Goal: Task Accomplishment & Management: Manage account settings

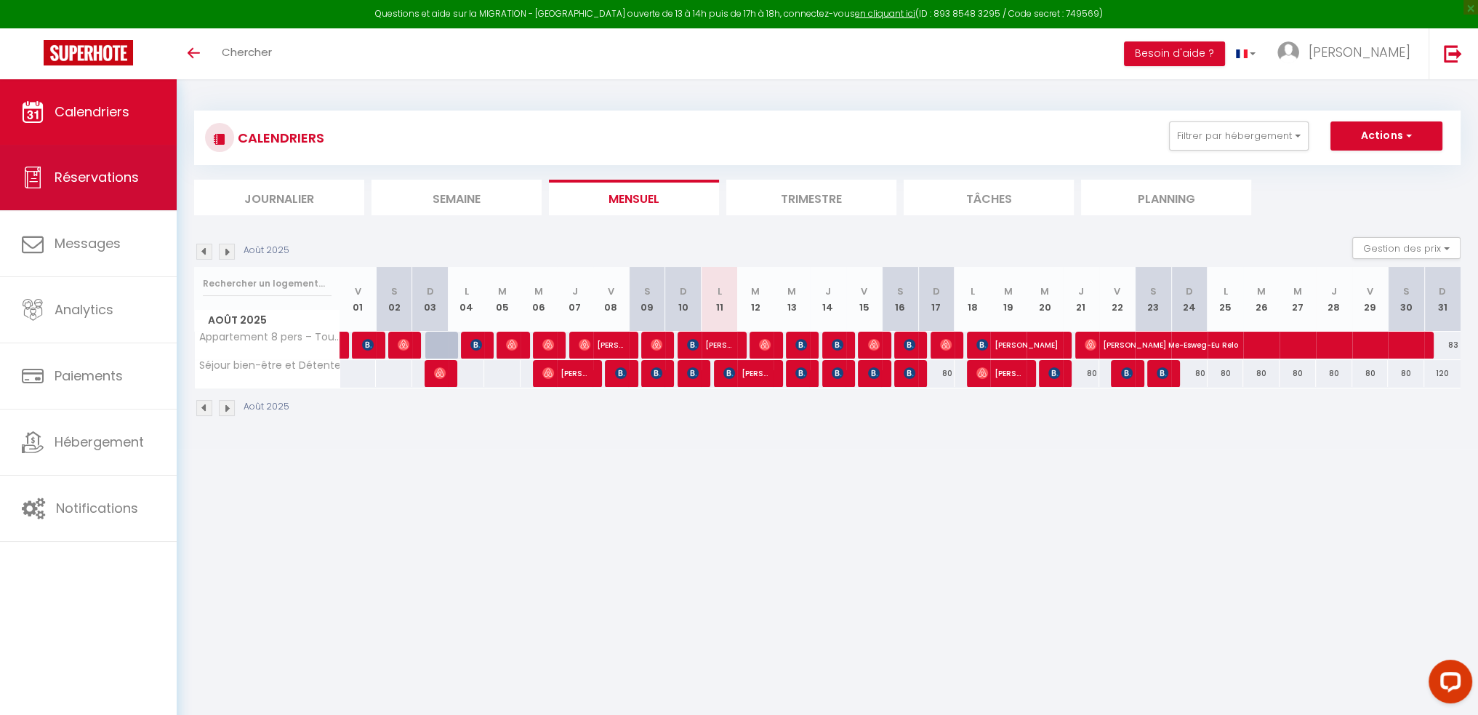
click at [114, 197] on link "Réservations" at bounding box center [88, 177] width 177 height 65
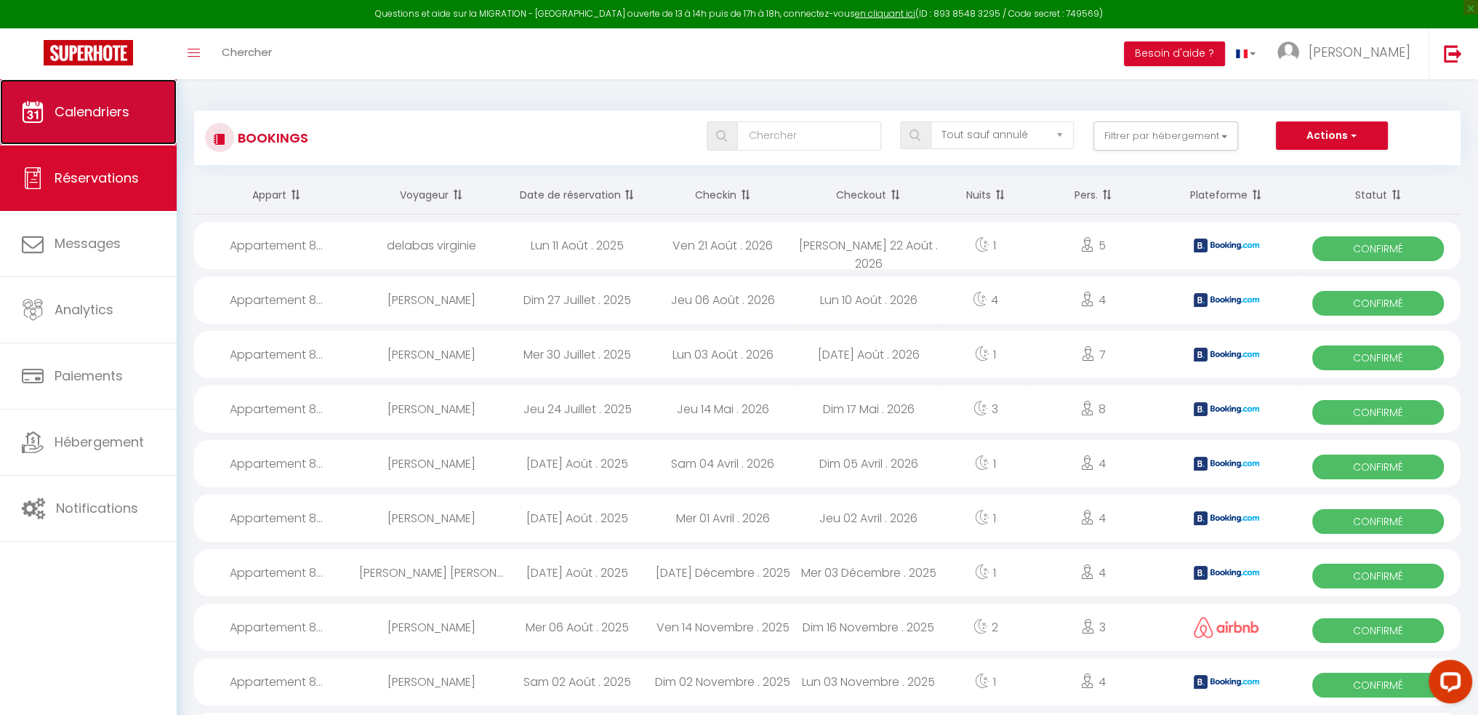
click at [84, 128] on link "Calendriers" at bounding box center [88, 111] width 177 height 65
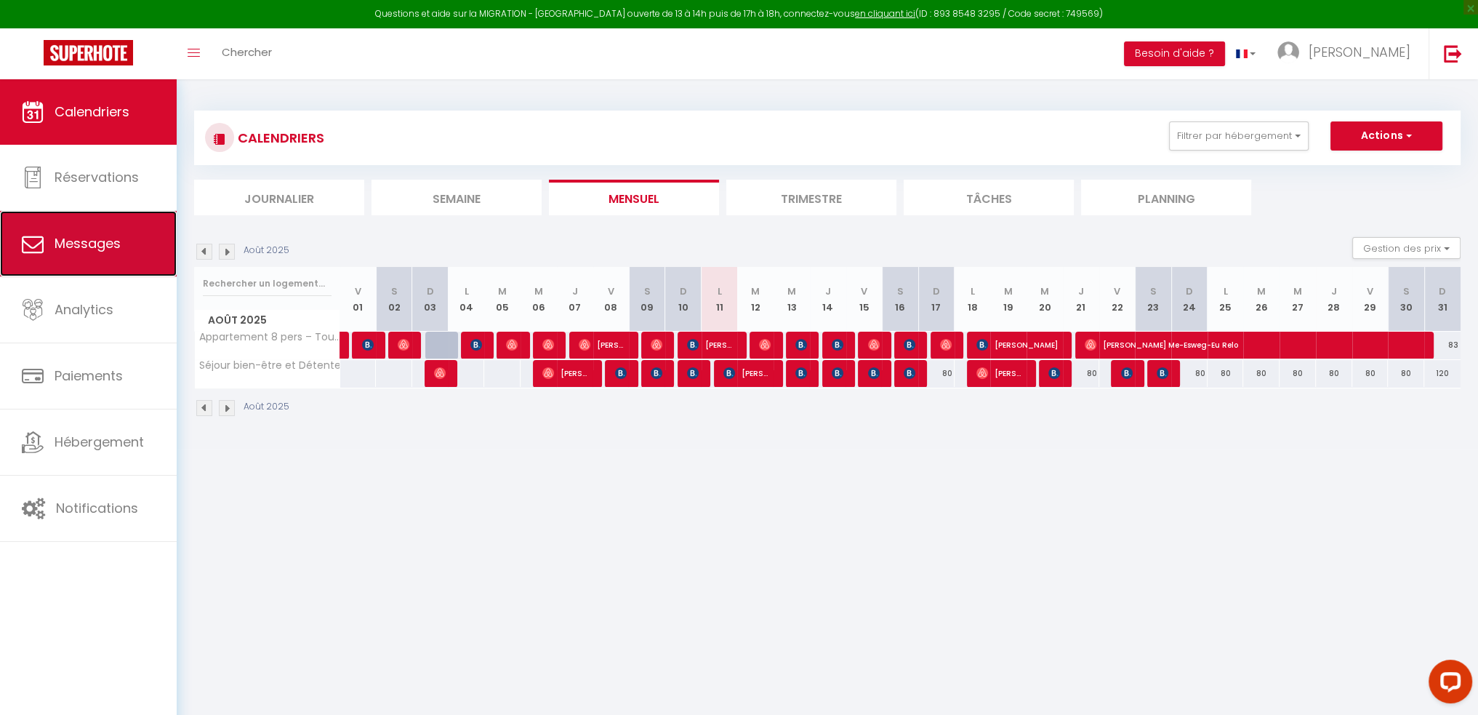
click at [132, 270] on link "Messages" at bounding box center [88, 243] width 177 height 65
select select "message"
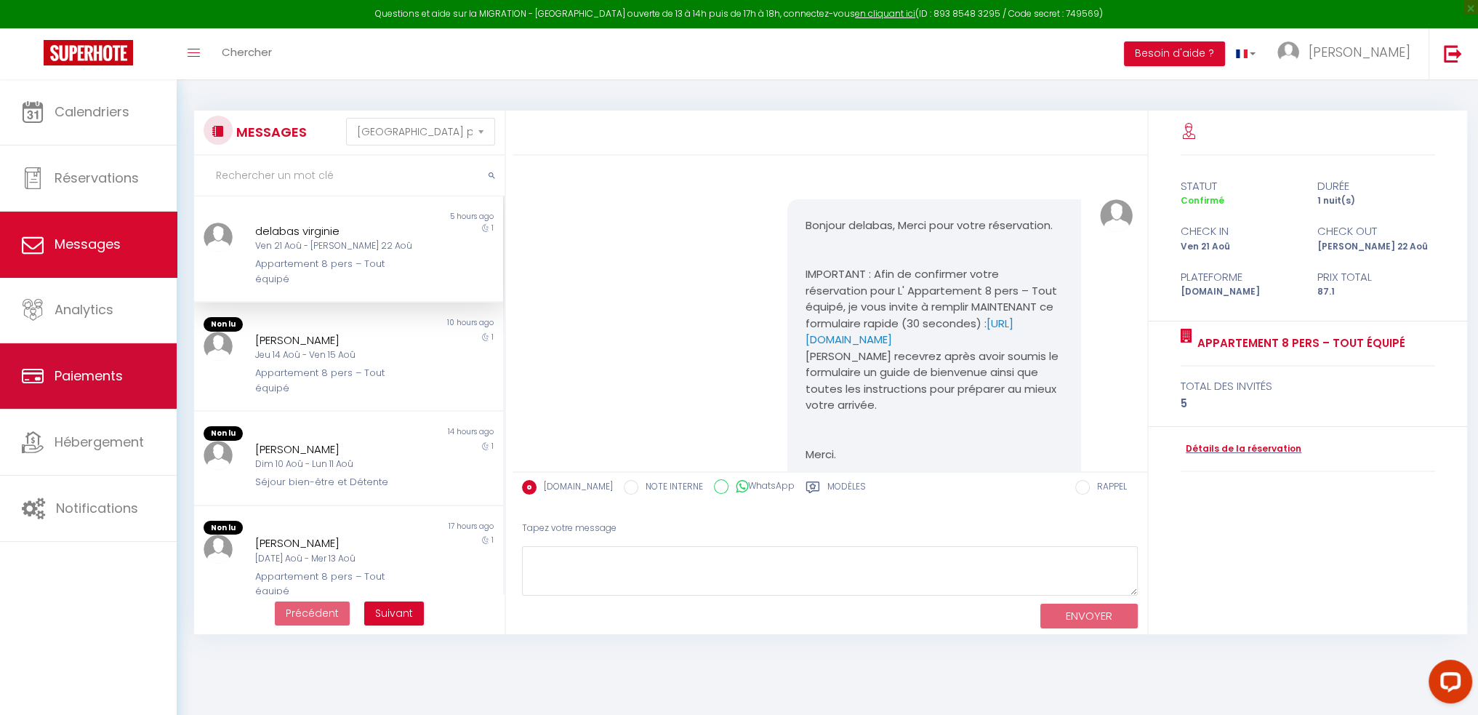
scroll to position [132, 0]
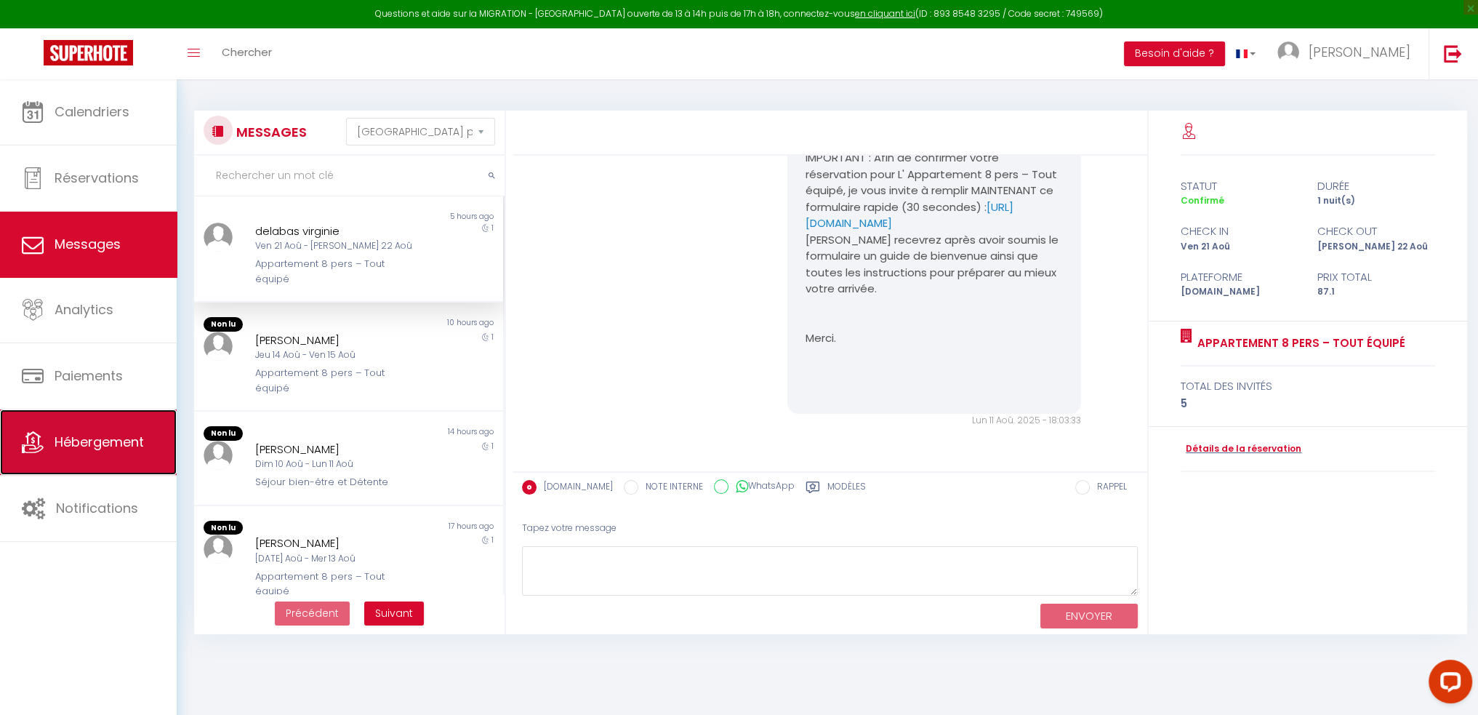
click at [112, 438] on span "Hébergement" at bounding box center [99, 442] width 89 height 18
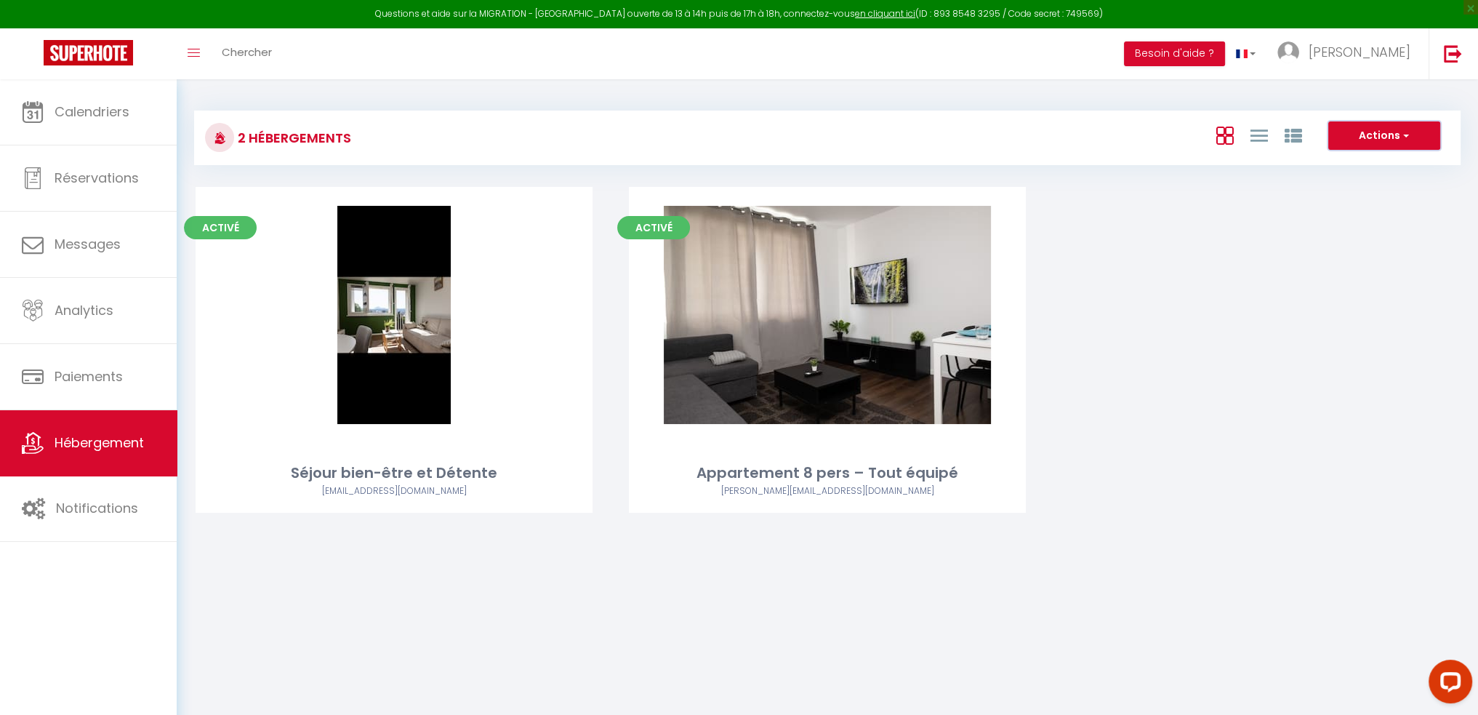
click at [1373, 139] on button "Actions" at bounding box center [1384, 135] width 112 height 29
click at [1338, 295] on div "Activé Editer Séjour bien-être et Détente [EMAIL_ADDRESS][DOMAIN_NAME] Activé E…" at bounding box center [827, 368] width 1300 height 362
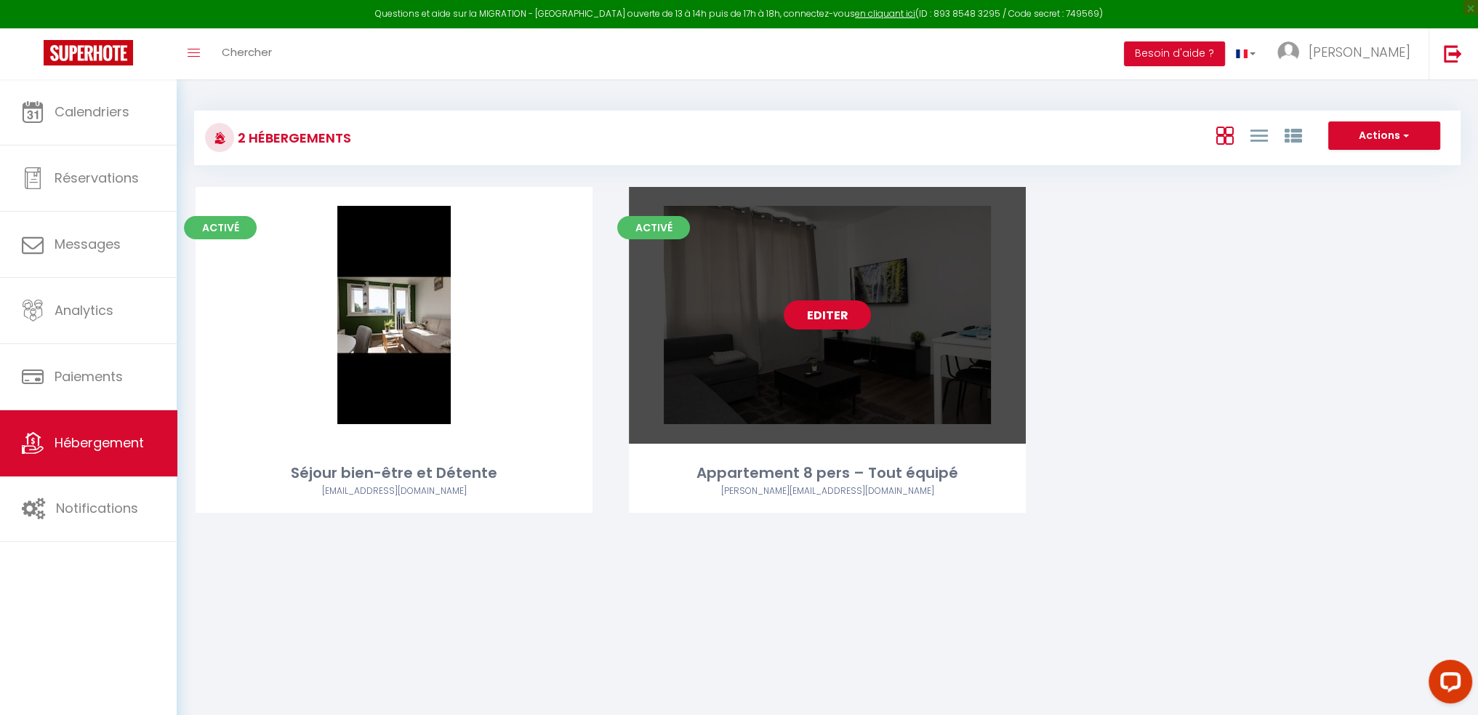
click at [823, 321] on link "Editer" at bounding box center [827, 314] width 87 height 29
select select "3"
select select "2"
select select "1"
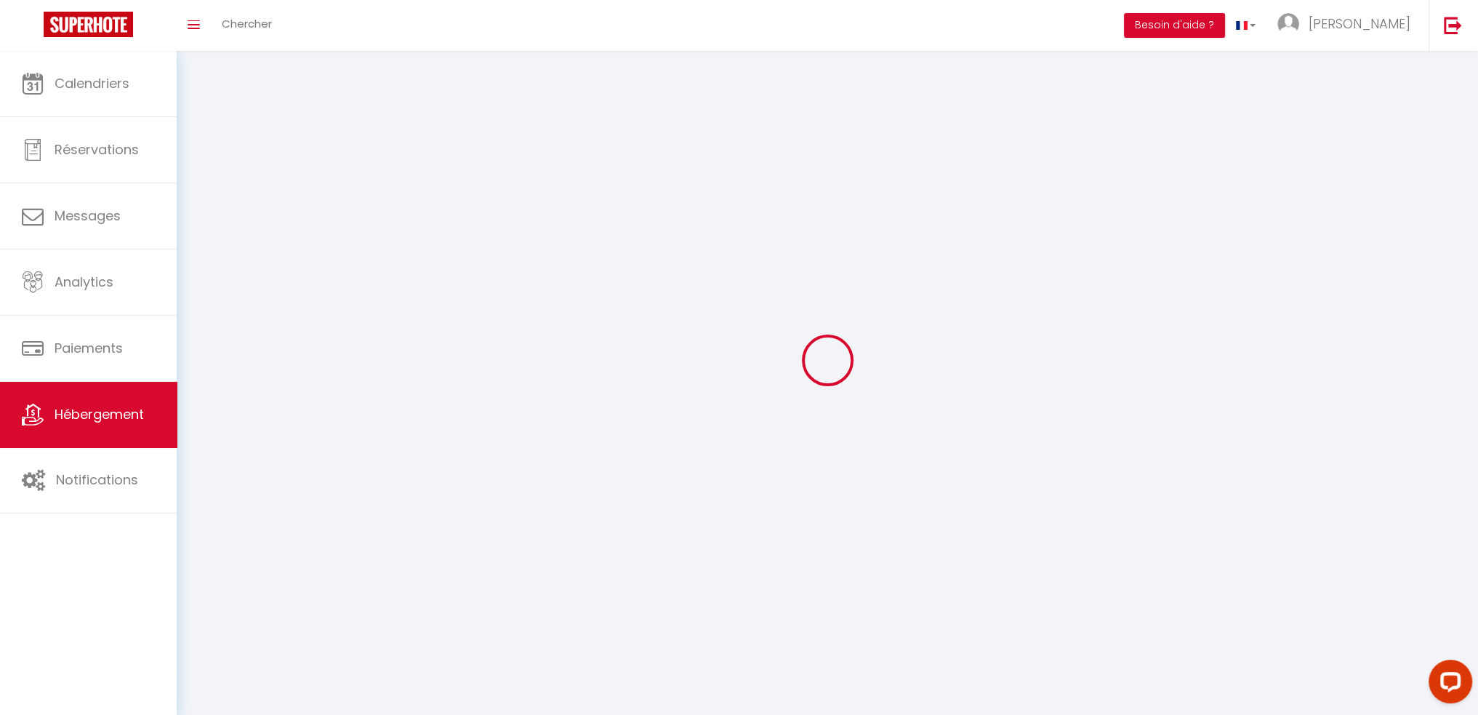
select select
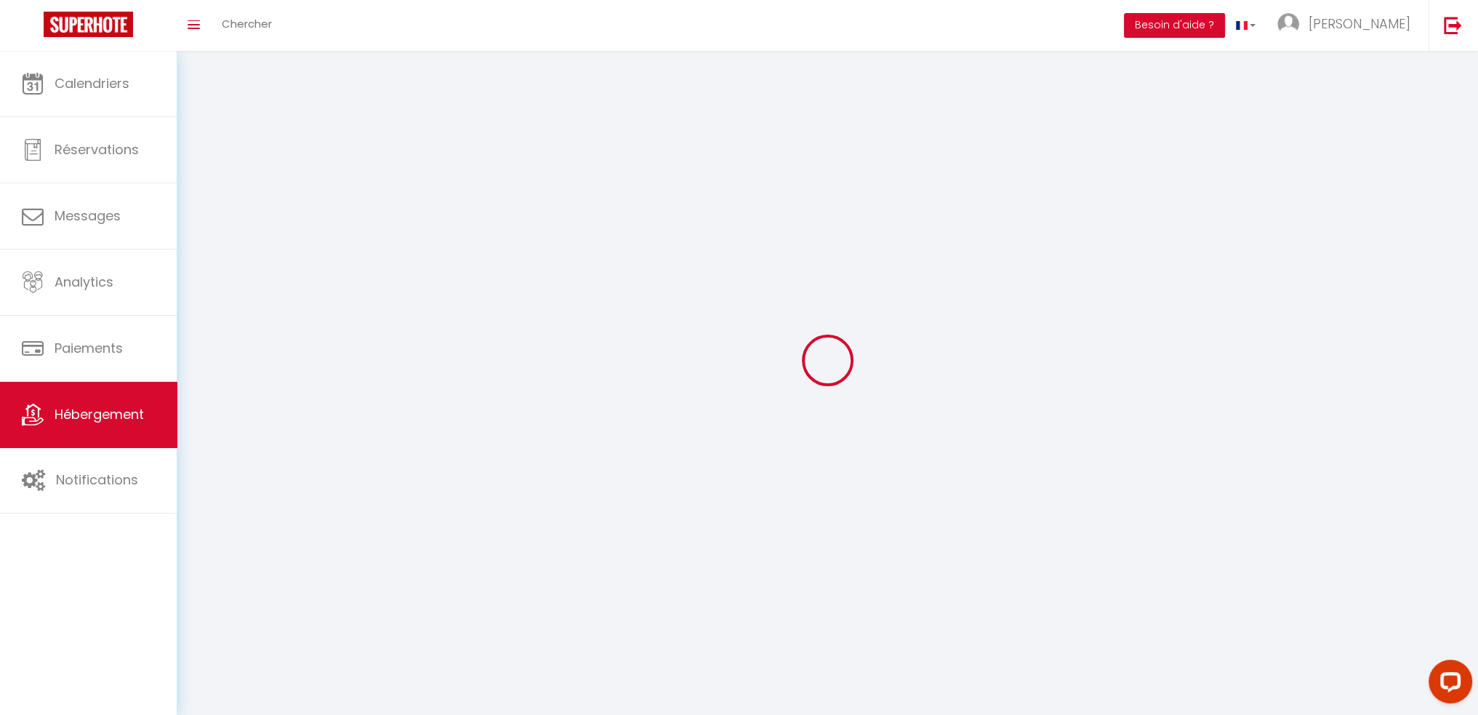
select select
checkbox input "false"
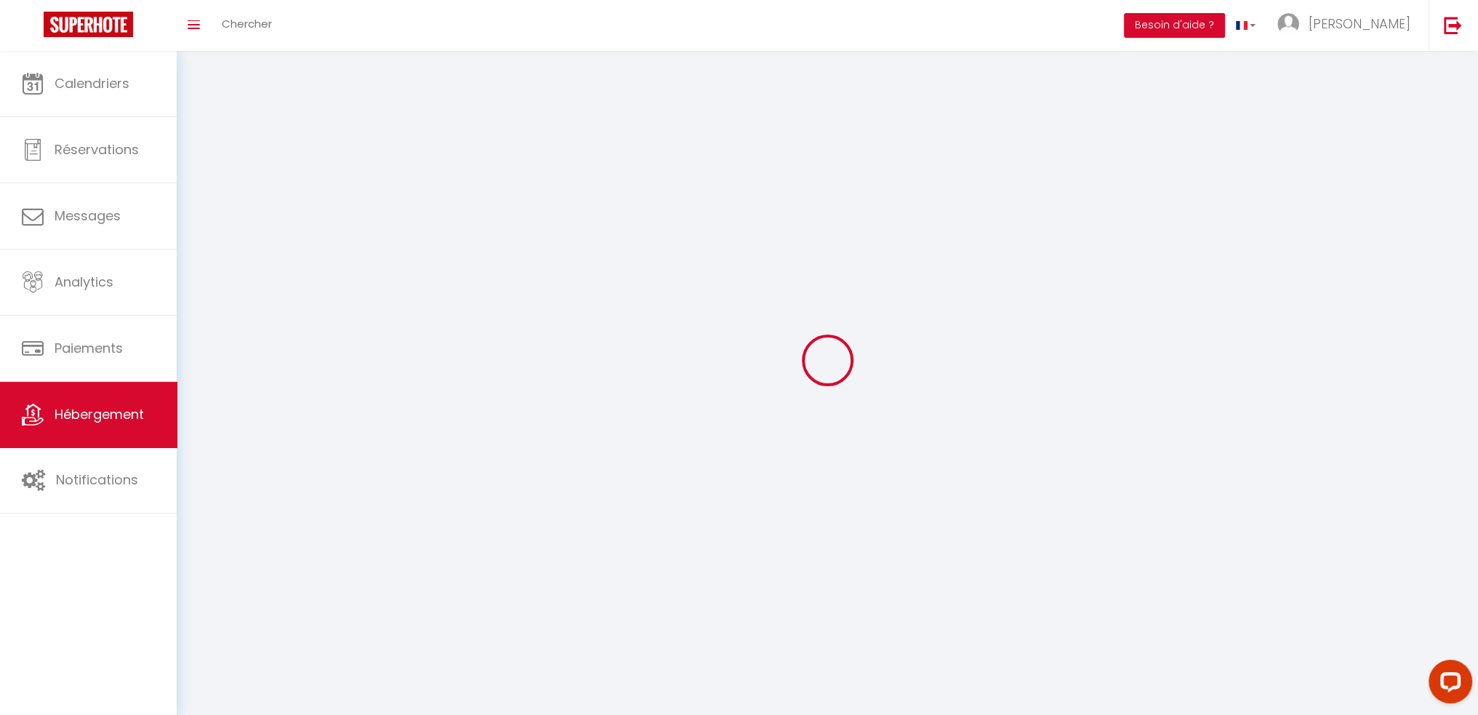
checkbox input "false"
select select
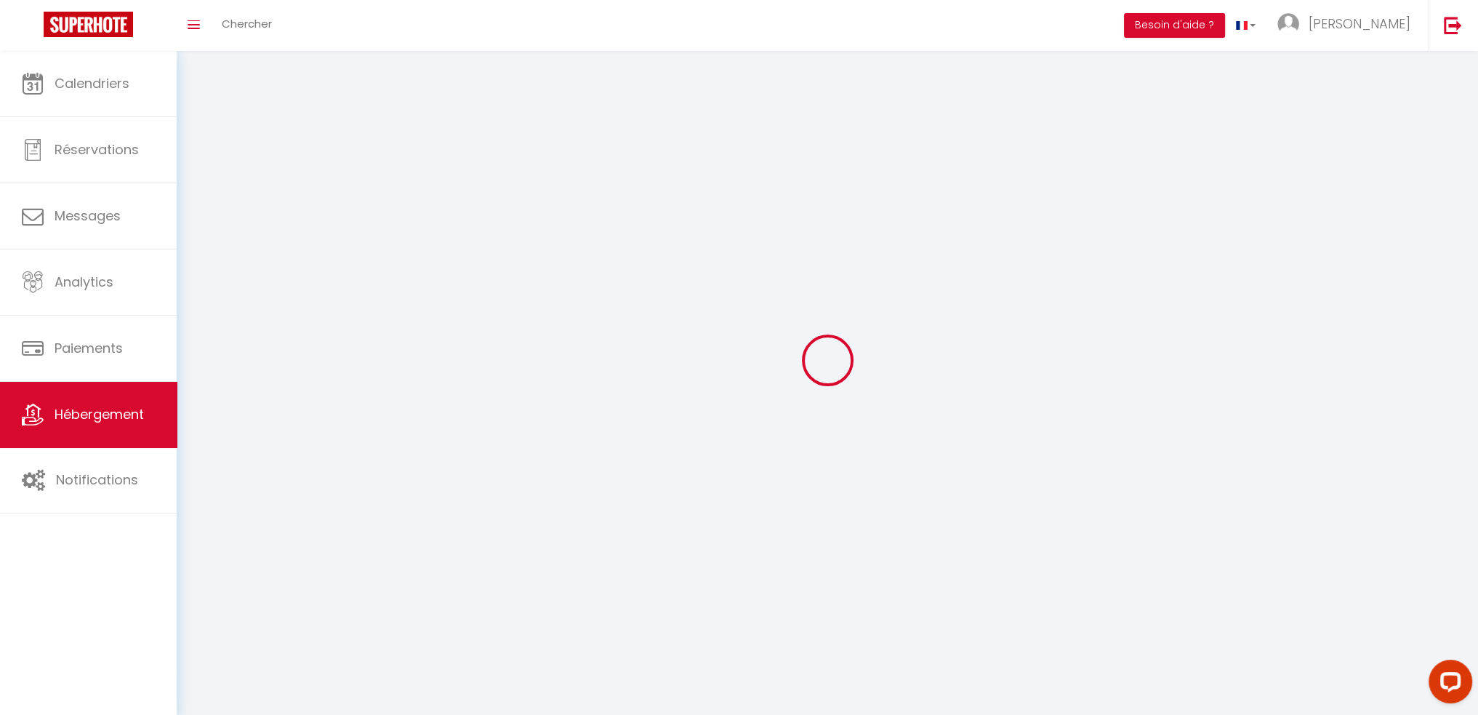
select select
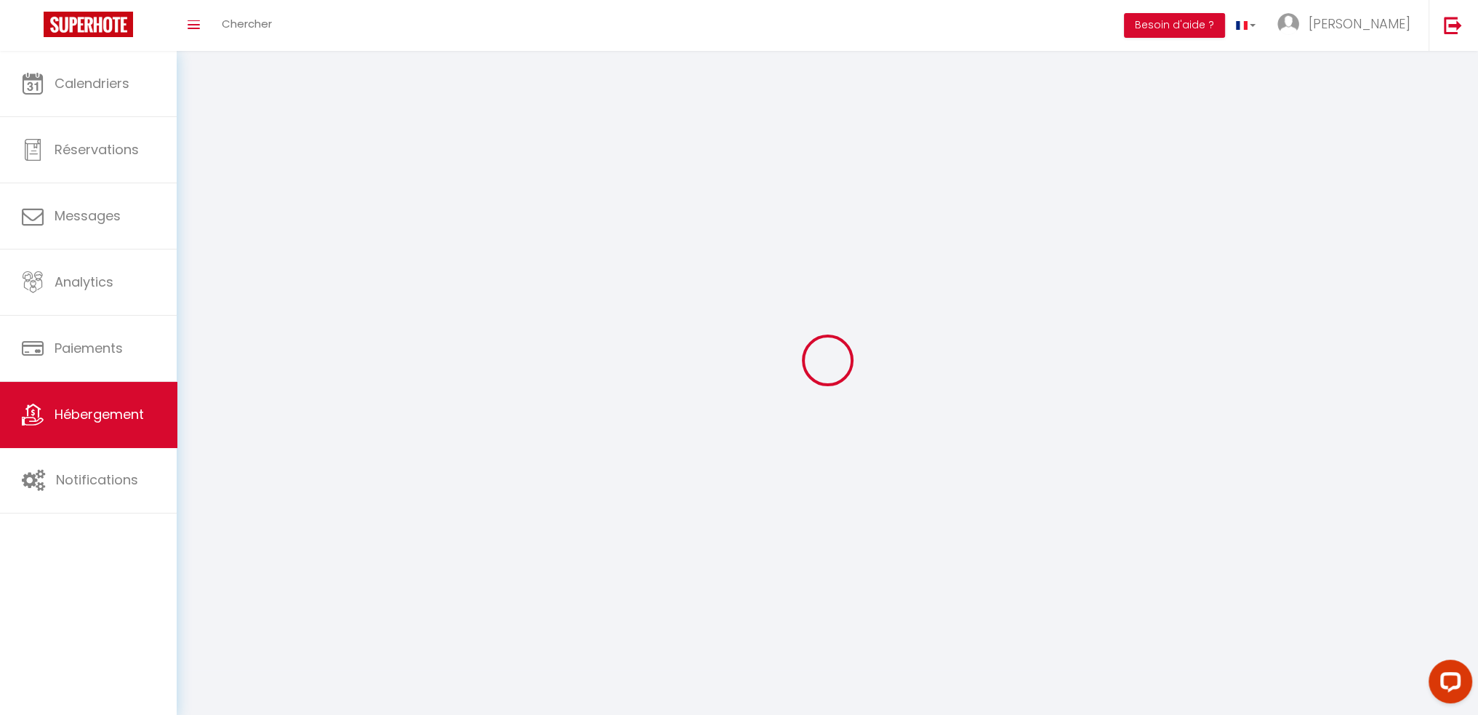
checkbox input "false"
select select
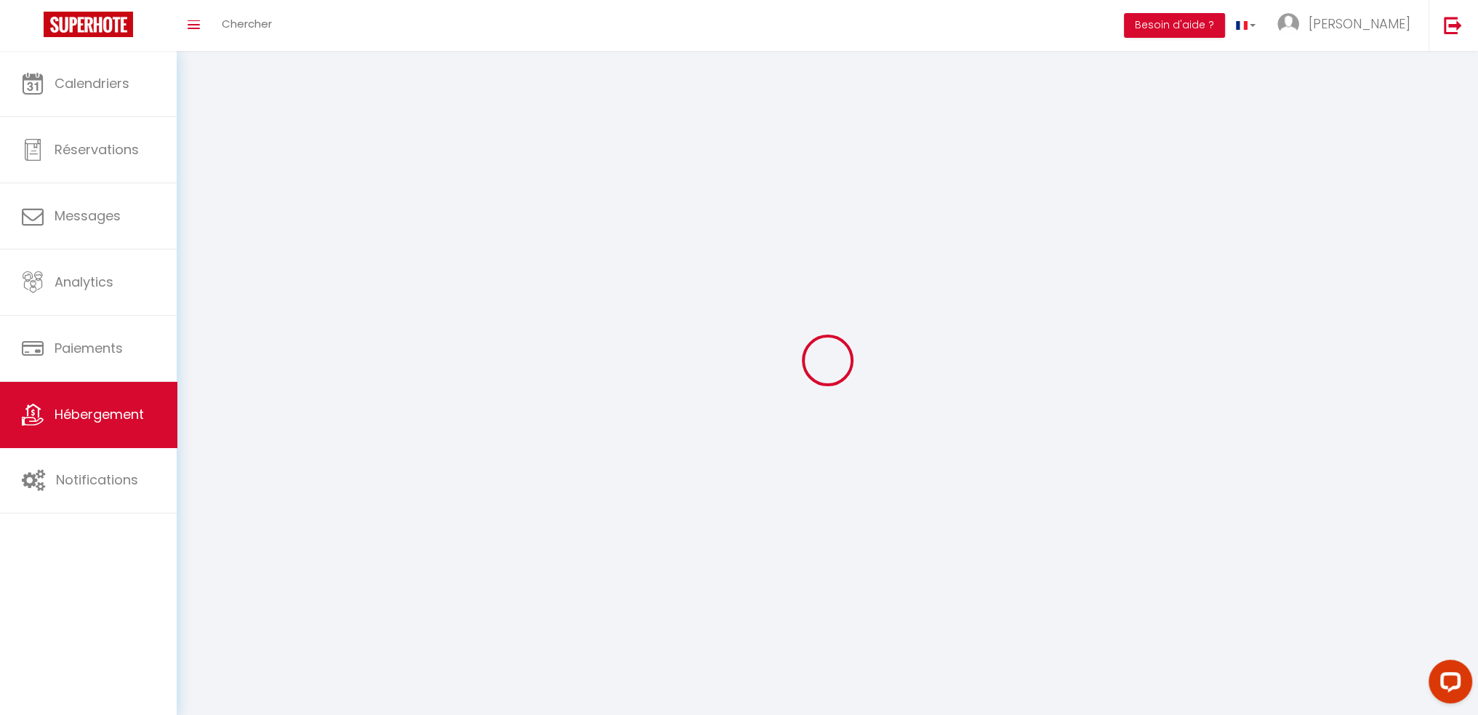
select select
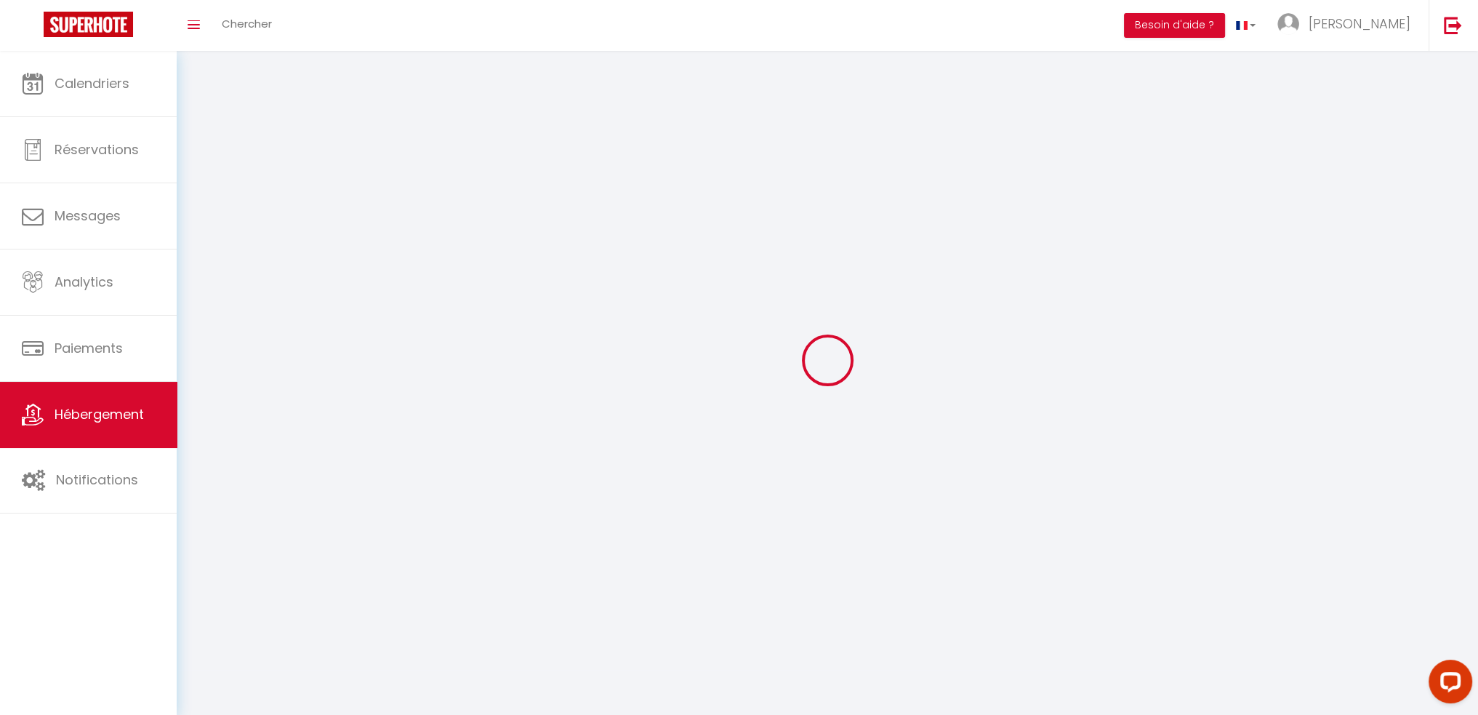
select select
checkbox input "false"
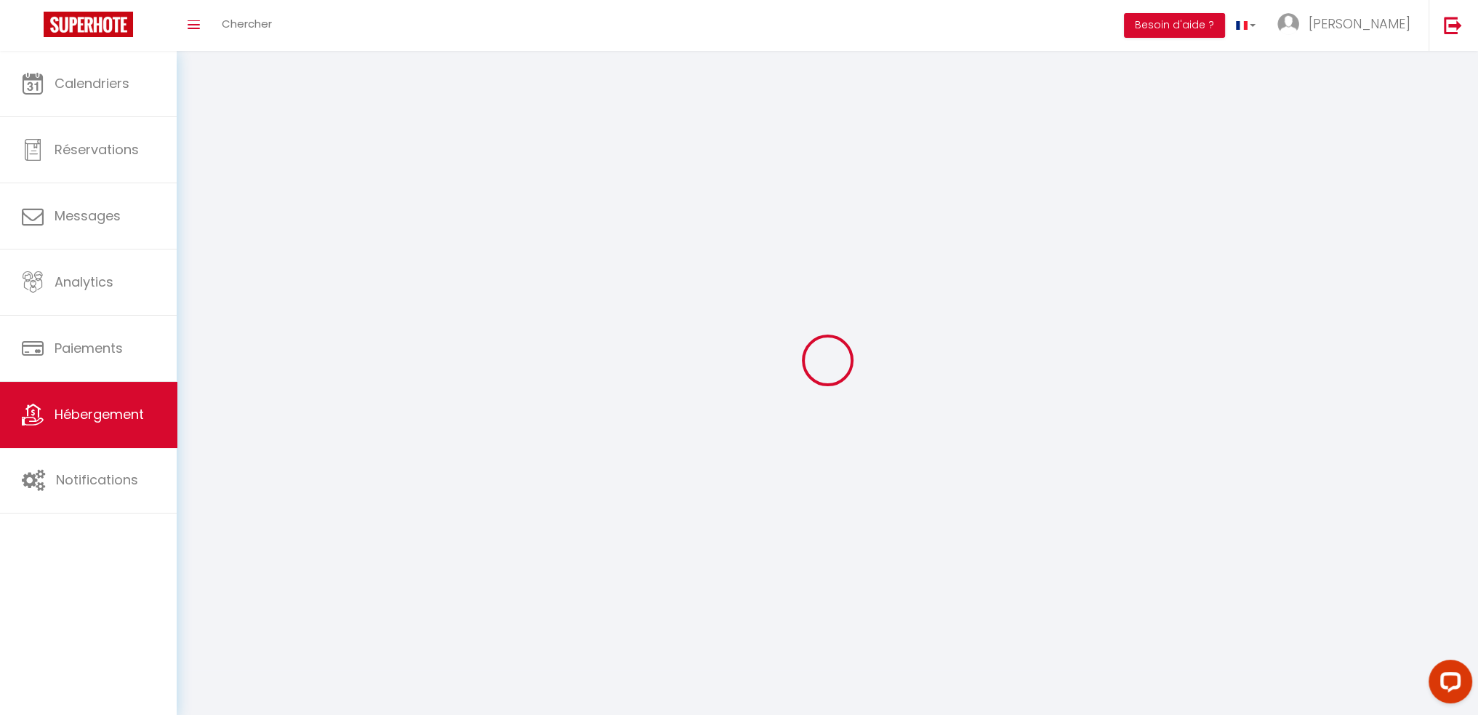
checkbox input "false"
select select
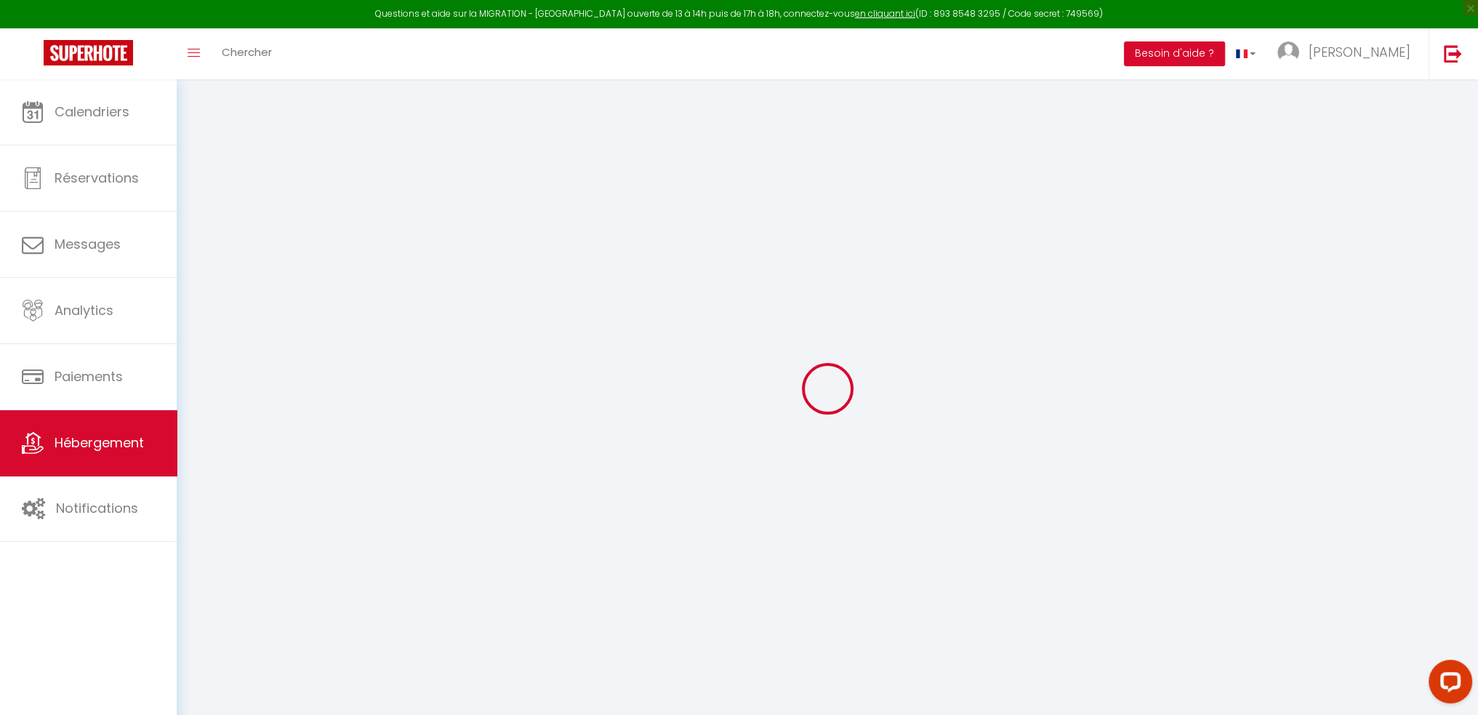
select select "+ 19 %"
select select "+ 21 %"
select select
checkbox input "false"
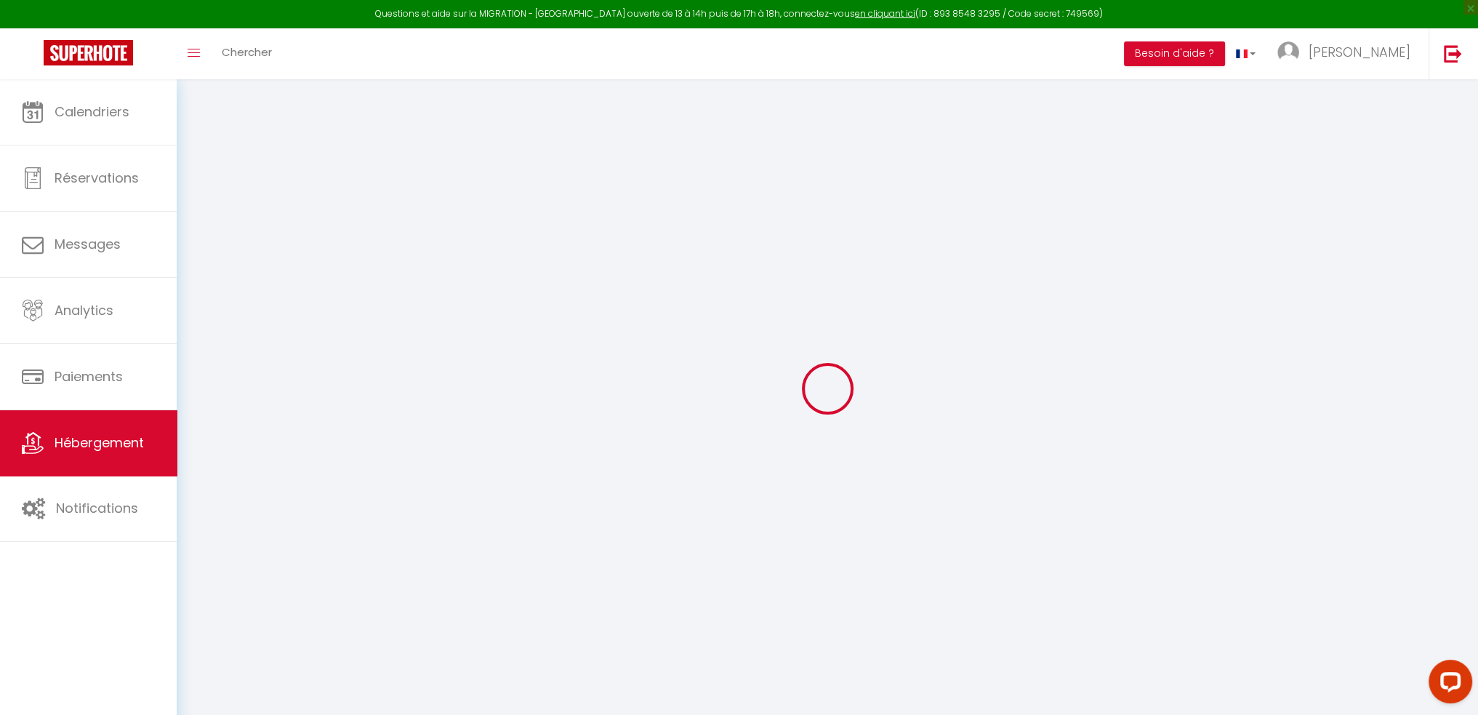
checkbox input "false"
select select "16:00"
select select "23:45"
select select "11:00"
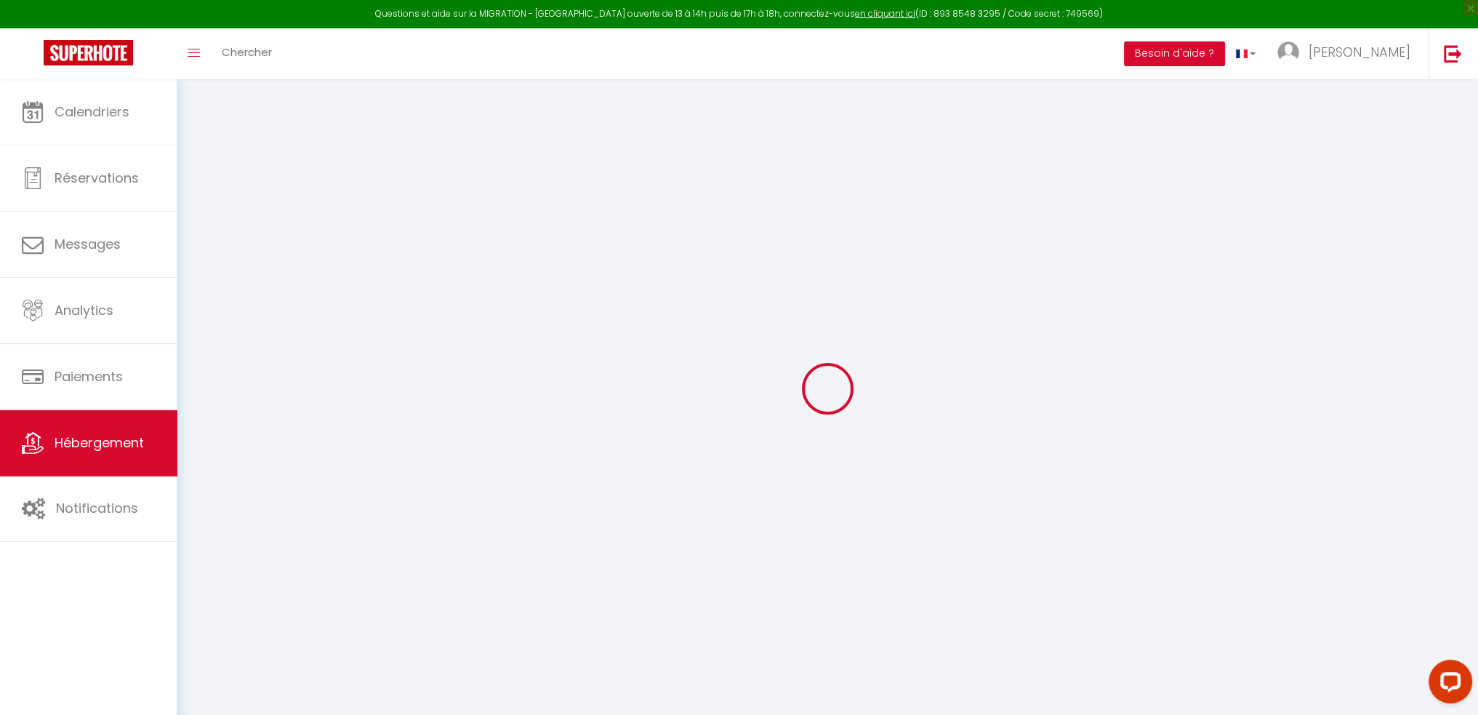
select select "30"
select select "120"
select select "13:00"
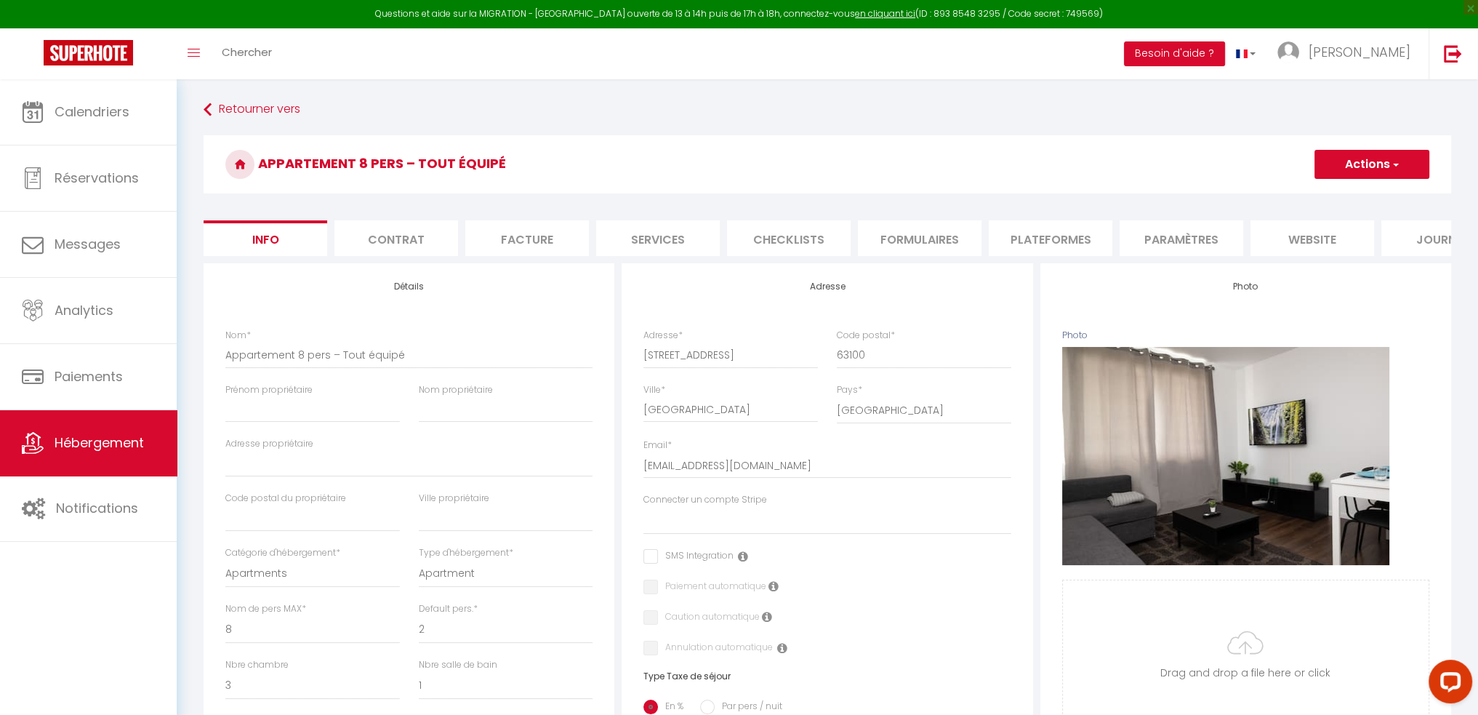
select select
checkbox input "false"
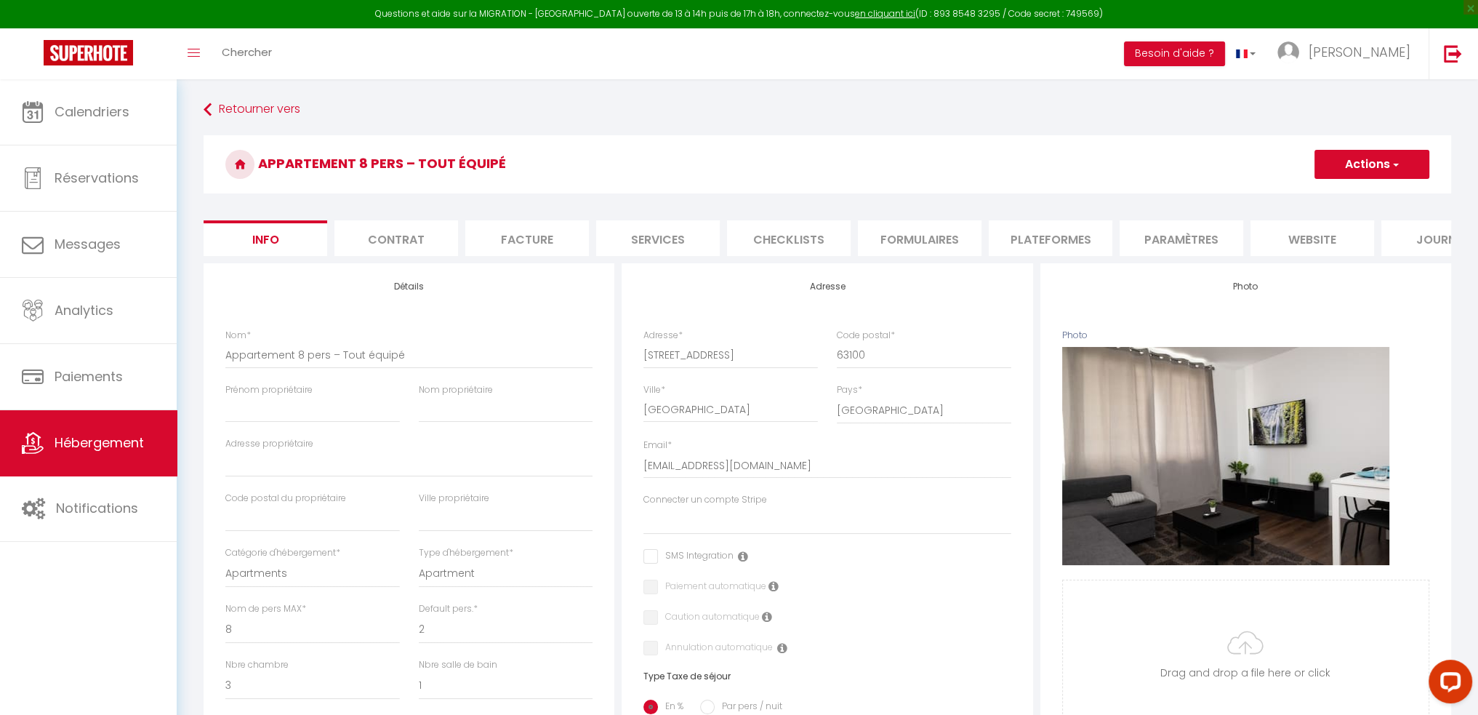
select select "8962-1470183728287209807"
click at [1386, 168] on button "Actions" at bounding box center [1371, 164] width 115 height 29
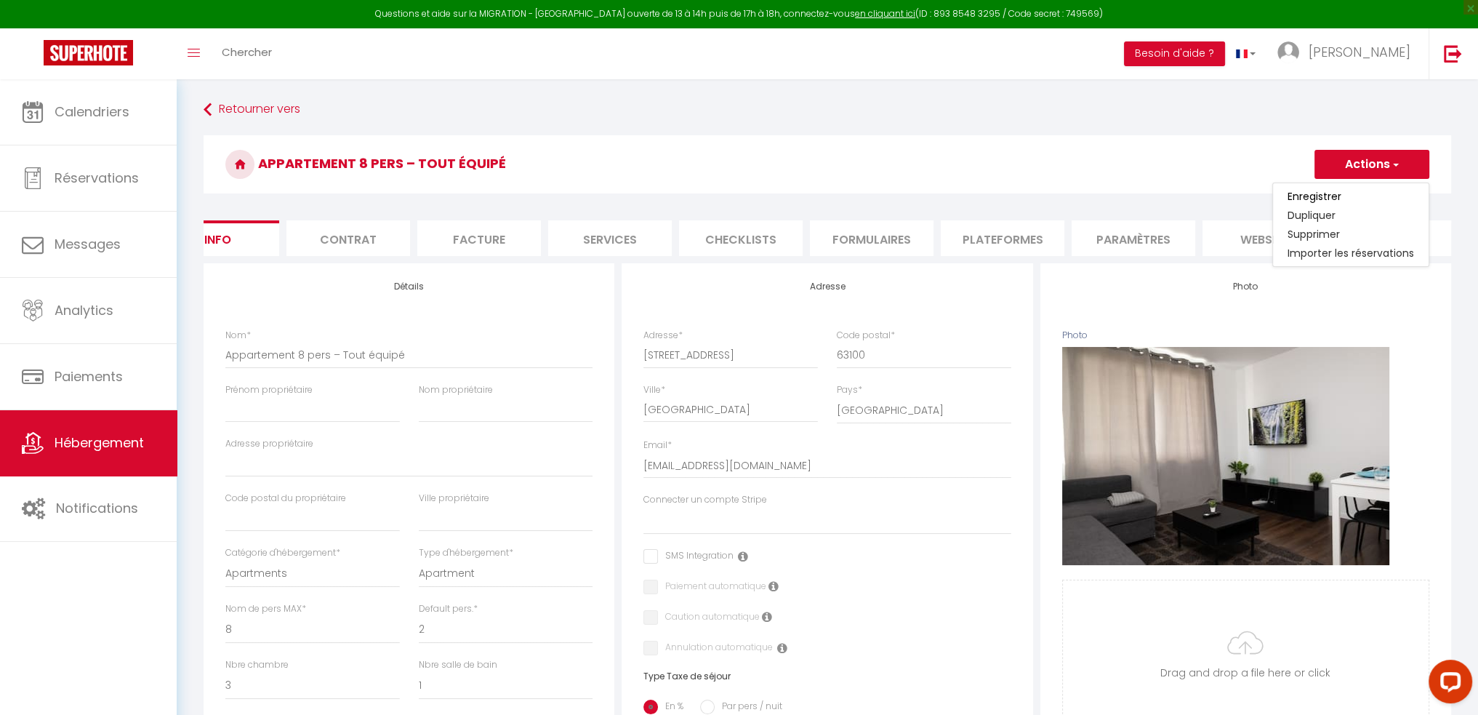
click at [1018, 235] on li "Plateformes" at bounding box center [1003, 238] width 124 height 36
select select "365"
select select "EUR"
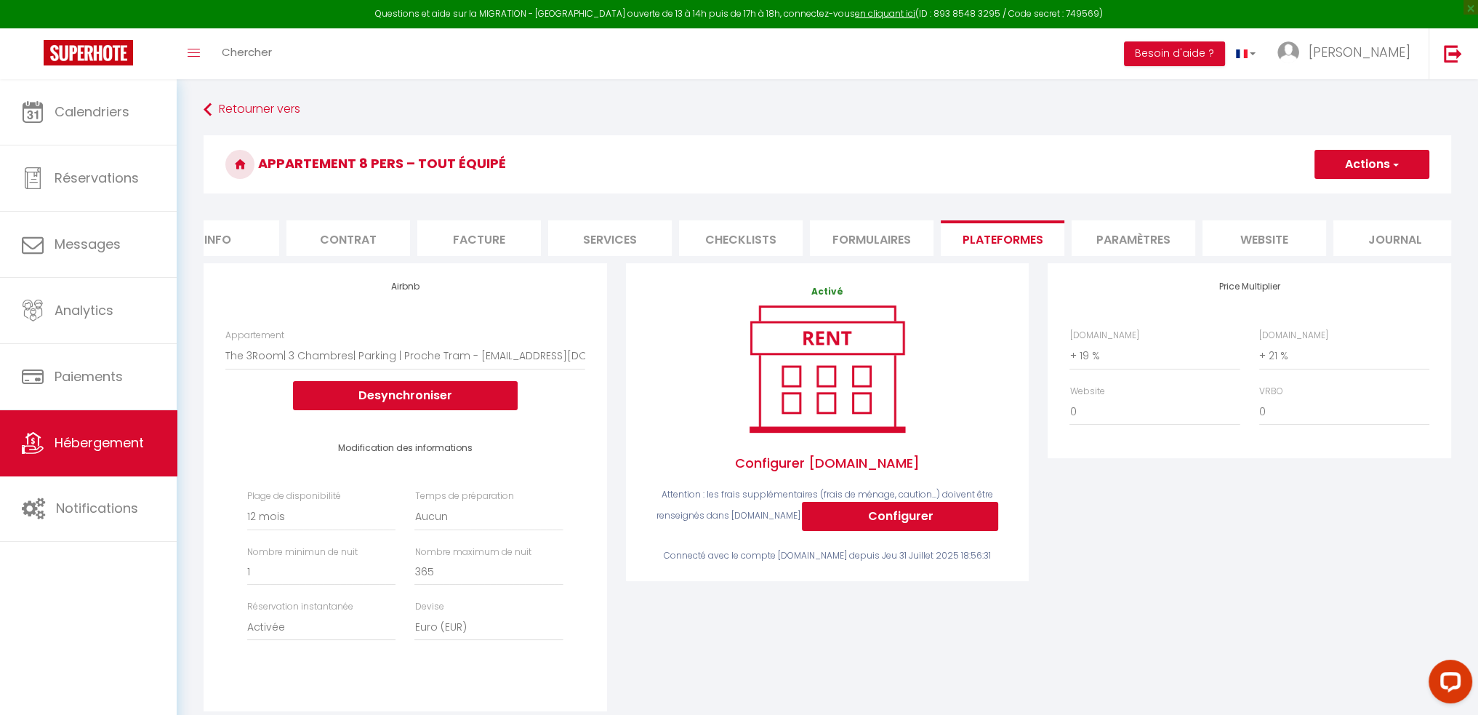
click at [1126, 233] on li "Paramètres" at bounding box center [1134, 238] width 124 height 36
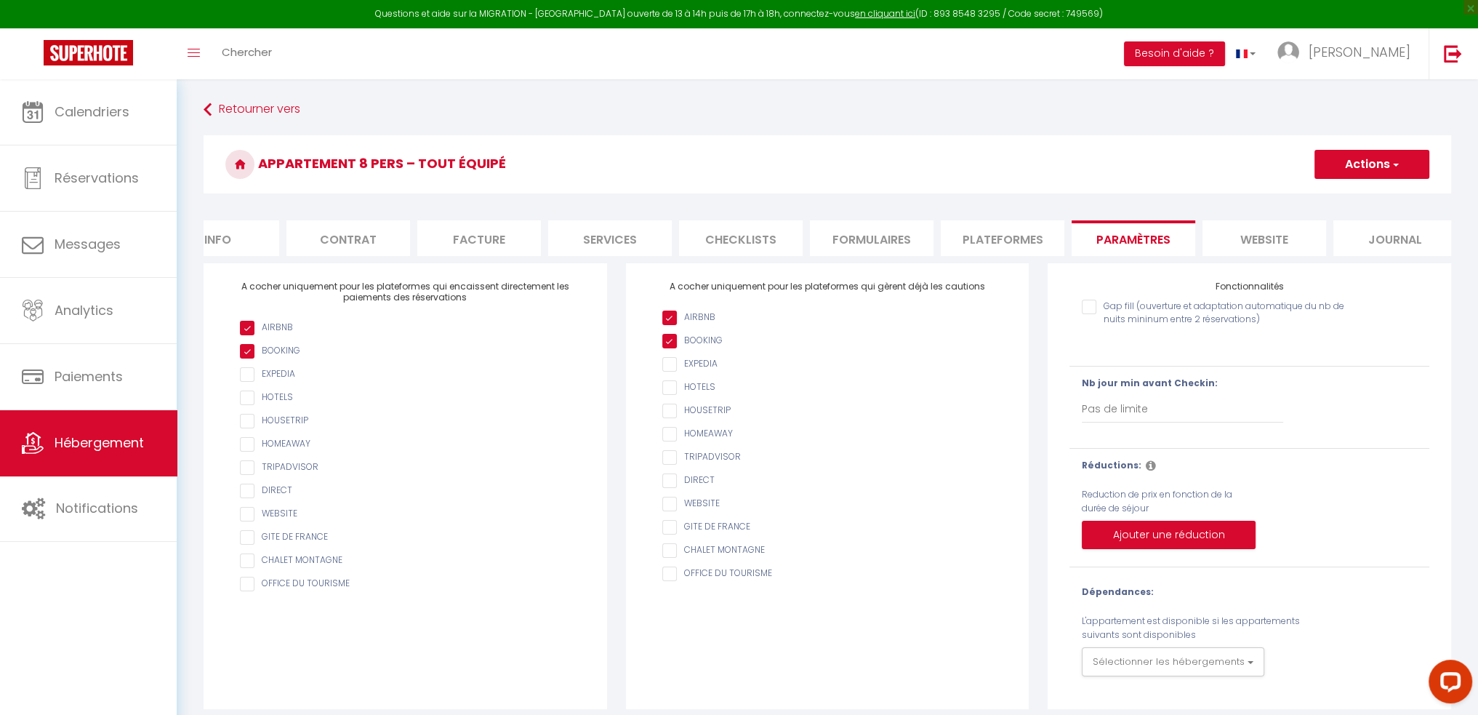
click at [1227, 241] on li "website" at bounding box center [1264, 238] width 124 height 36
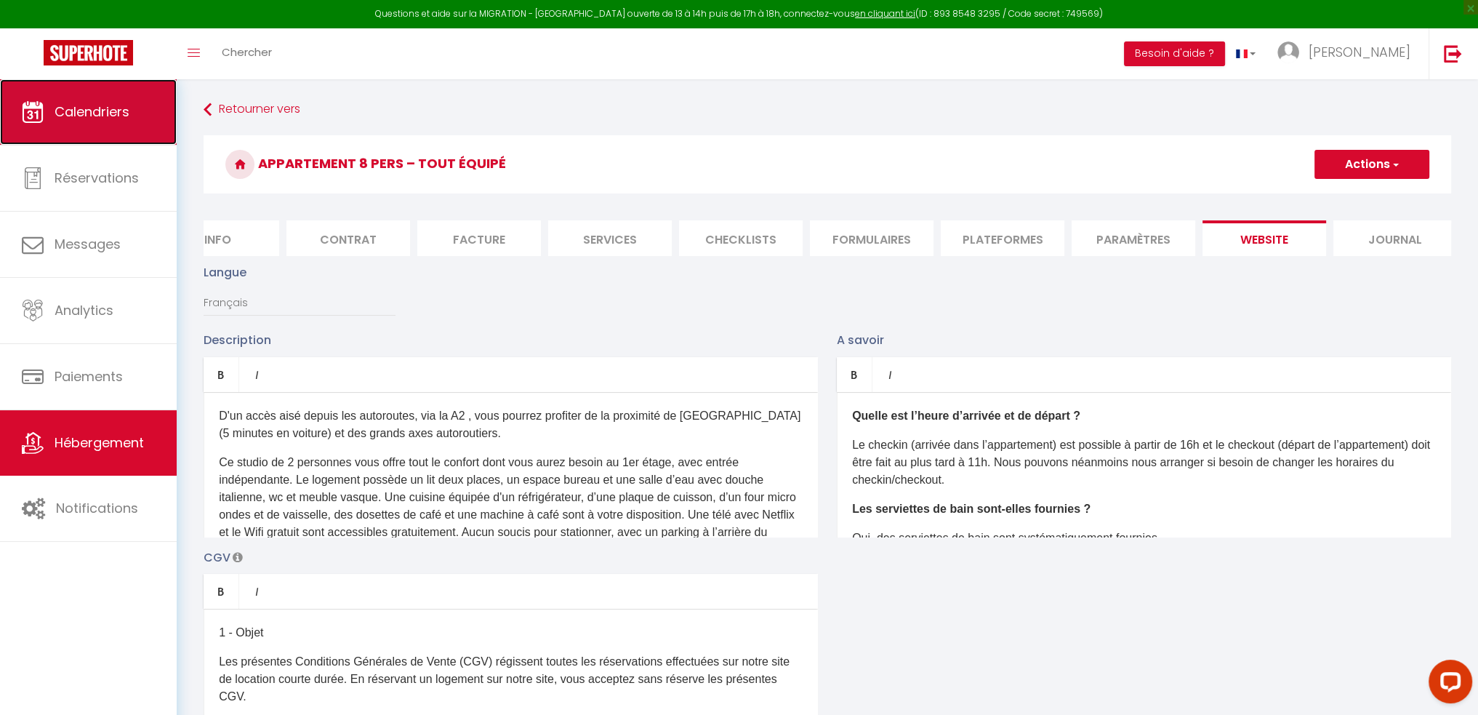
click at [105, 116] on span "Calendriers" at bounding box center [92, 112] width 75 height 18
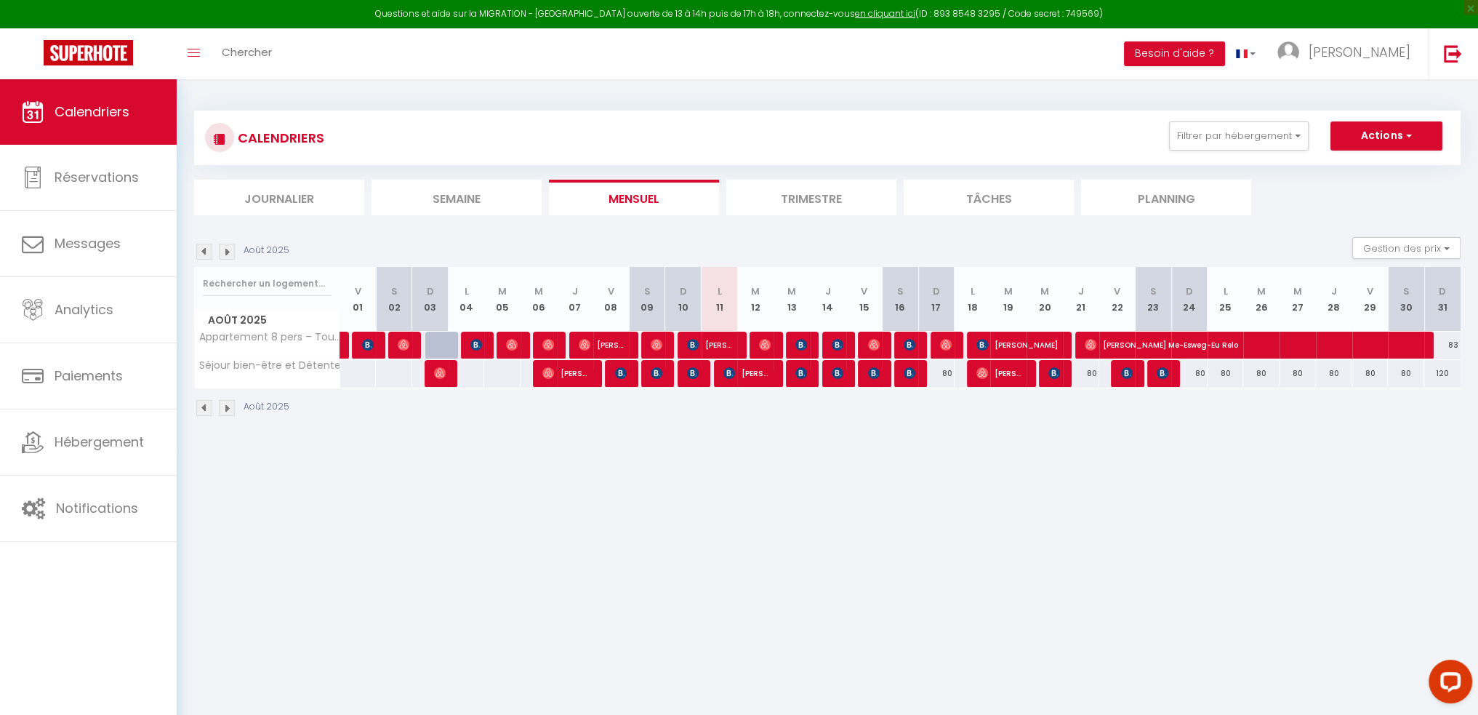
click at [1221, 290] on th "L 25" at bounding box center [1226, 299] width 36 height 65
click at [1451, 302] on th "D 31" at bounding box center [1442, 299] width 36 height 65
click at [1446, 305] on th "D 31" at bounding box center [1442, 299] width 36 height 65
click at [1453, 349] on div "83" at bounding box center [1442, 345] width 36 height 27
type input "83"
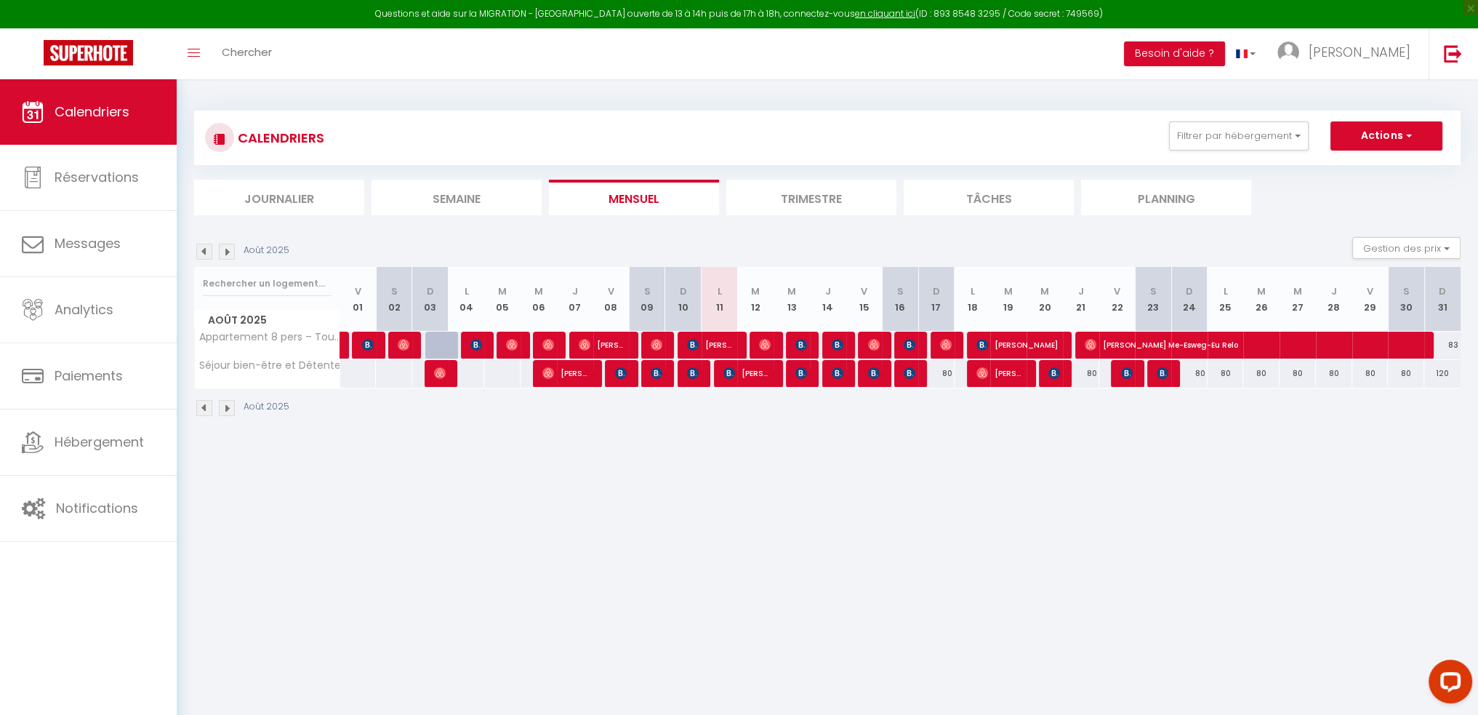
type input "Dim 31 Août 2025"
type input "Lun 01 Septembre 2025"
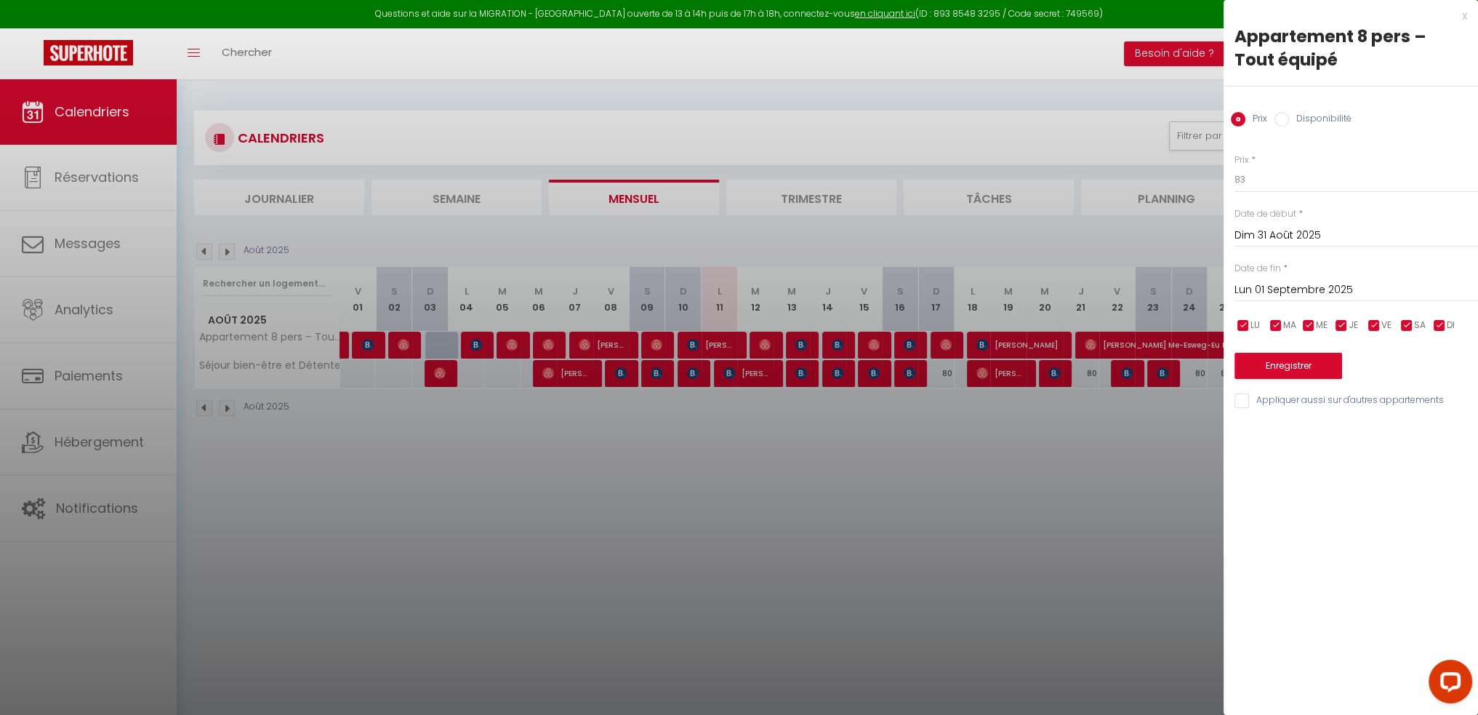
click at [1148, 503] on div at bounding box center [739, 357] width 1478 height 715
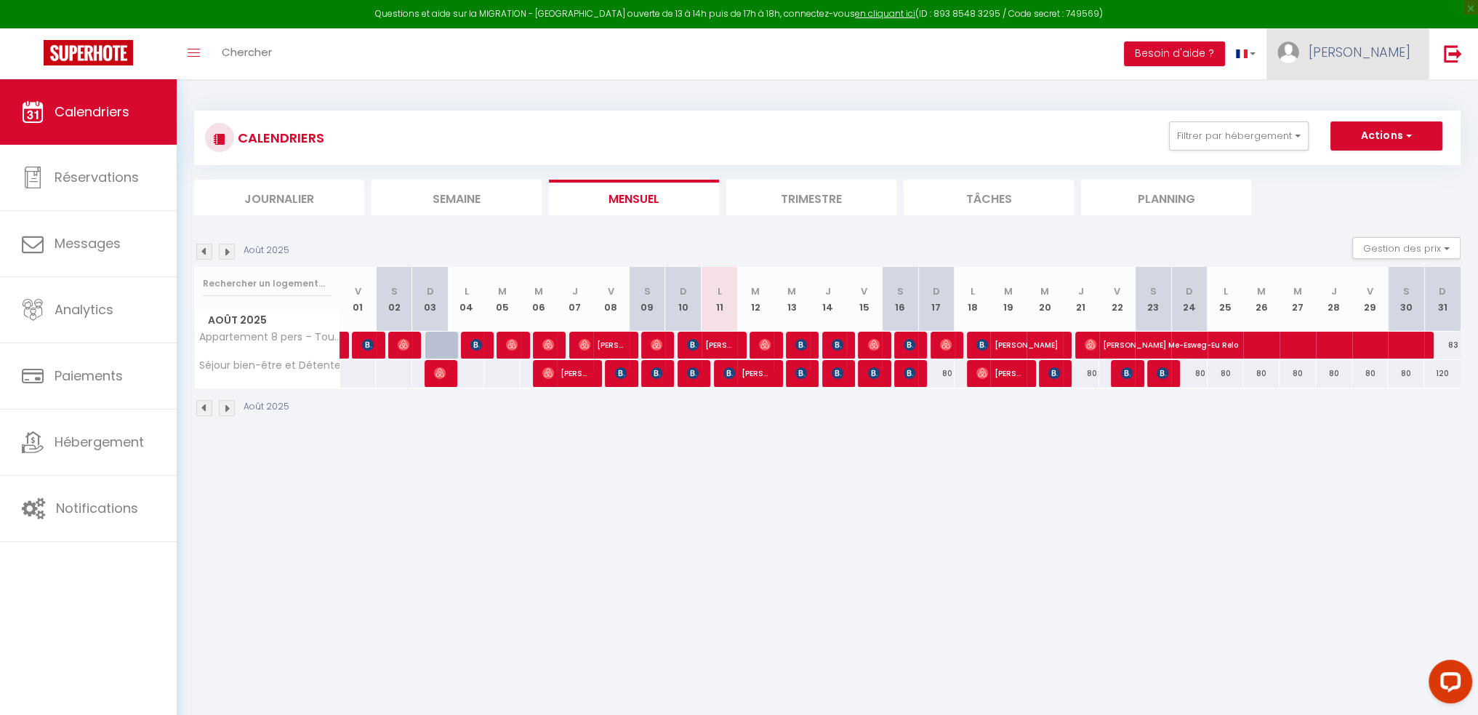
click at [1373, 43] on span "[PERSON_NAME]" at bounding box center [1360, 52] width 102 height 18
click at [1365, 107] on link "Paramètres" at bounding box center [1371, 101] width 108 height 25
select select "28"
select select "fr"
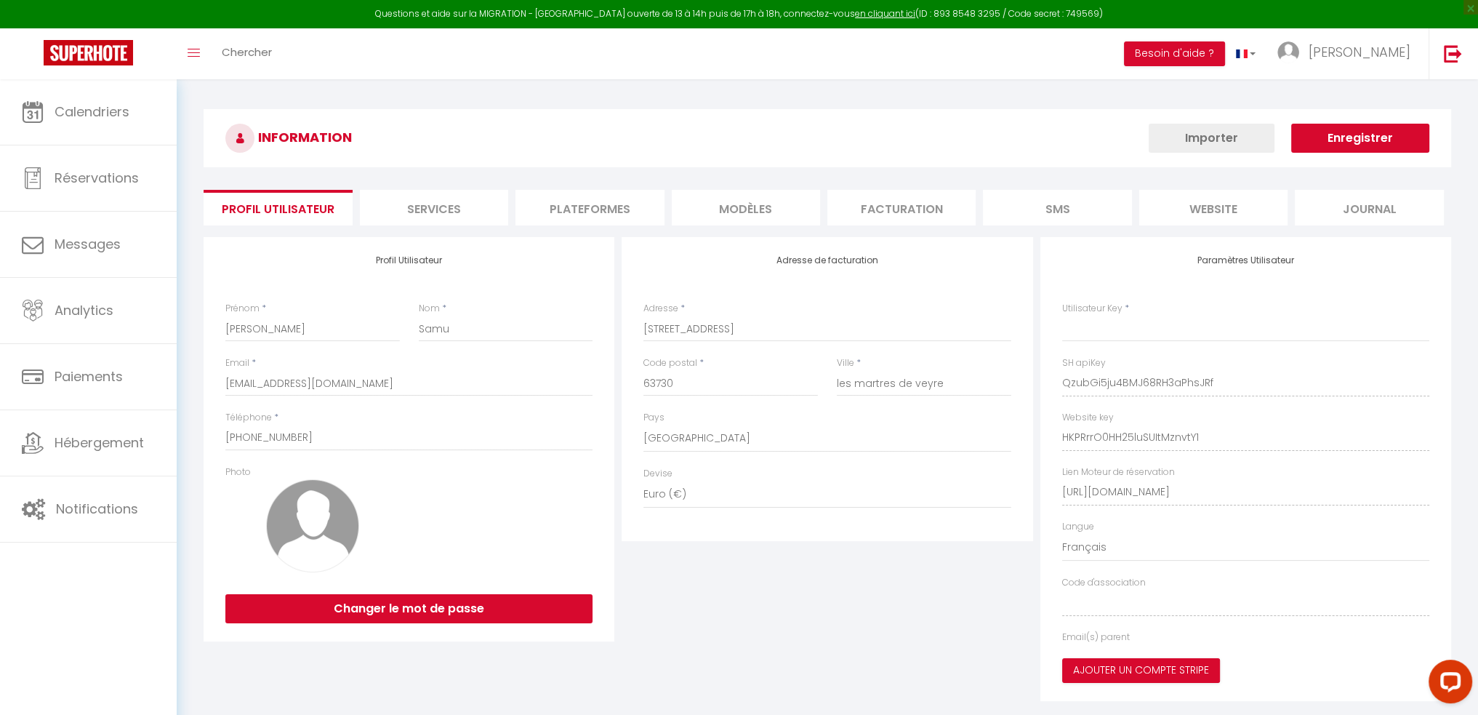
type input "QzubGi5ju4BMJ68RH3aPhsJRf"
type input "HKPRrrO0HH25luSUItMznvtY1"
type input "[URL][DOMAIN_NAME]"
select select "fr"
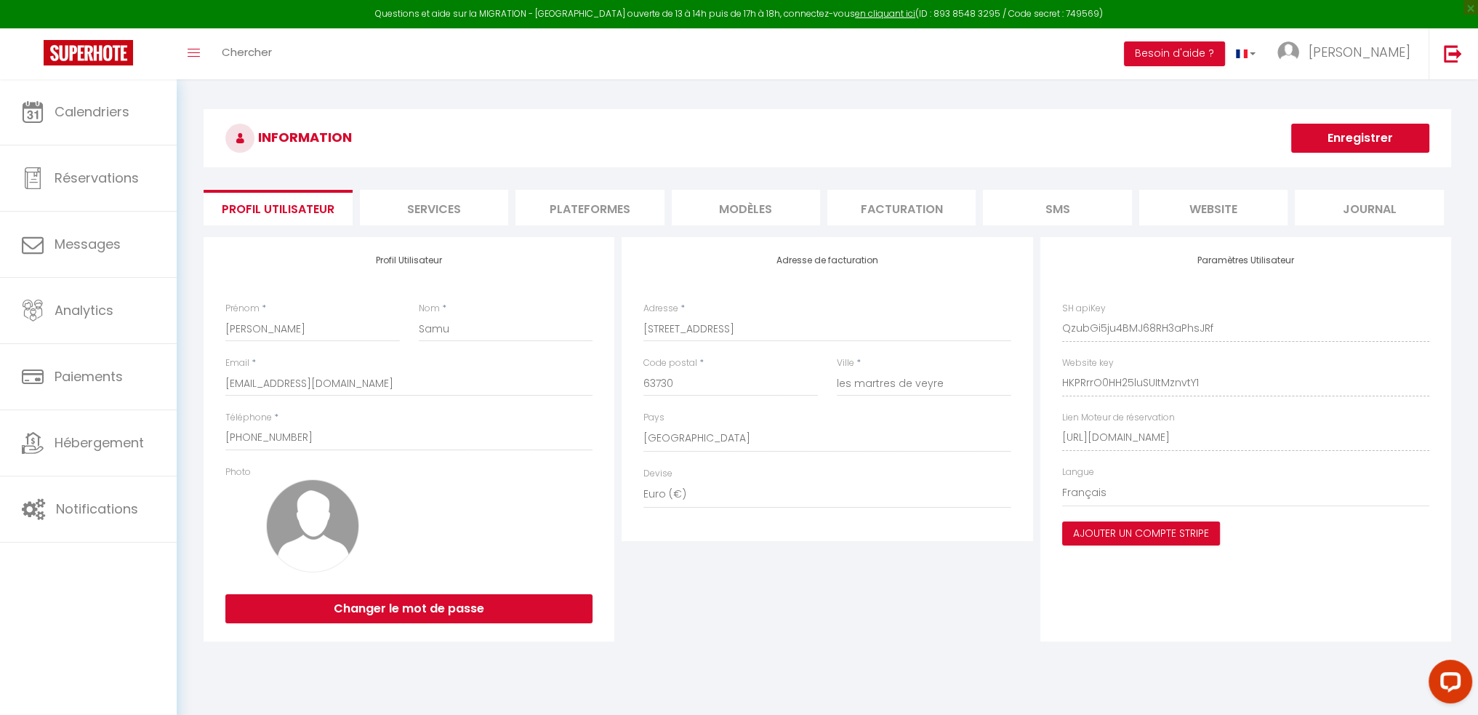
click at [1173, 212] on li "website" at bounding box center [1213, 208] width 148 height 36
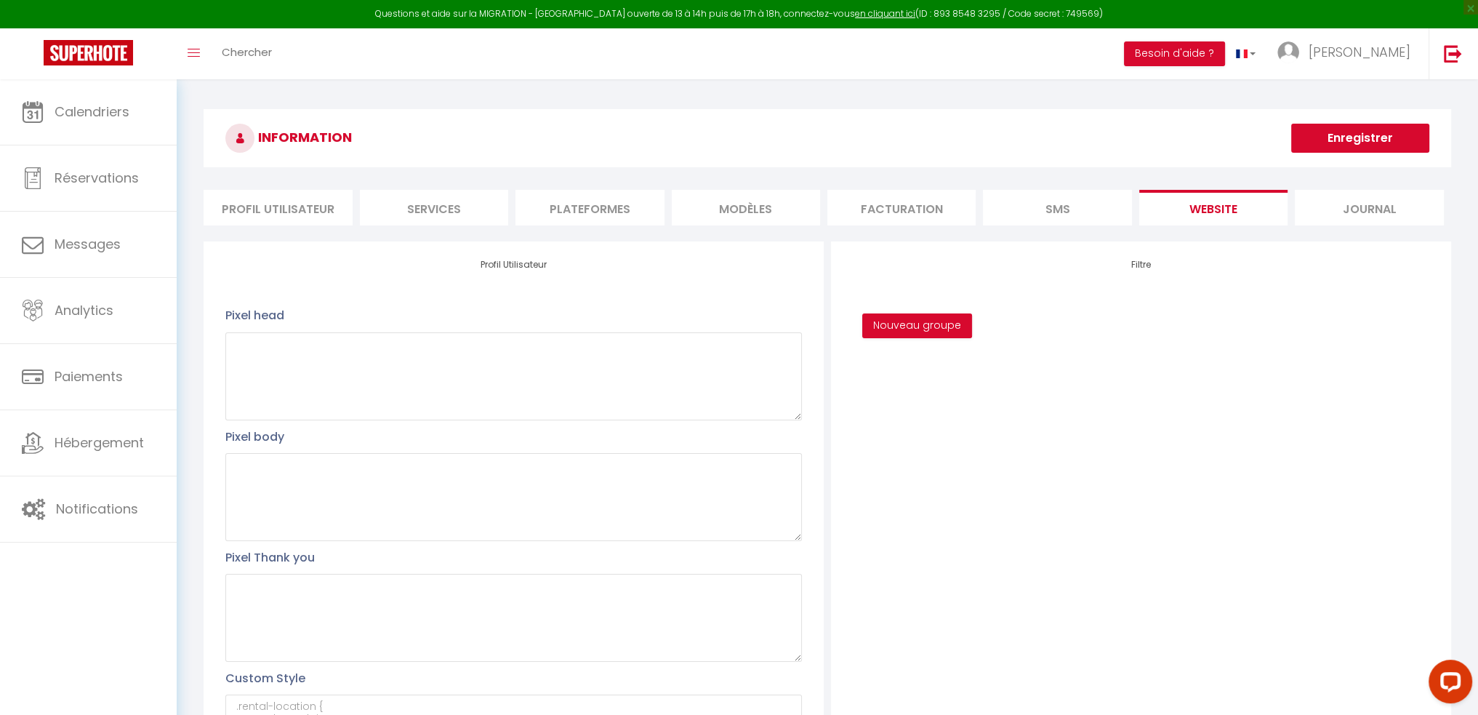
click at [288, 217] on li "Profil Utilisateur" at bounding box center [278, 208] width 148 height 36
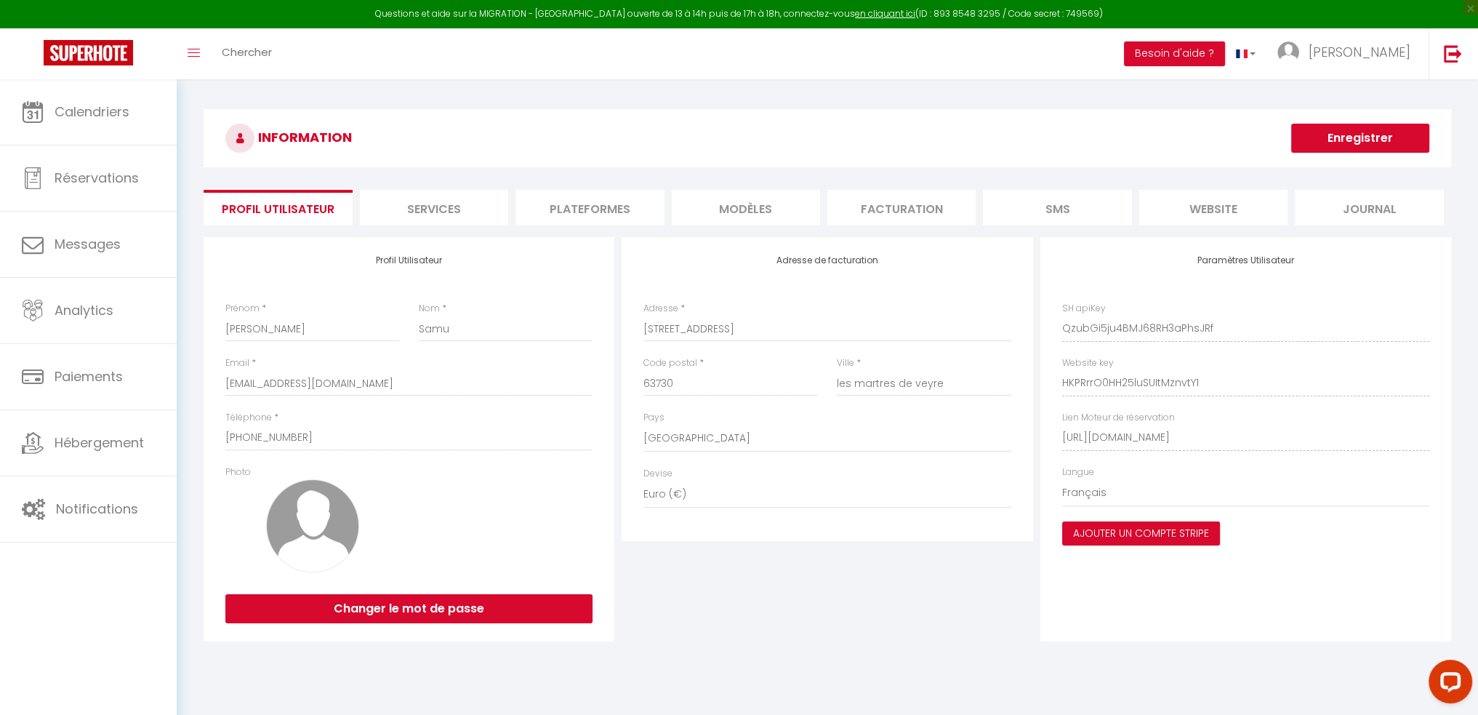
click at [1237, 212] on li "website" at bounding box center [1213, 208] width 148 height 36
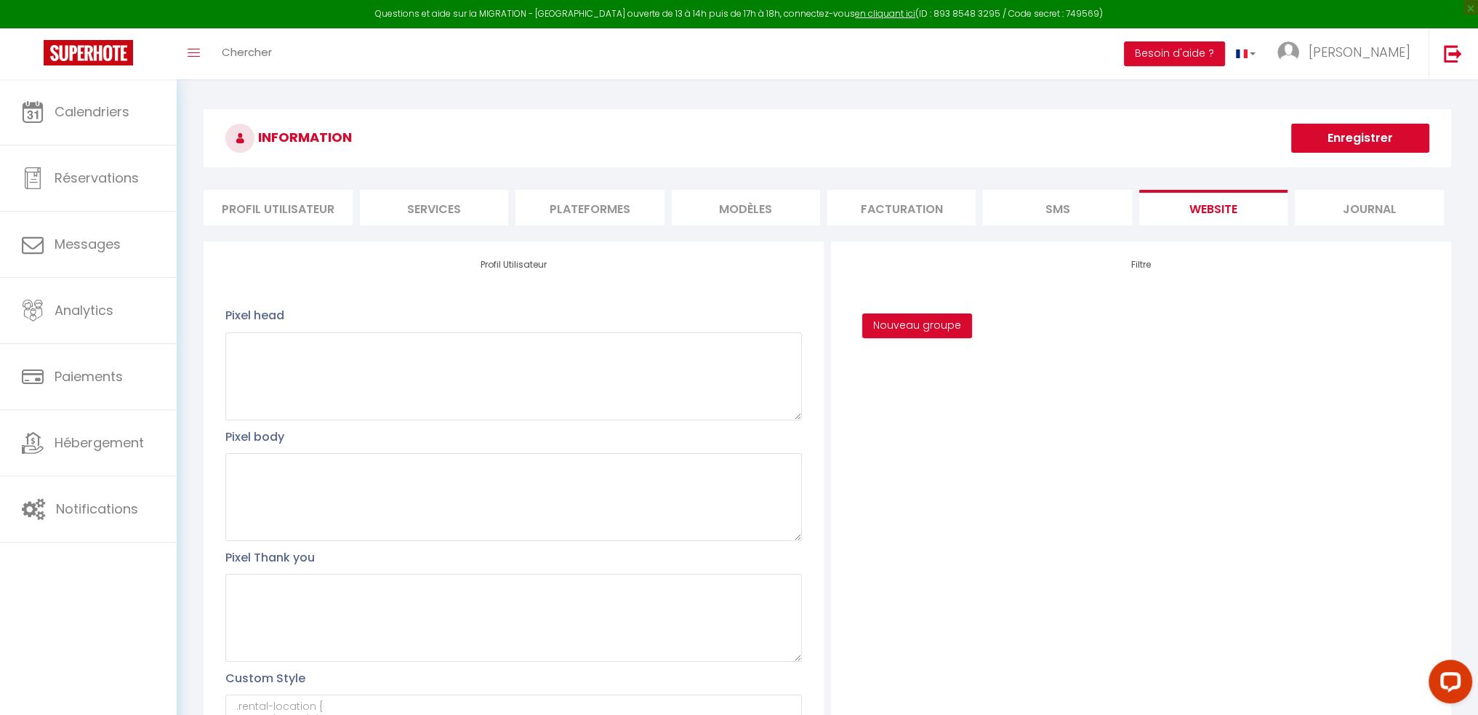
click at [1330, 218] on li "Journal" at bounding box center [1369, 208] width 148 height 36
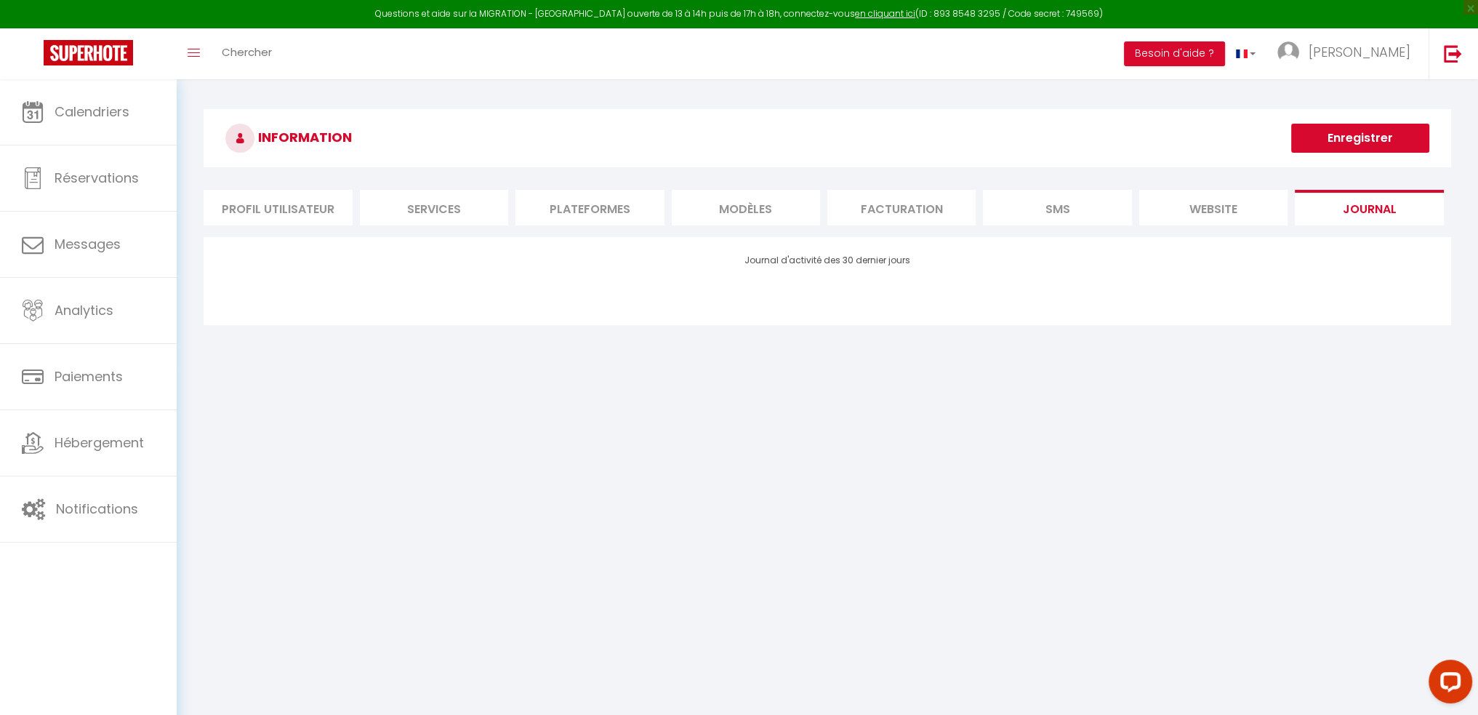
click at [1244, 212] on li "website" at bounding box center [1213, 208] width 148 height 36
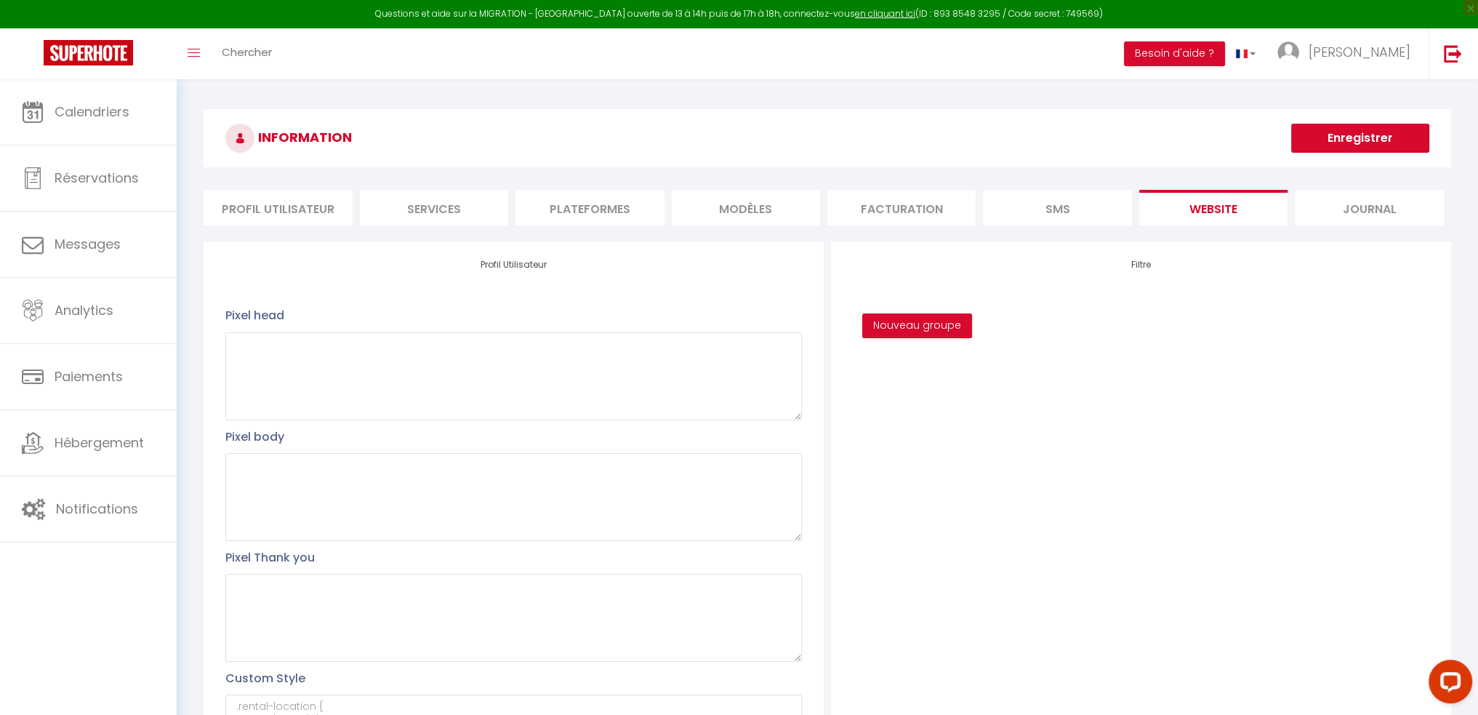
click at [1142, 263] on h4 "Filtre" at bounding box center [1141, 265] width 577 height 10
click at [1048, 209] on li "SMS" at bounding box center [1057, 208] width 148 height 36
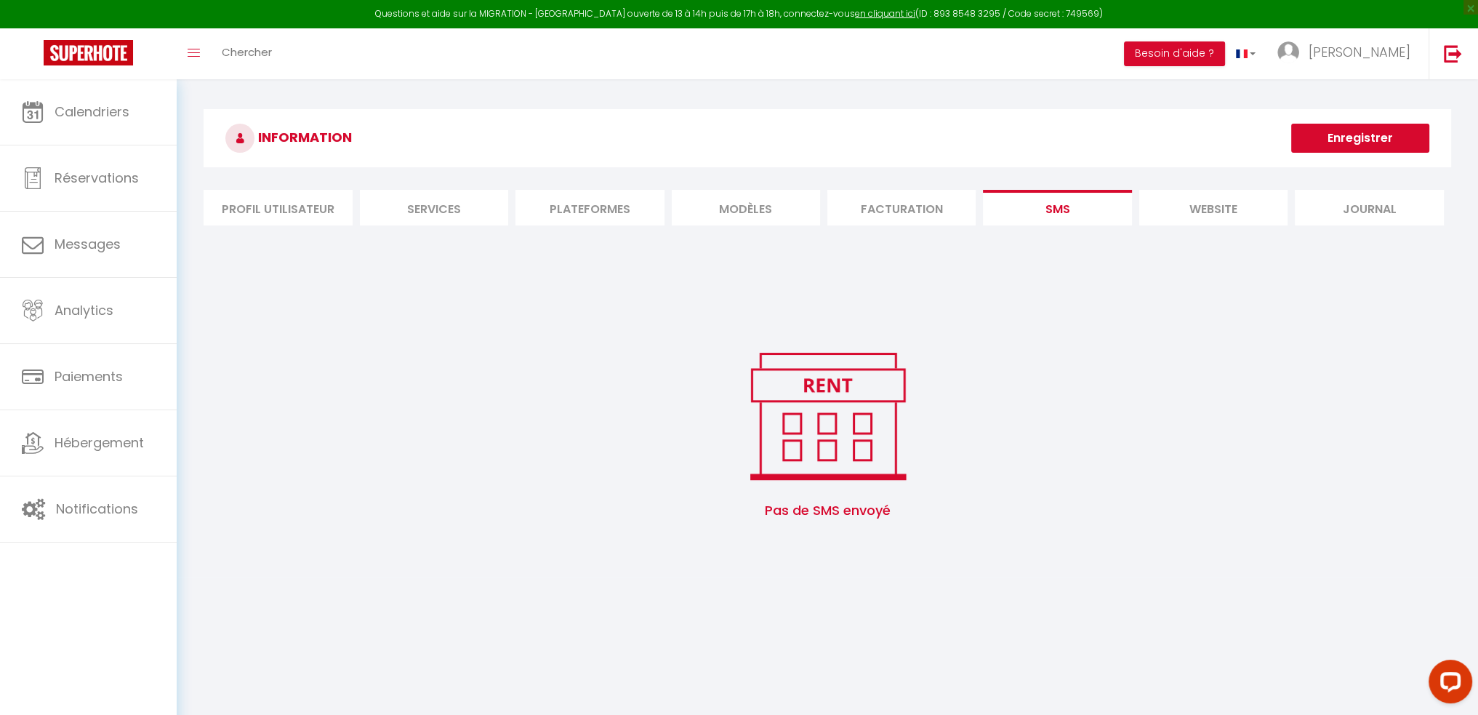
click at [893, 214] on li "Facturation" at bounding box center [901, 208] width 148 height 36
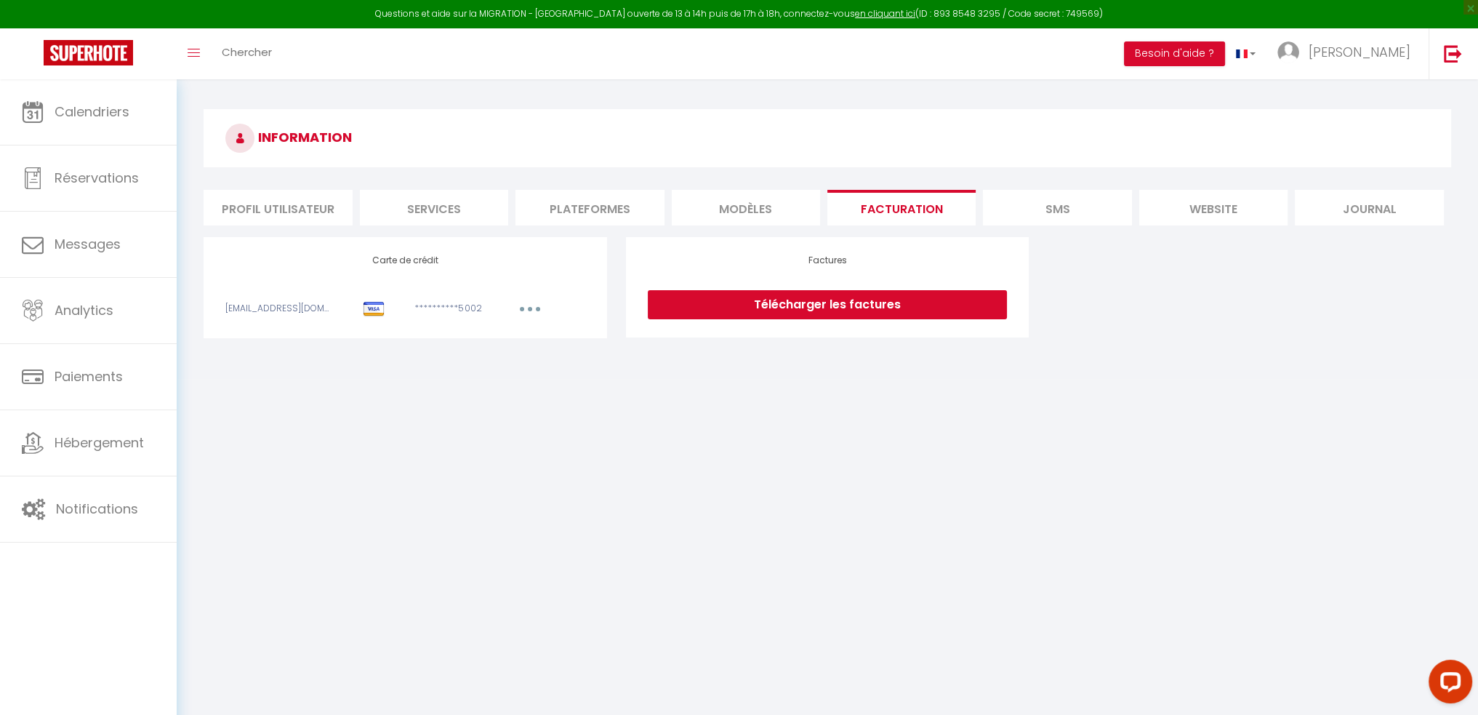
click at [744, 212] on li "MODÈLES" at bounding box center [746, 208] width 148 height 36
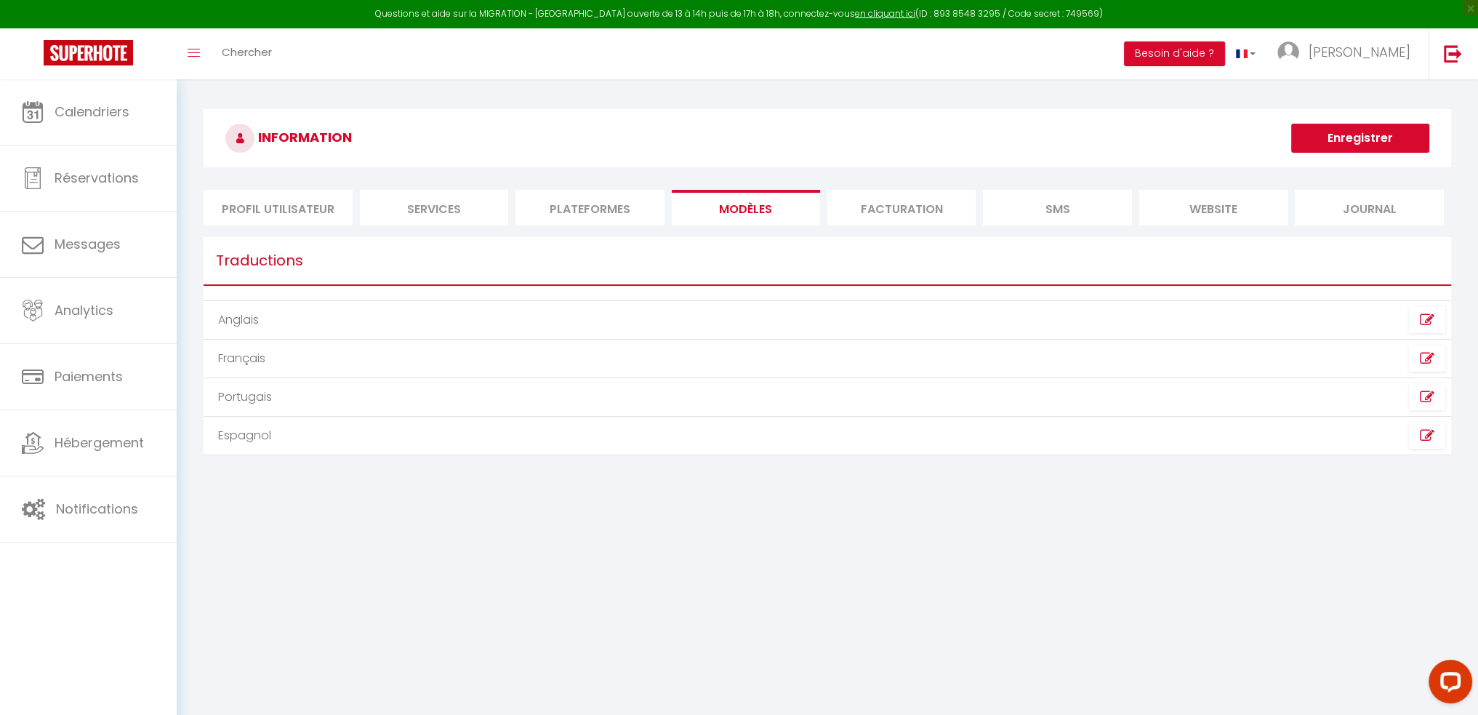
click at [544, 206] on li "Plateformes" at bounding box center [589, 208] width 148 height 36
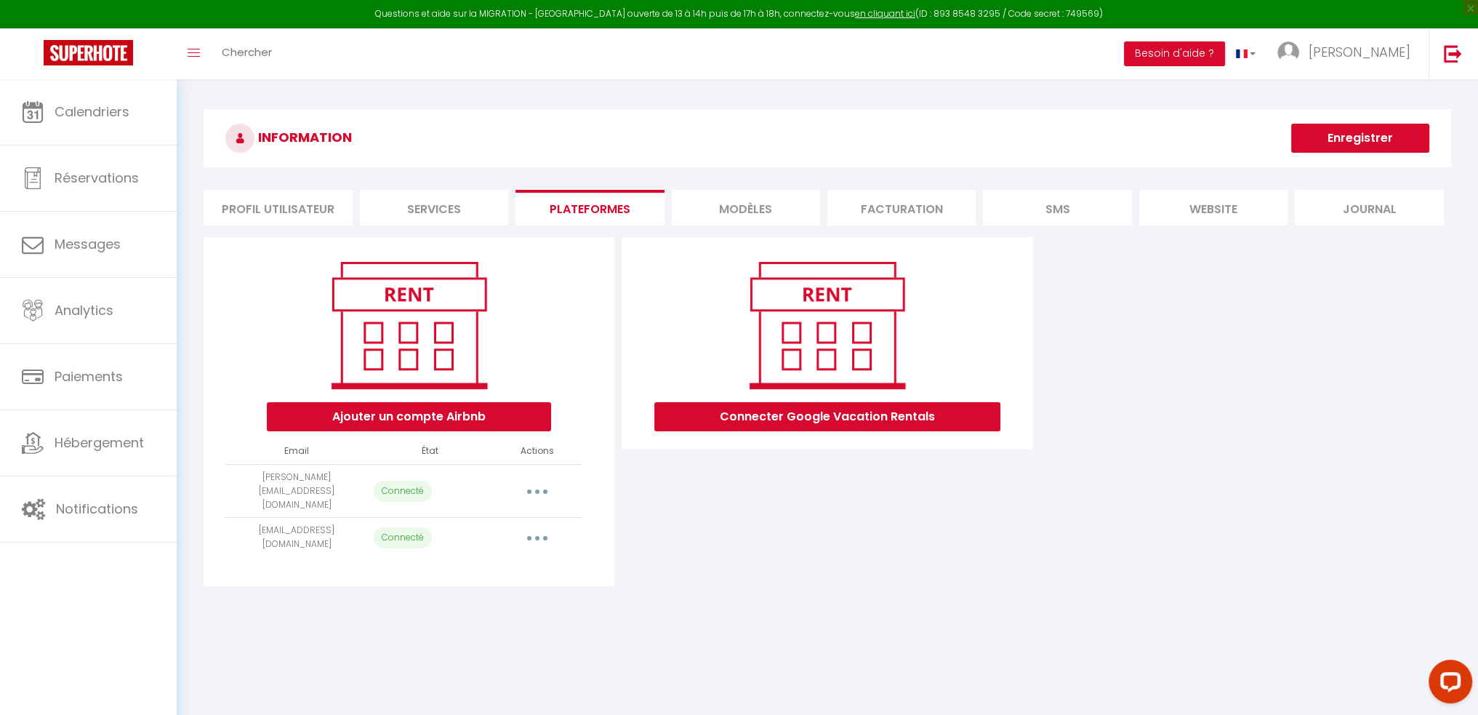
click at [451, 210] on li "Services" at bounding box center [434, 208] width 148 height 36
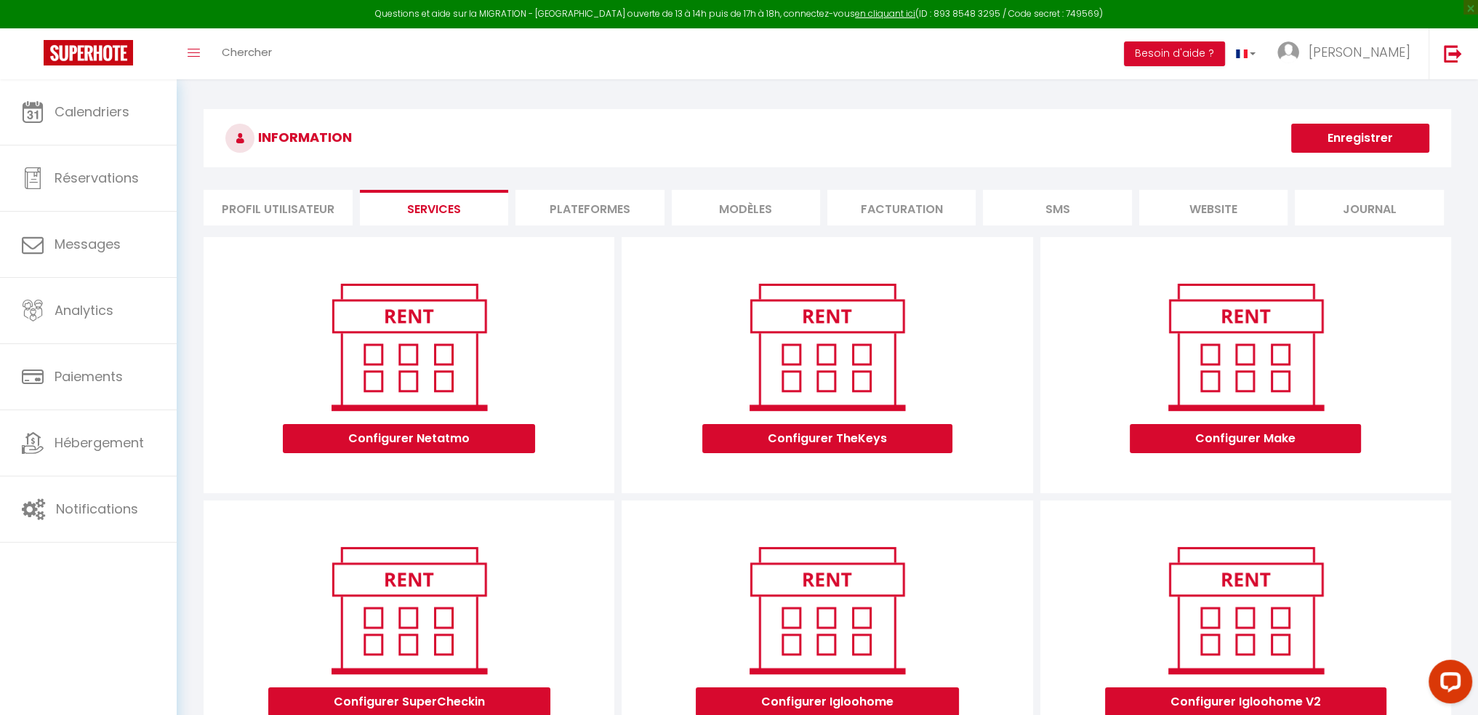
click at [257, 193] on li "Profil Utilisateur" at bounding box center [278, 208] width 148 height 36
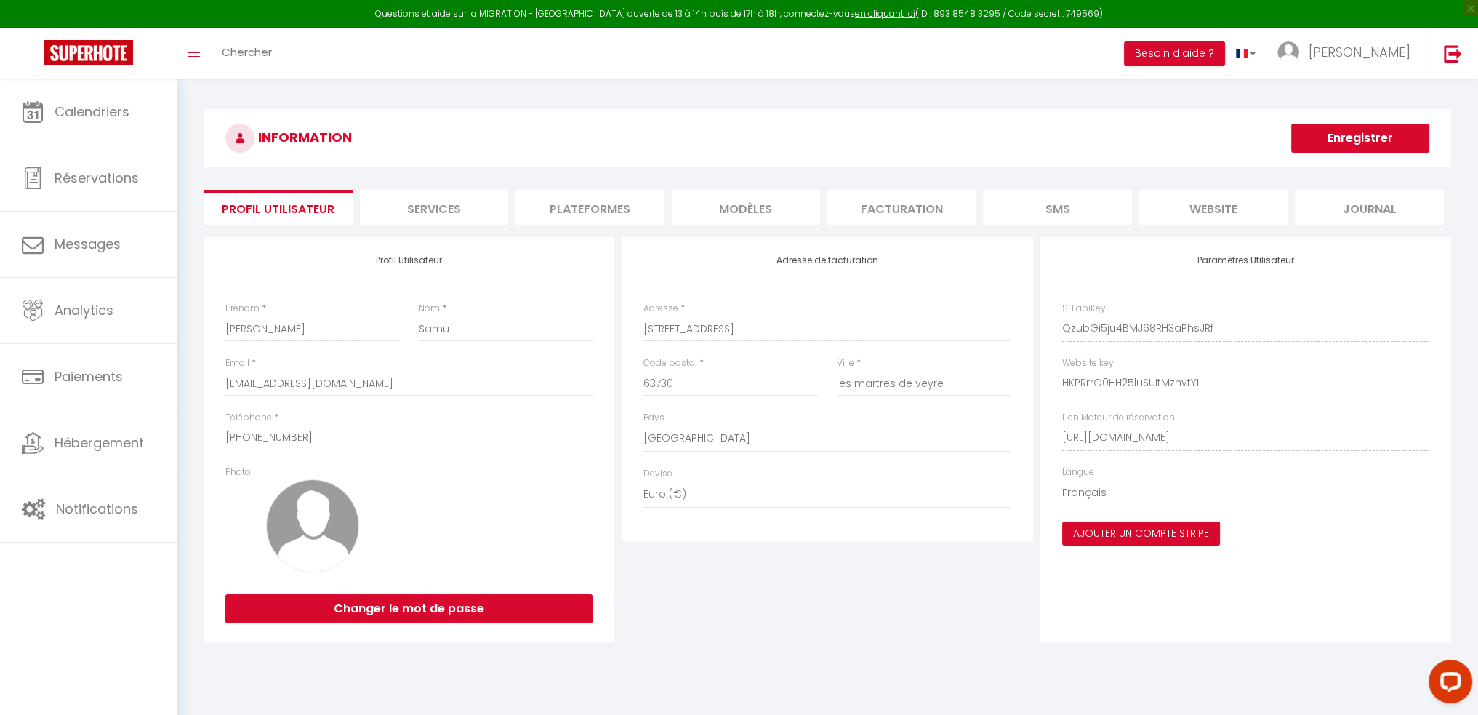
click at [1102, 529] on button "Ajouter un compte Stripe" at bounding box center [1141, 533] width 158 height 25
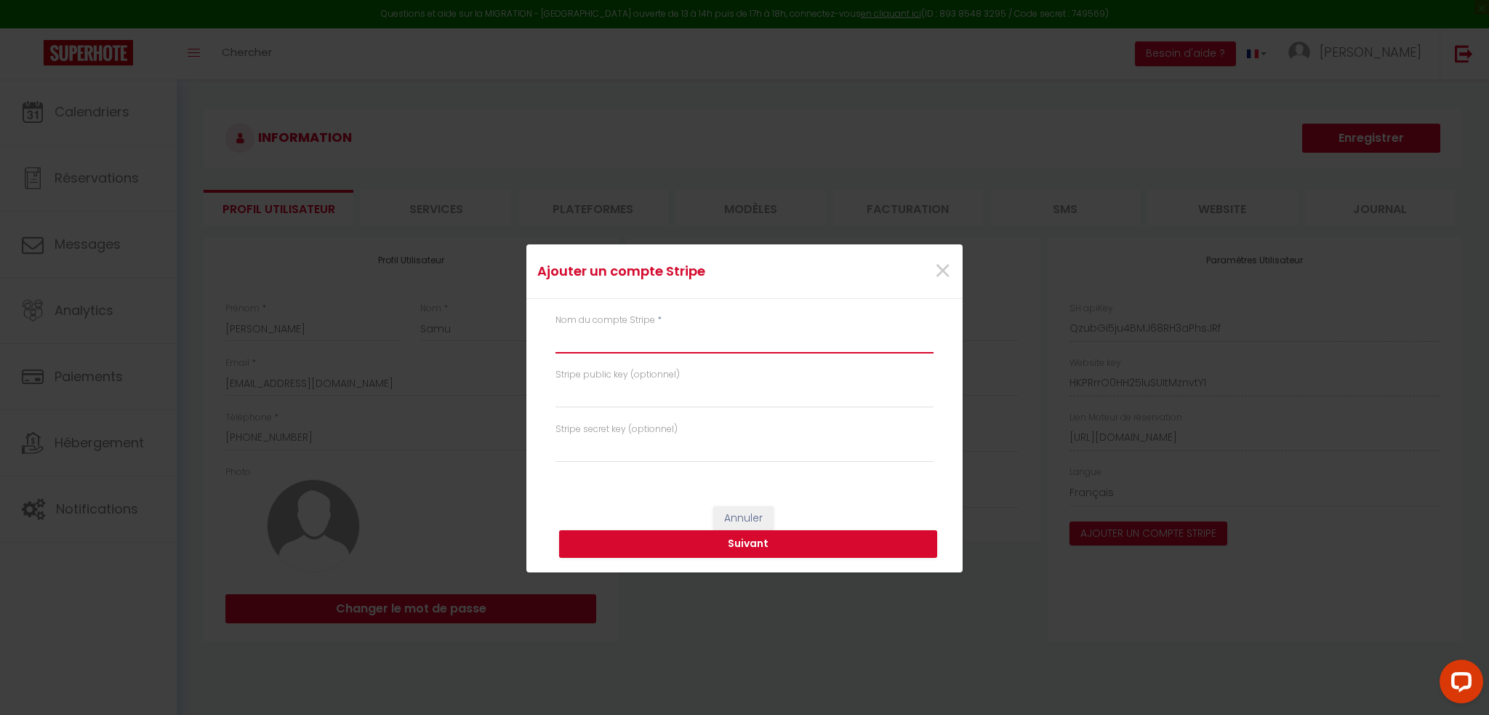
click at [671, 346] on input "text" at bounding box center [744, 340] width 378 height 26
click at [941, 268] on span "×" at bounding box center [942, 271] width 18 height 44
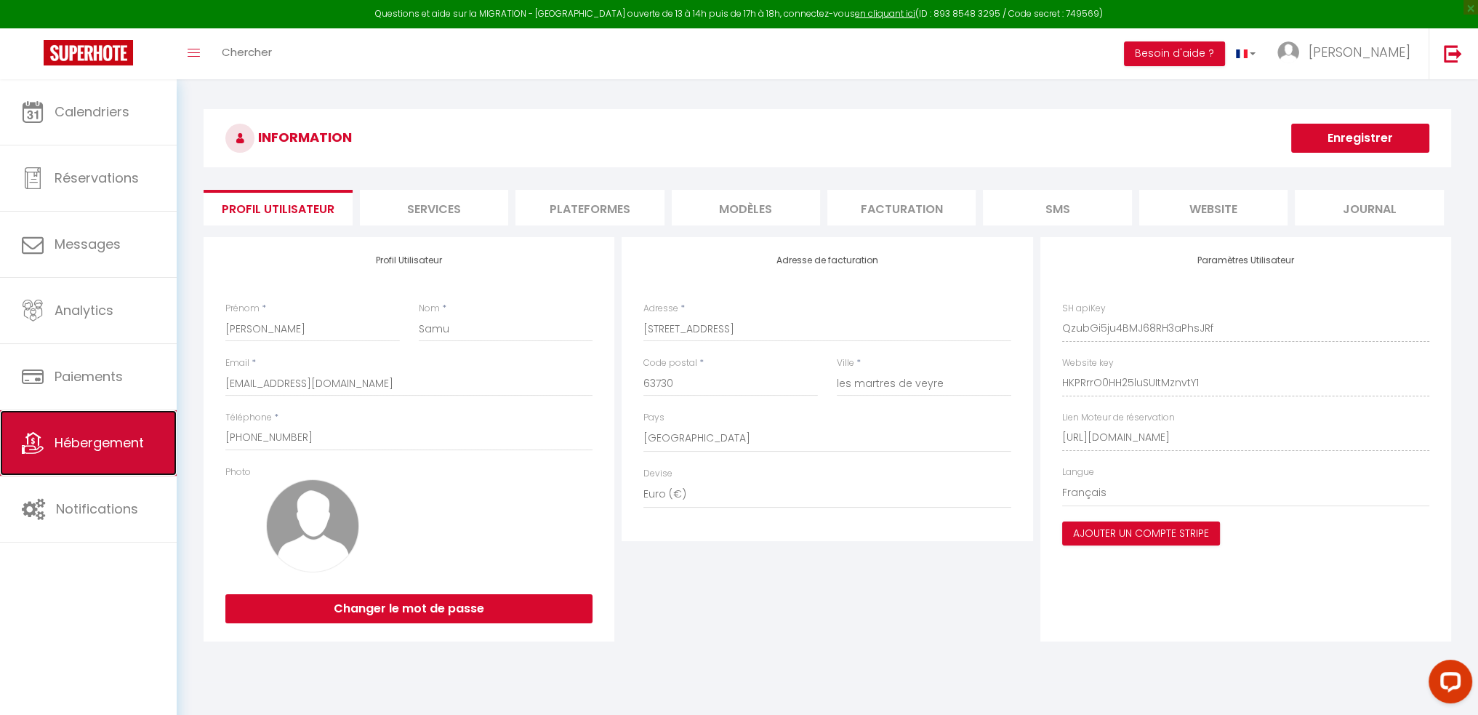
click at [92, 445] on span "Hébergement" at bounding box center [99, 442] width 89 height 18
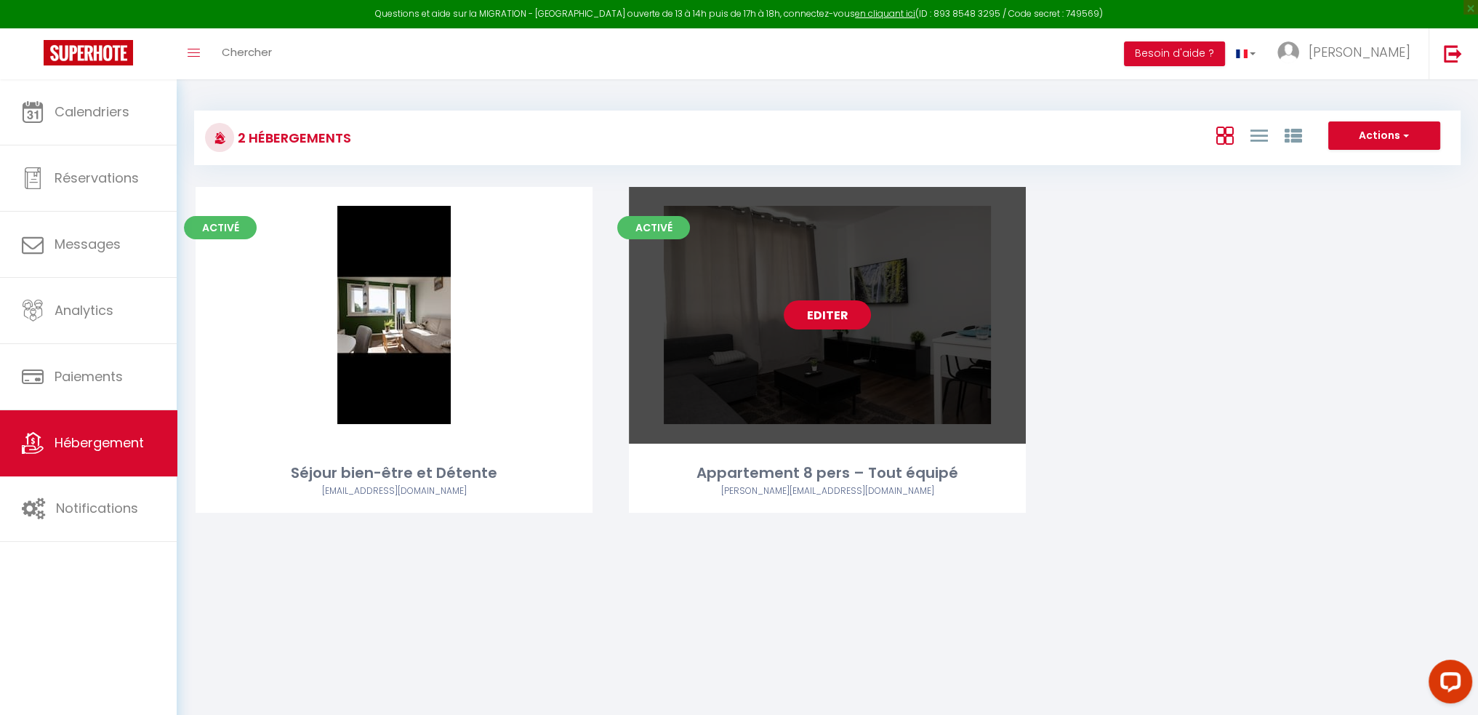
click at [823, 317] on link "Editer" at bounding box center [827, 314] width 87 height 29
select select "3"
select select "2"
select select "1"
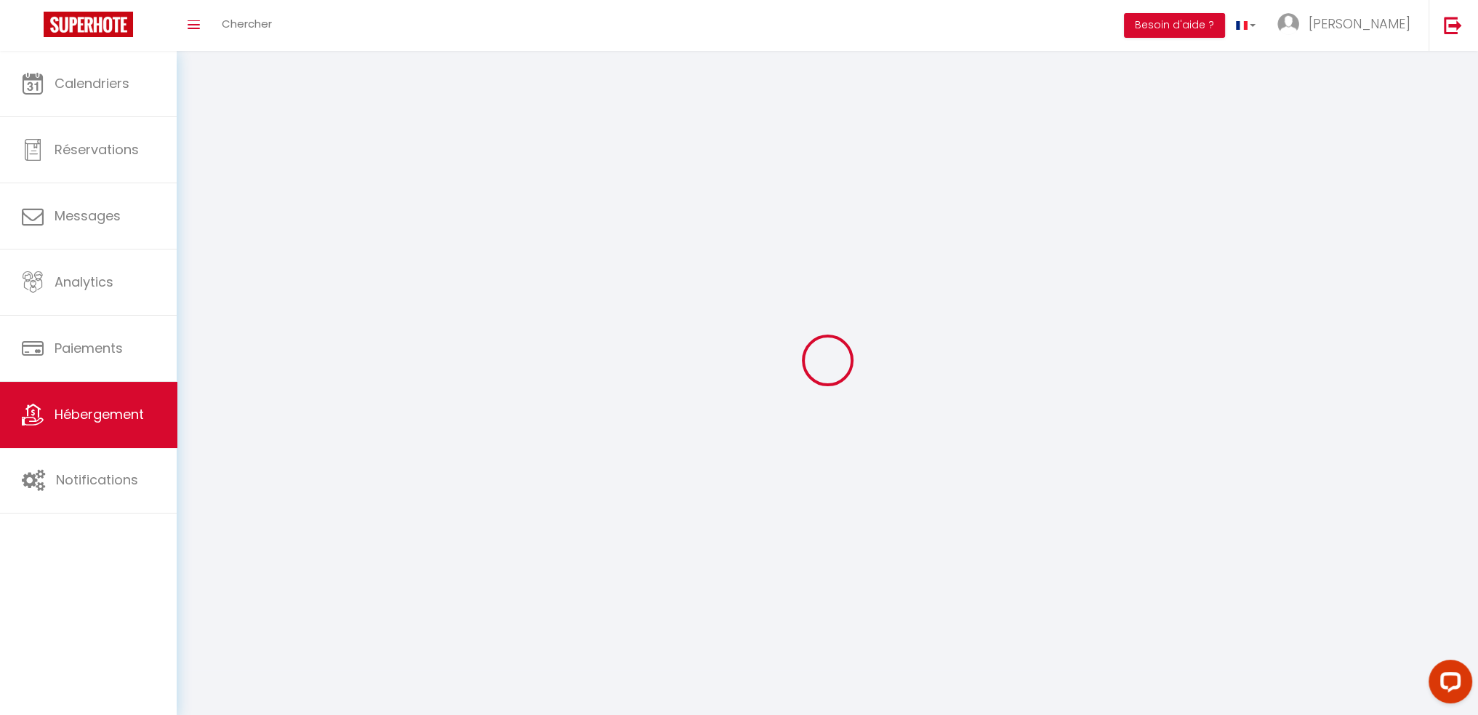
select select
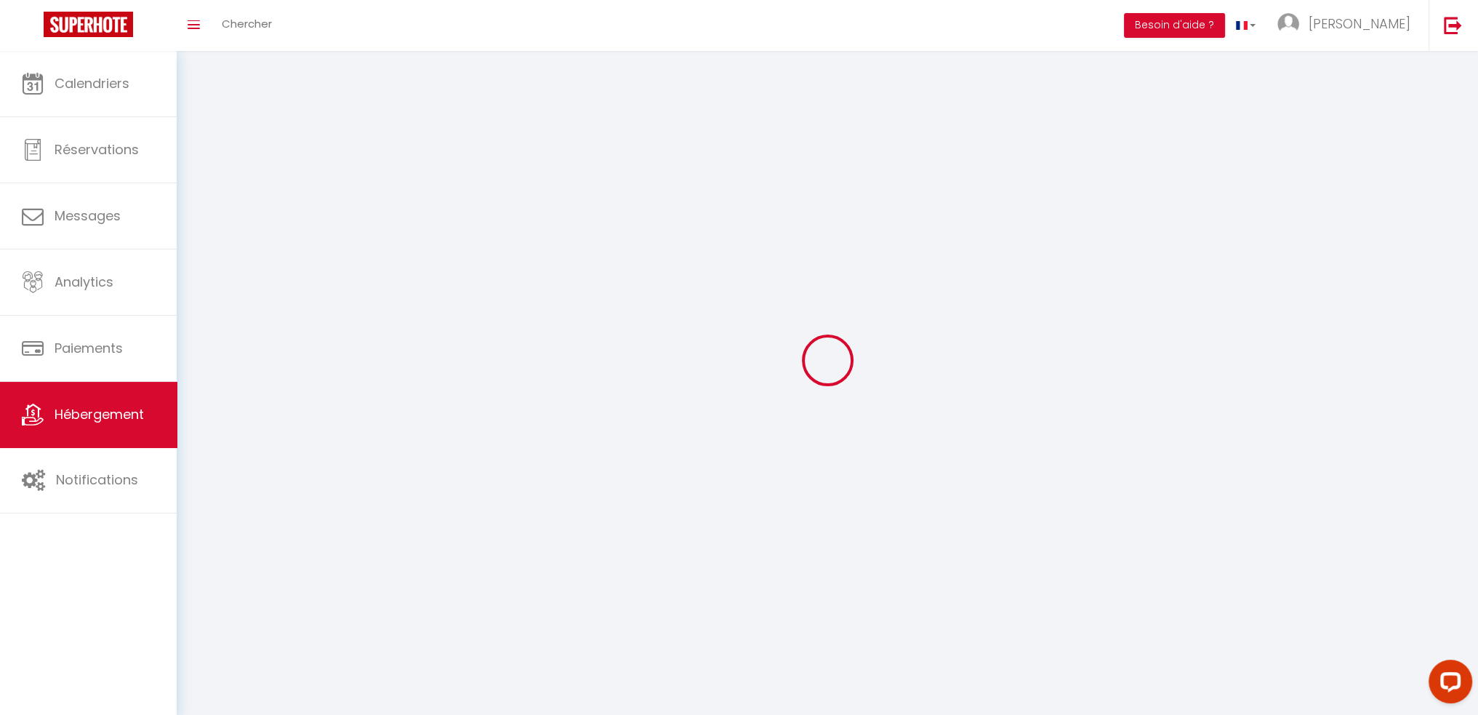
select select
checkbox input "false"
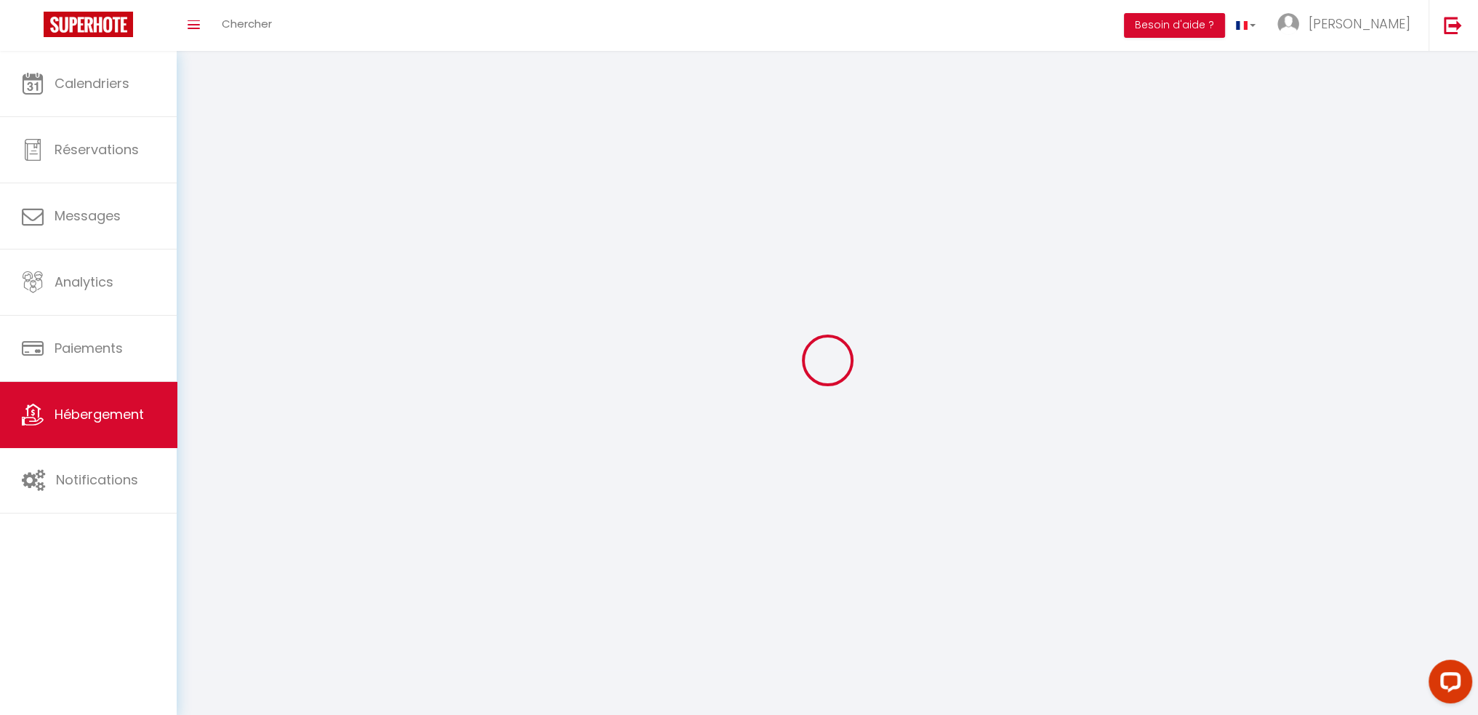
checkbox input "false"
select select
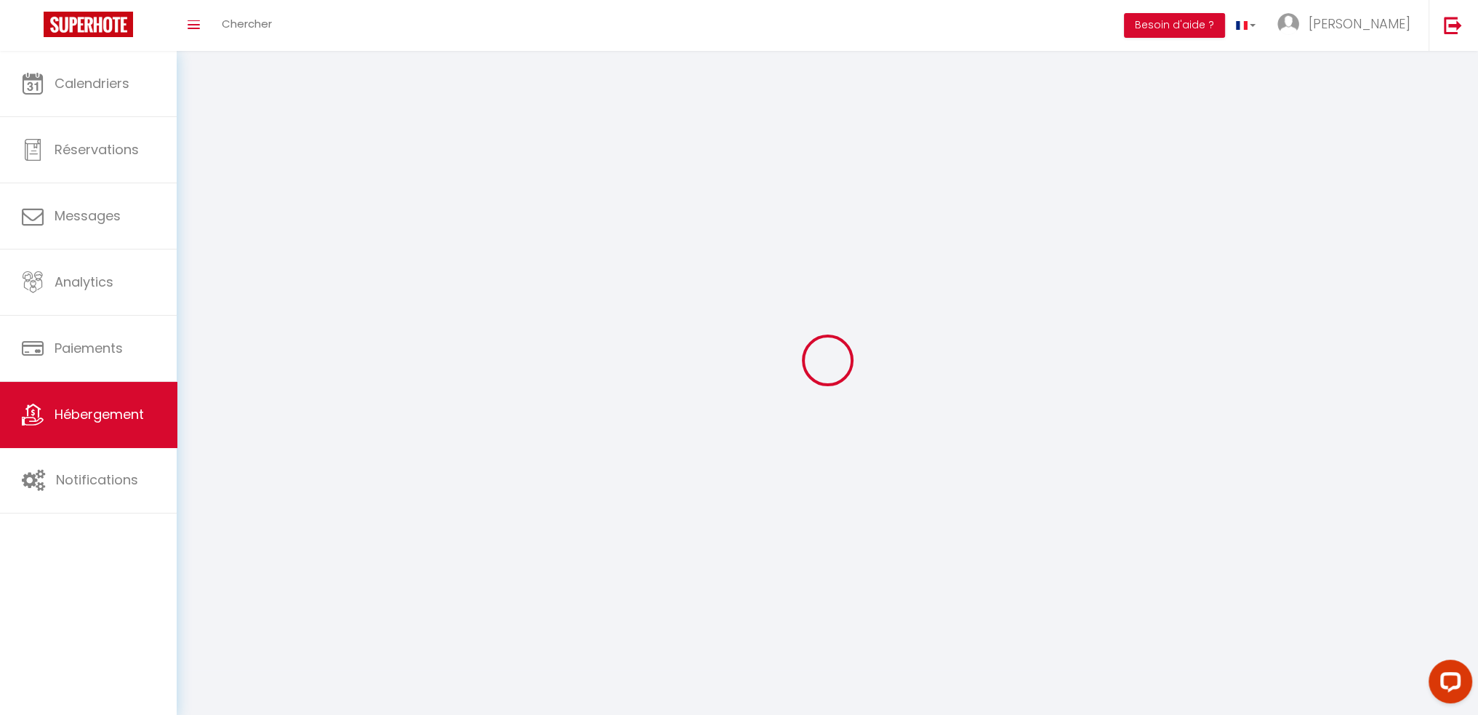
select select
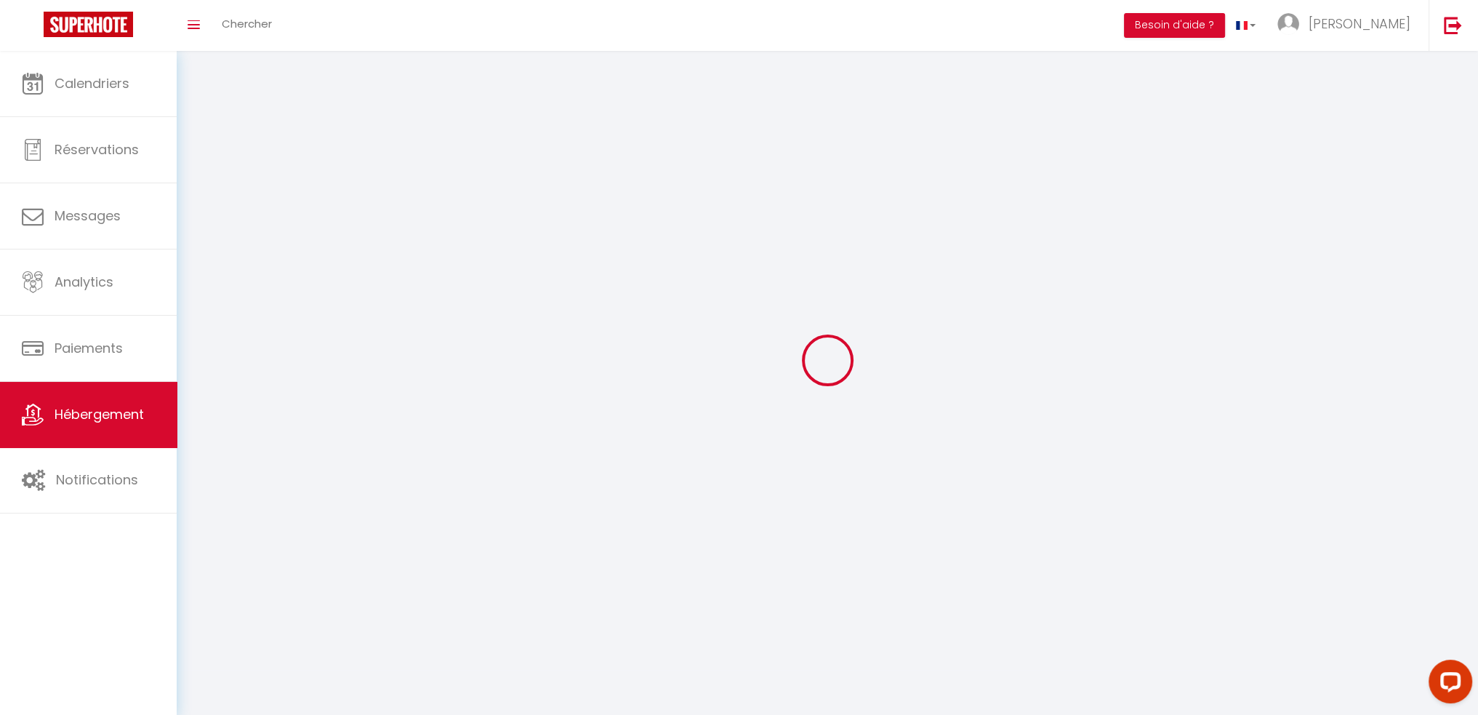
select select
checkbox input "false"
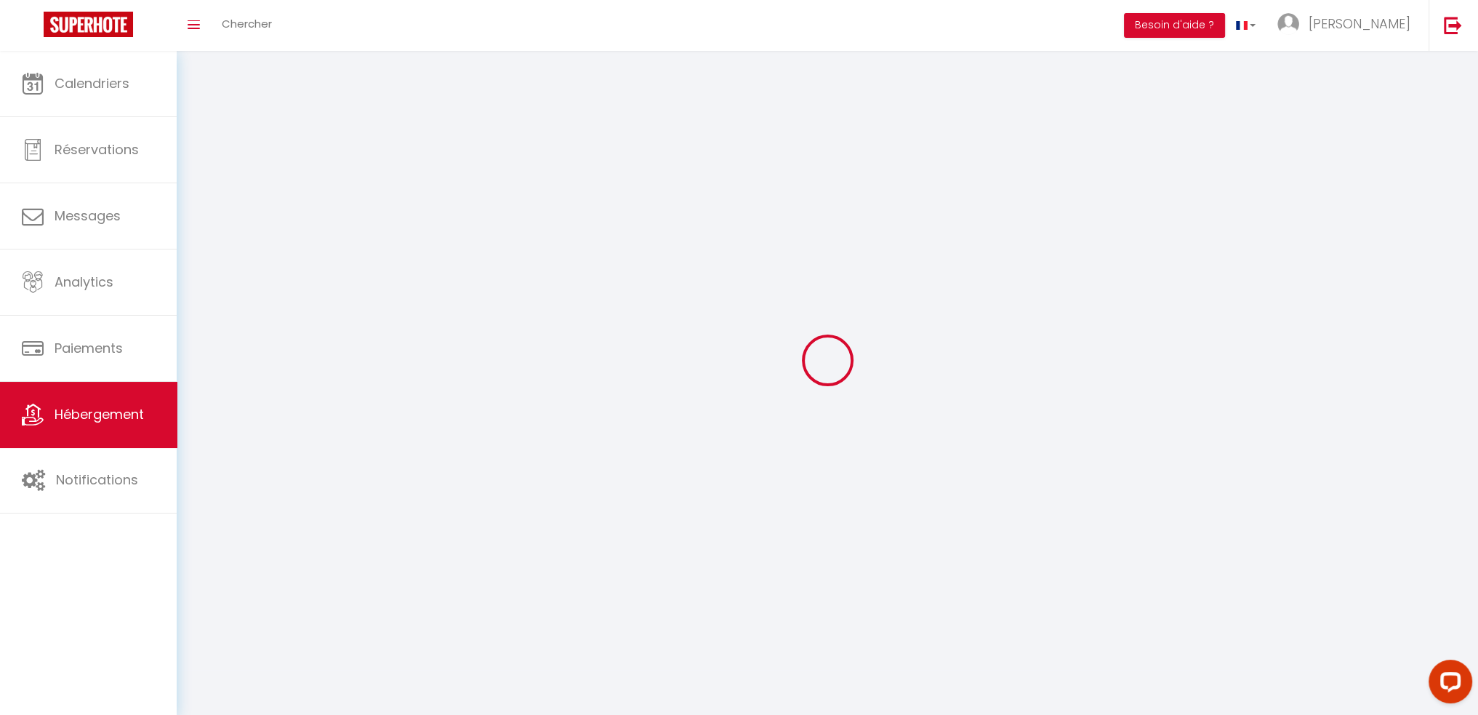
select select
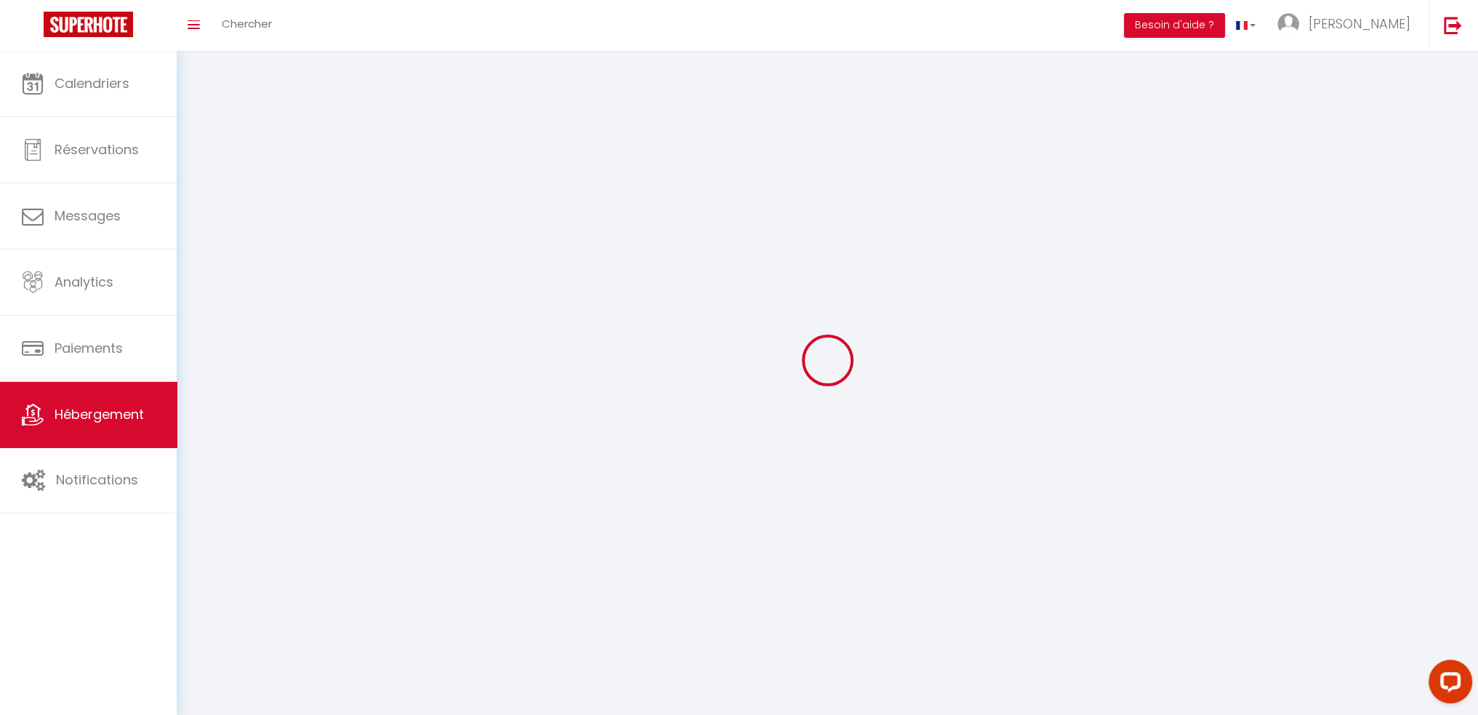
select select
checkbox input "false"
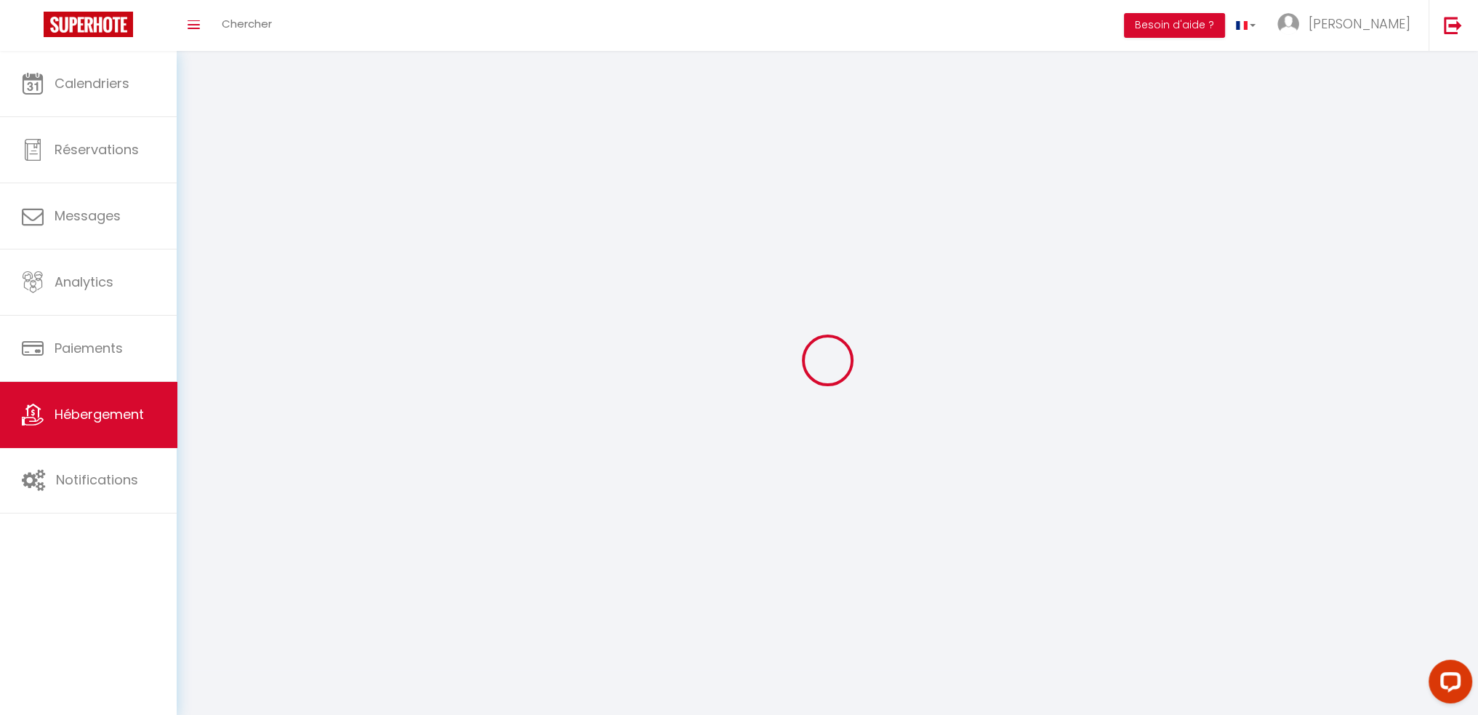
checkbox input "false"
select select
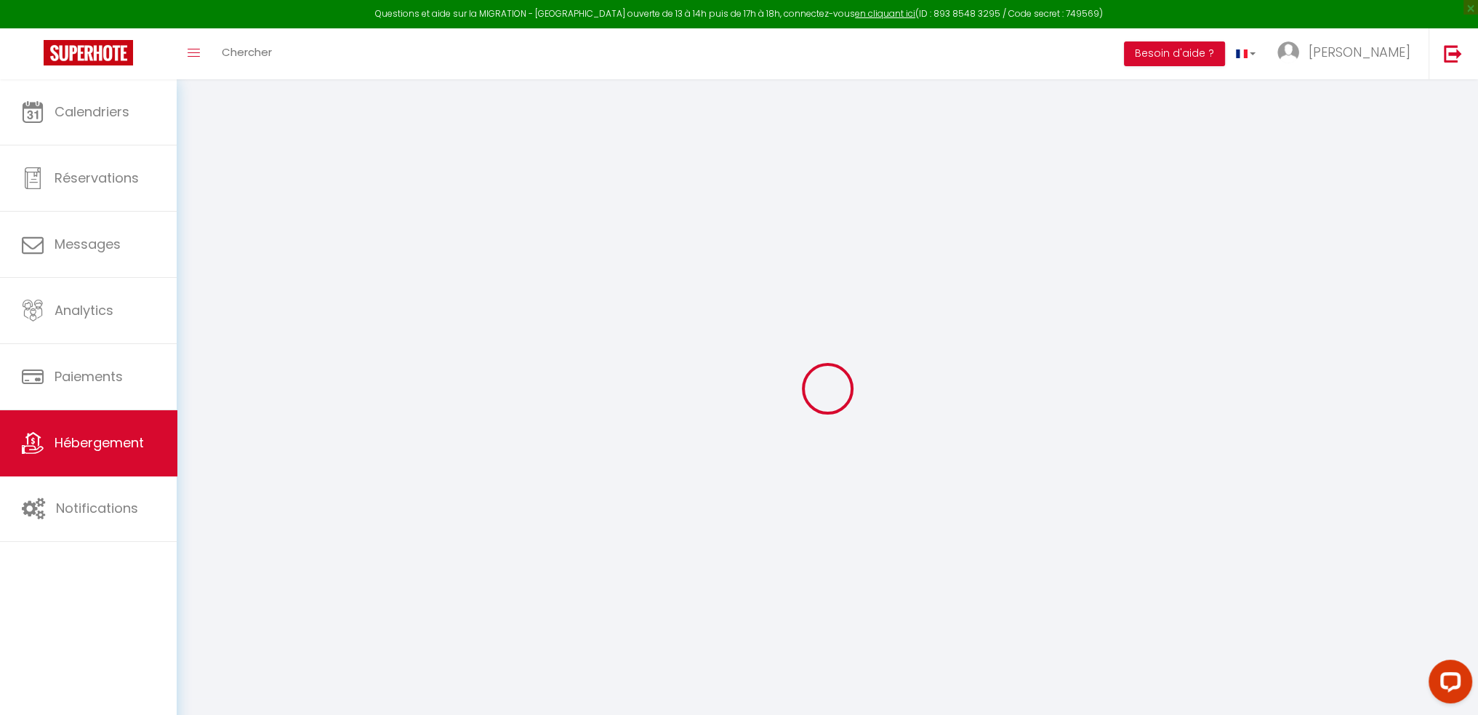
select select "+ 19 %"
select select "+ 21 %"
select select
checkbox input "false"
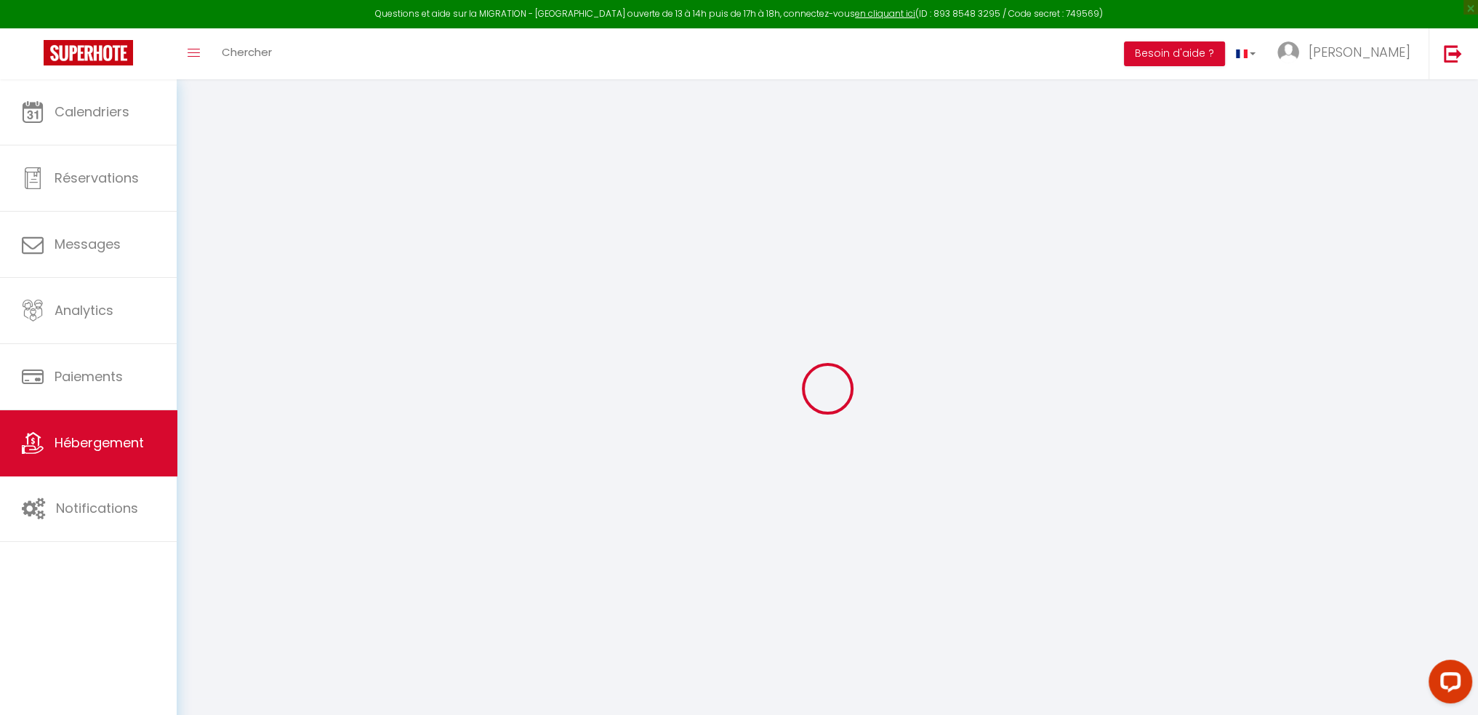
checkbox input "false"
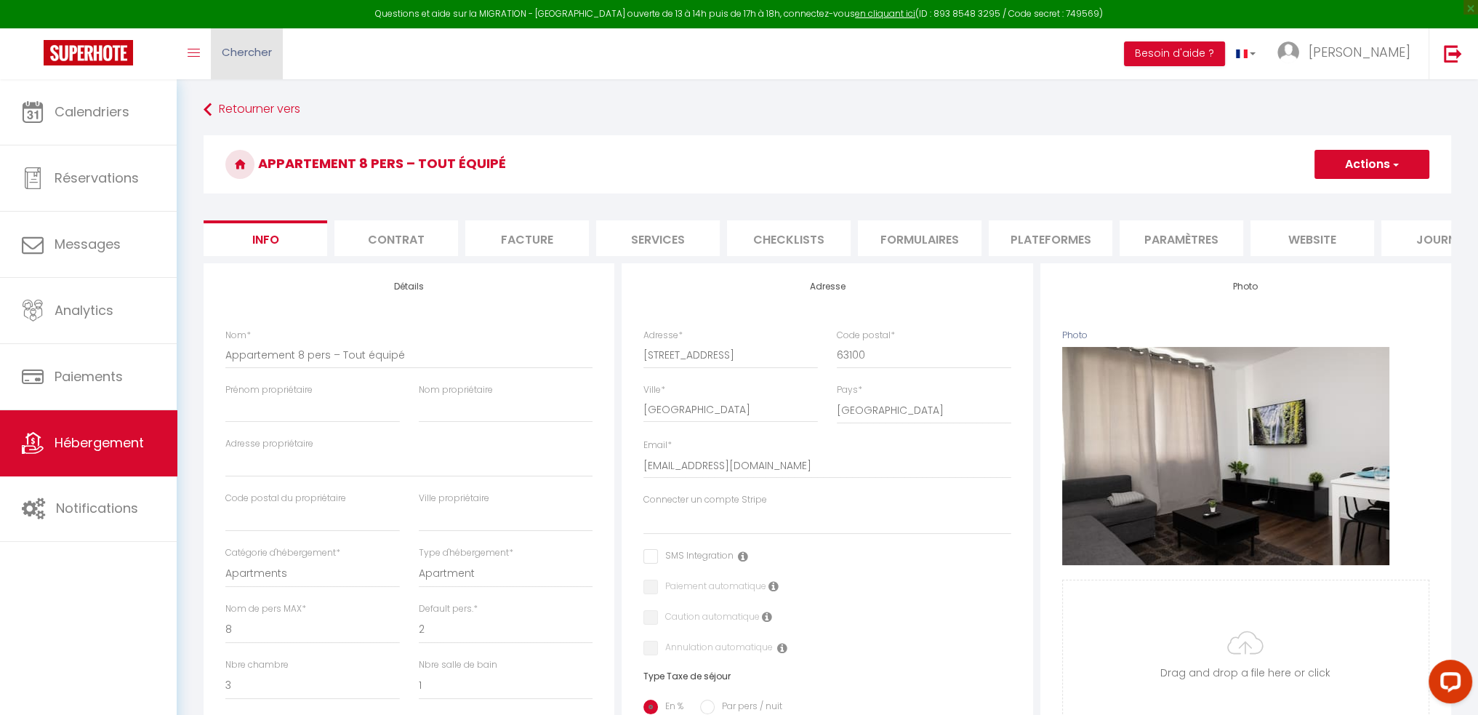
select select
checkbox input "false"
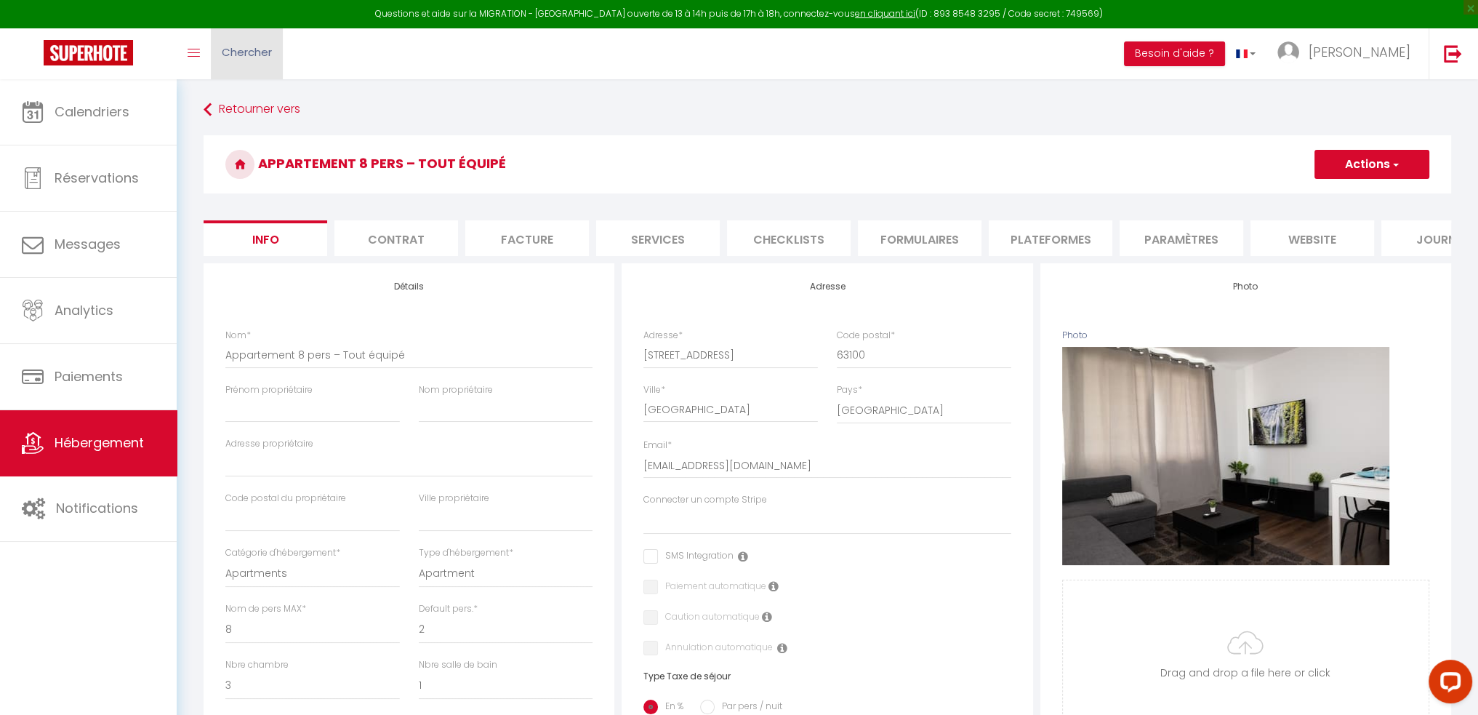
select select "8962-1470183728287209807"
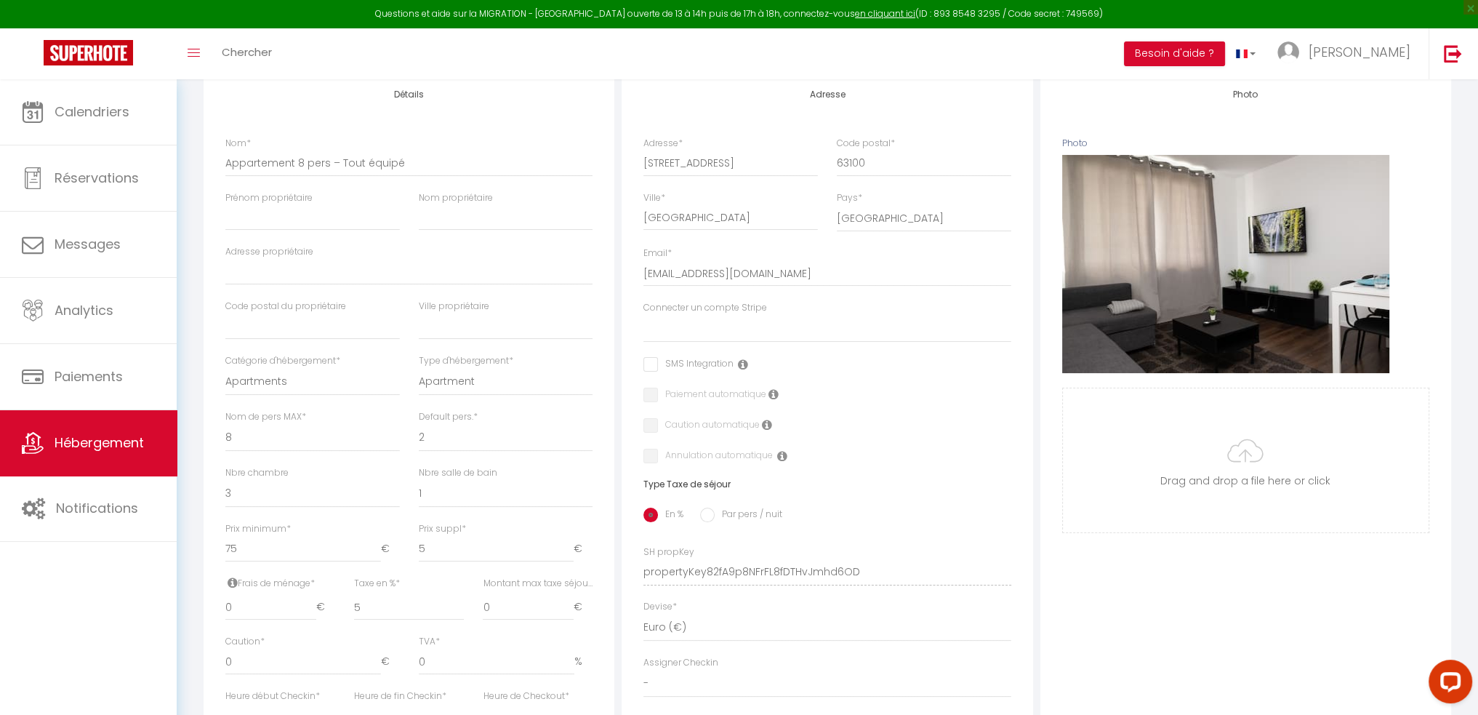
scroll to position [73, 0]
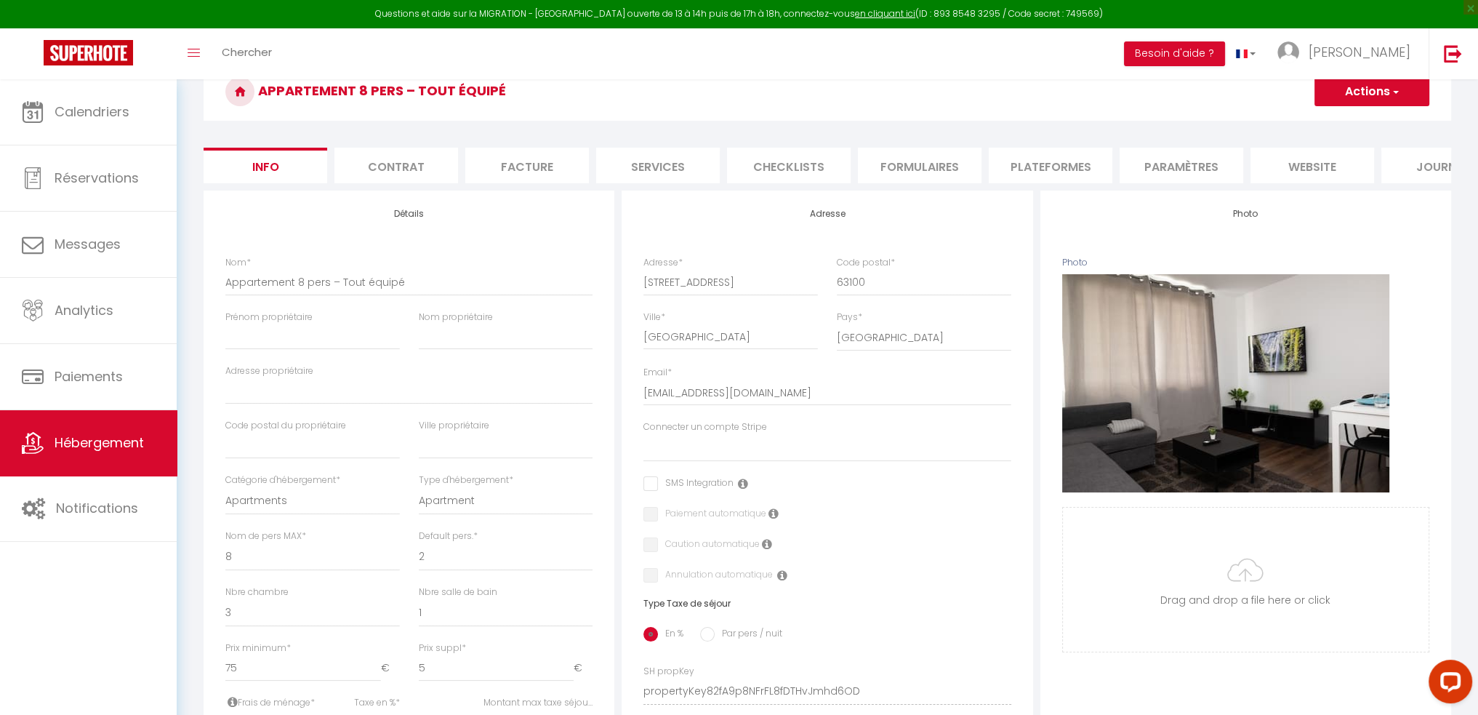
click at [936, 155] on li "Formulaires" at bounding box center [920, 166] width 124 height 36
select select "365"
select select "EUR"
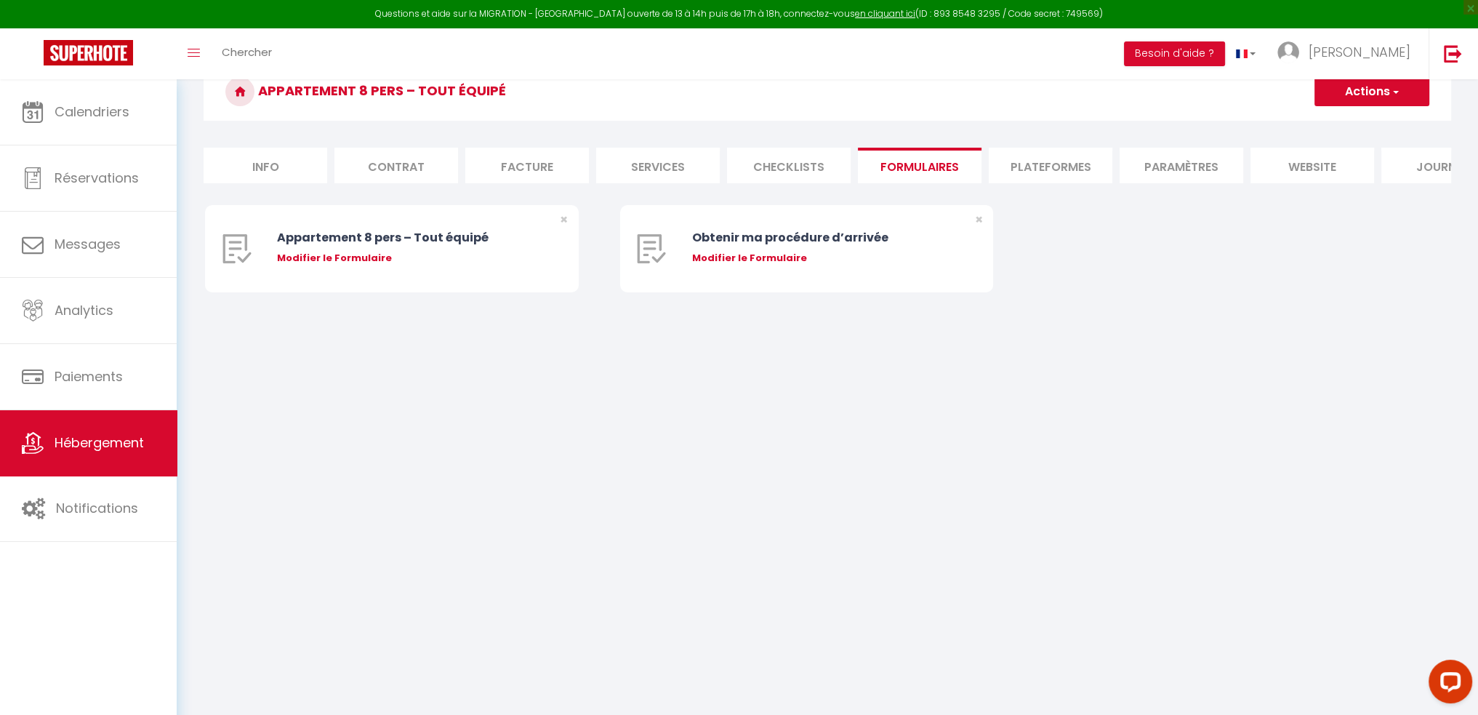
click at [776, 165] on li "Checklists" at bounding box center [789, 166] width 124 height 36
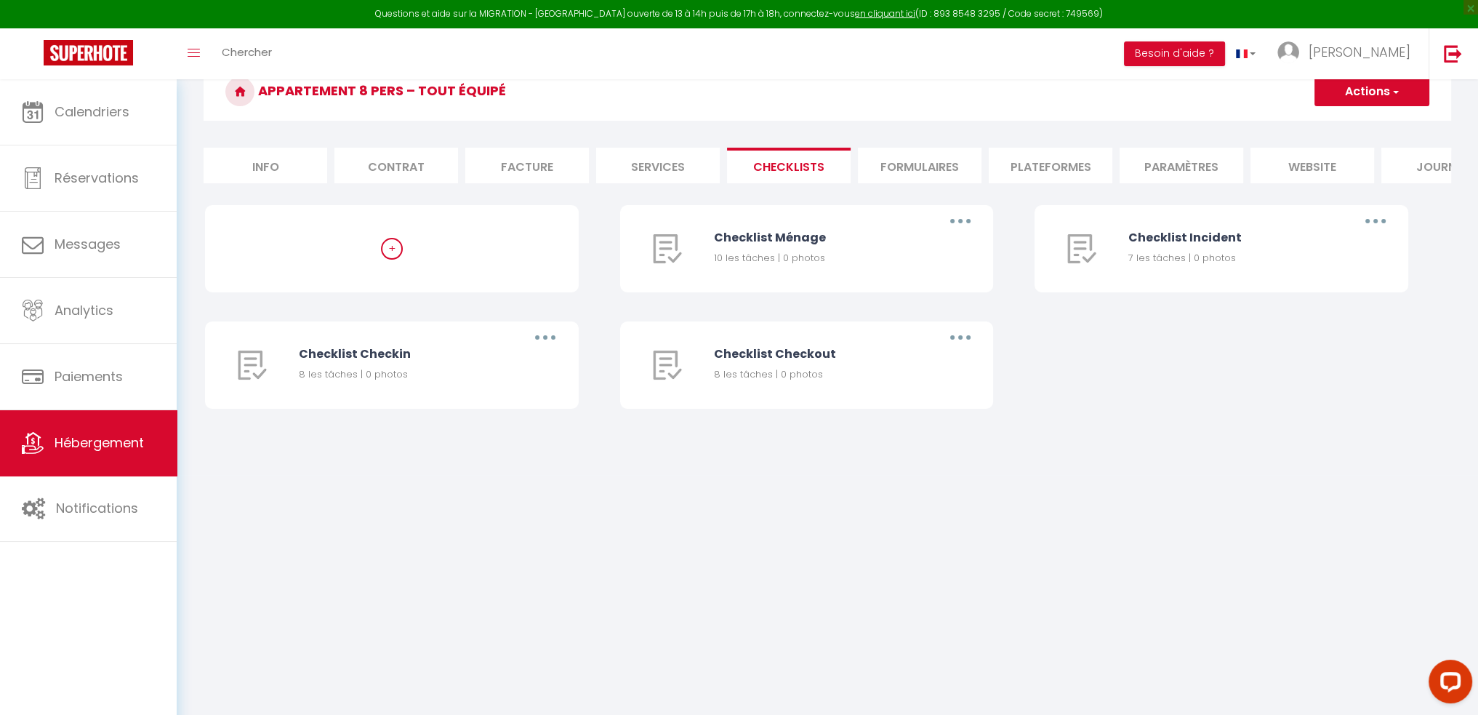
click at [1015, 163] on li "Plateformes" at bounding box center [1051, 166] width 124 height 36
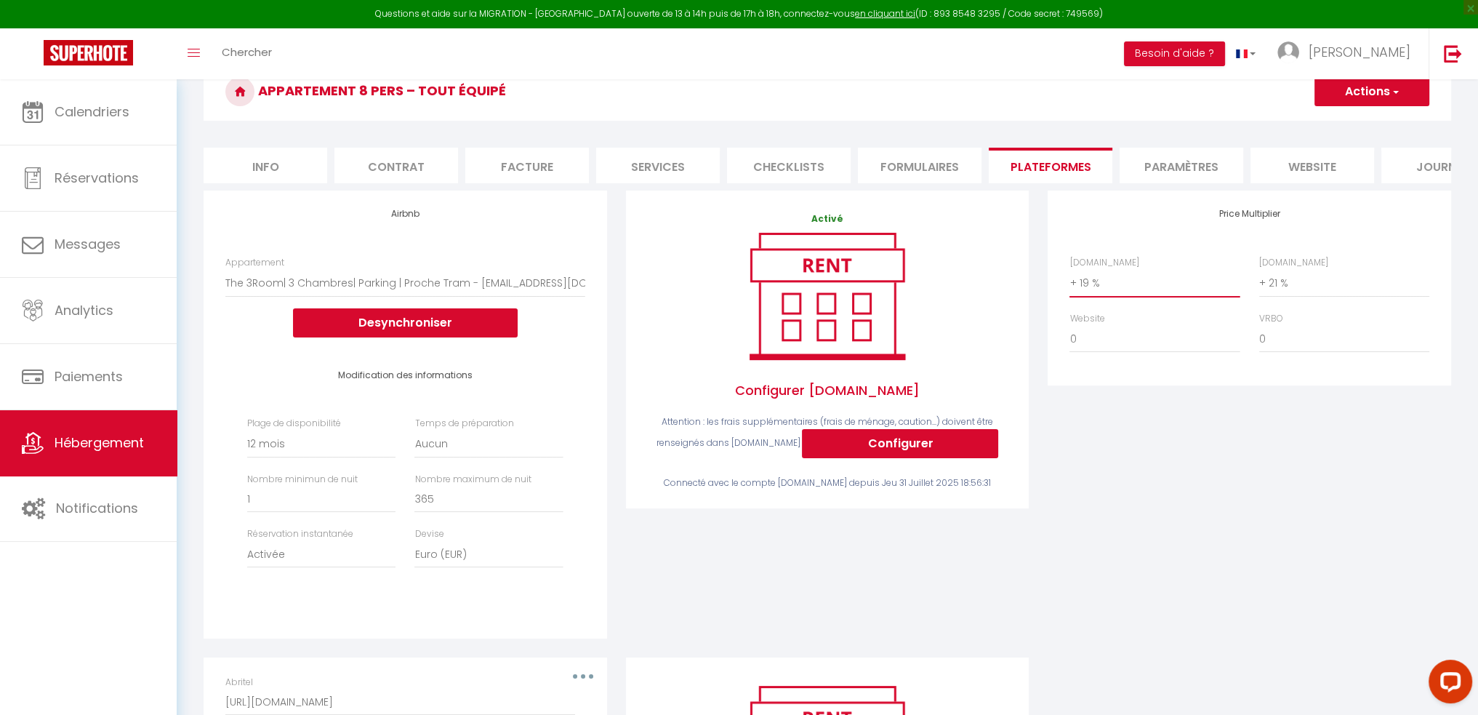
click at [1128, 297] on select "0 + 1 % + 2 % + 3 % + 4 % + 5 % + 6 % + 7 % + 8 % + 9 %" at bounding box center [1154, 283] width 170 height 28
select select "+ 20 %"
click at [1069, 280] on select "0 + 1 % + 2 % + 3 % + 4 % + 5 % + 6 % + 7 % + 8 % + 9 %" at bounding box center [1154, 283] width 170 height 28
click at [1295, 294] on select "0 + 1 % + 2 % + 3 % + 4 % + 5 % + 6 % + 7 % + 8 % + 9 %" at bounding box center [1344, 283] width 170 height 28
click at [1381, 90] on button "Actions" at bounding box center [1371, 91] width 115 height 29
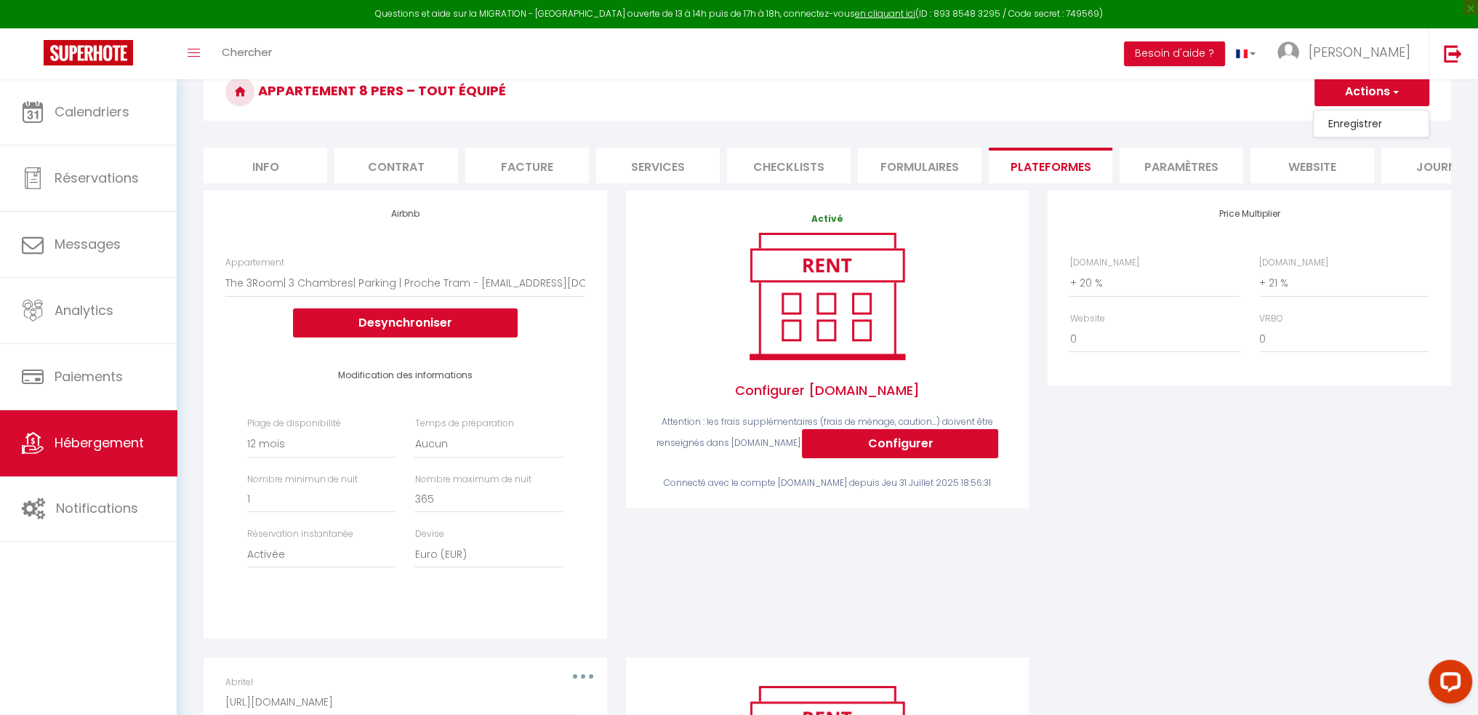
click at [1360, 124] on link "Enregistrer" at bounding box center [1371, 123] width 115 height 19
click at [1375, 60] on span "[PERSON_NAME]" at bounding box center [1360, 52] width 102 height 18
click at [1364, 102] on link "Paramètres" at bounding box center [1371, 101] width 108 height 25
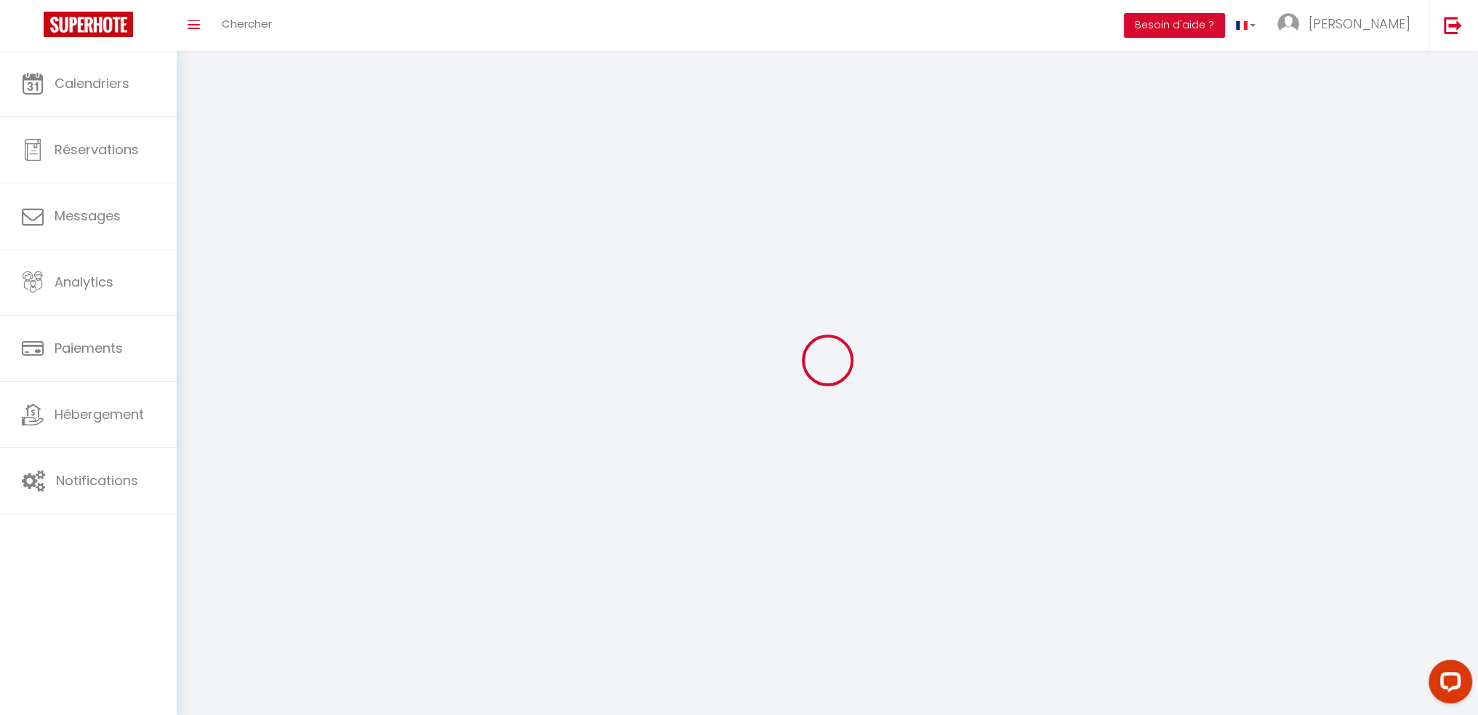
select select
type input "[PERSON_NAME]"
type input "Samu"
type input "[PHONE_NUMBER]"
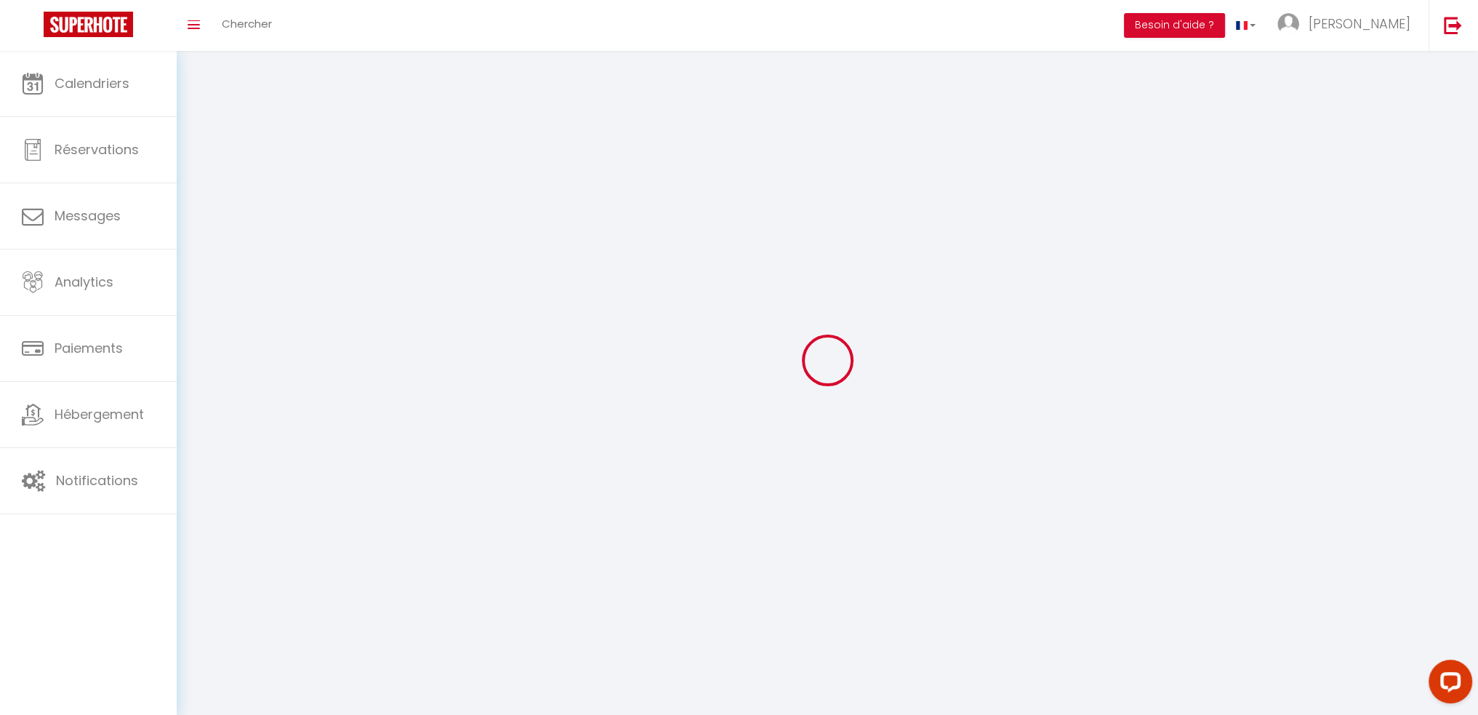
type input "[STREET_ADDRESS]"
type input "63730"
type input "les martres de veyre"
type input "QzubGi5ju4BMJ68RH3aPhsJRf"
type input "HKPRrrO0HH25luSUItMznvtY1"
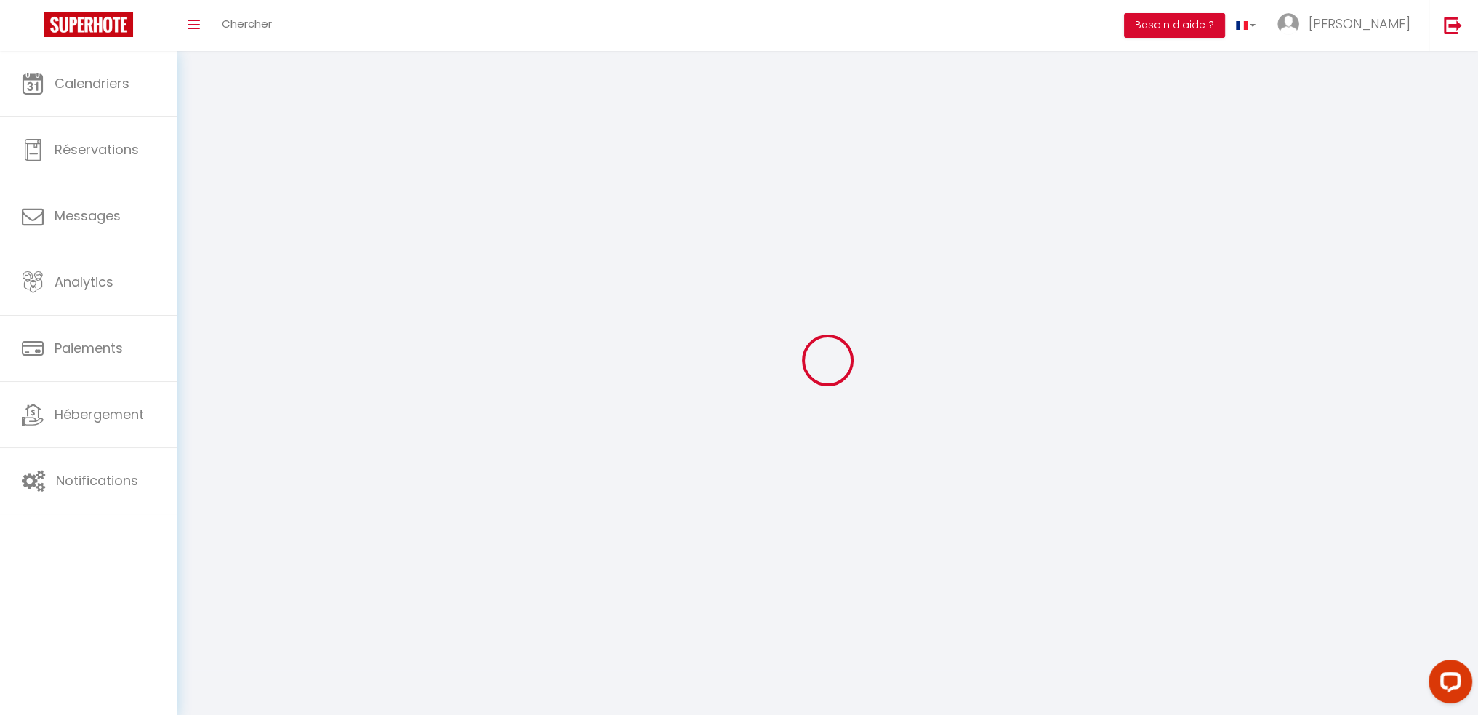
type input "[URL][DOMAIN_NAME]"
select select "28"
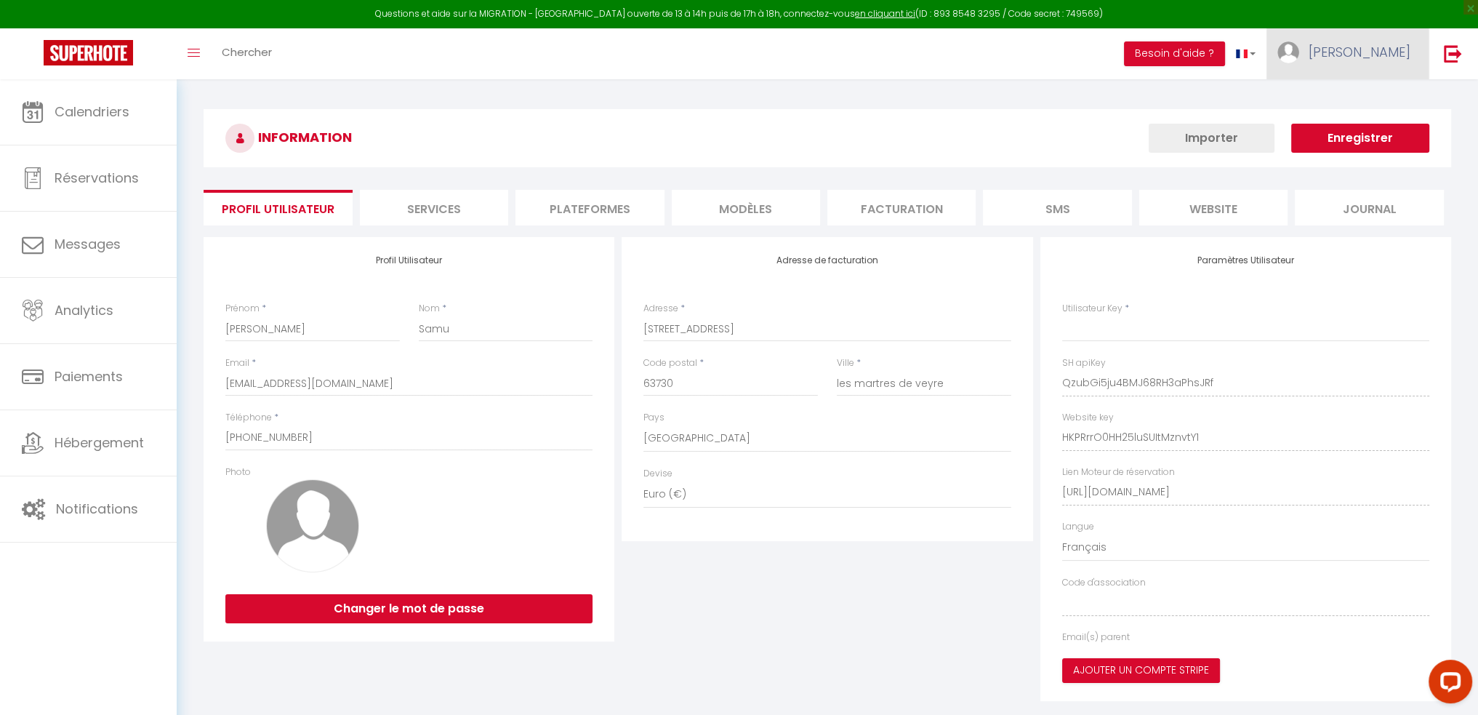
type input "QzubGi5ju4BMJ68RH3aPhsJRf"
type input "HKPRrrO0HH25luSUItMznvtY1"
type input "[URL][DOMAIN_NAME]"
select select "fr"
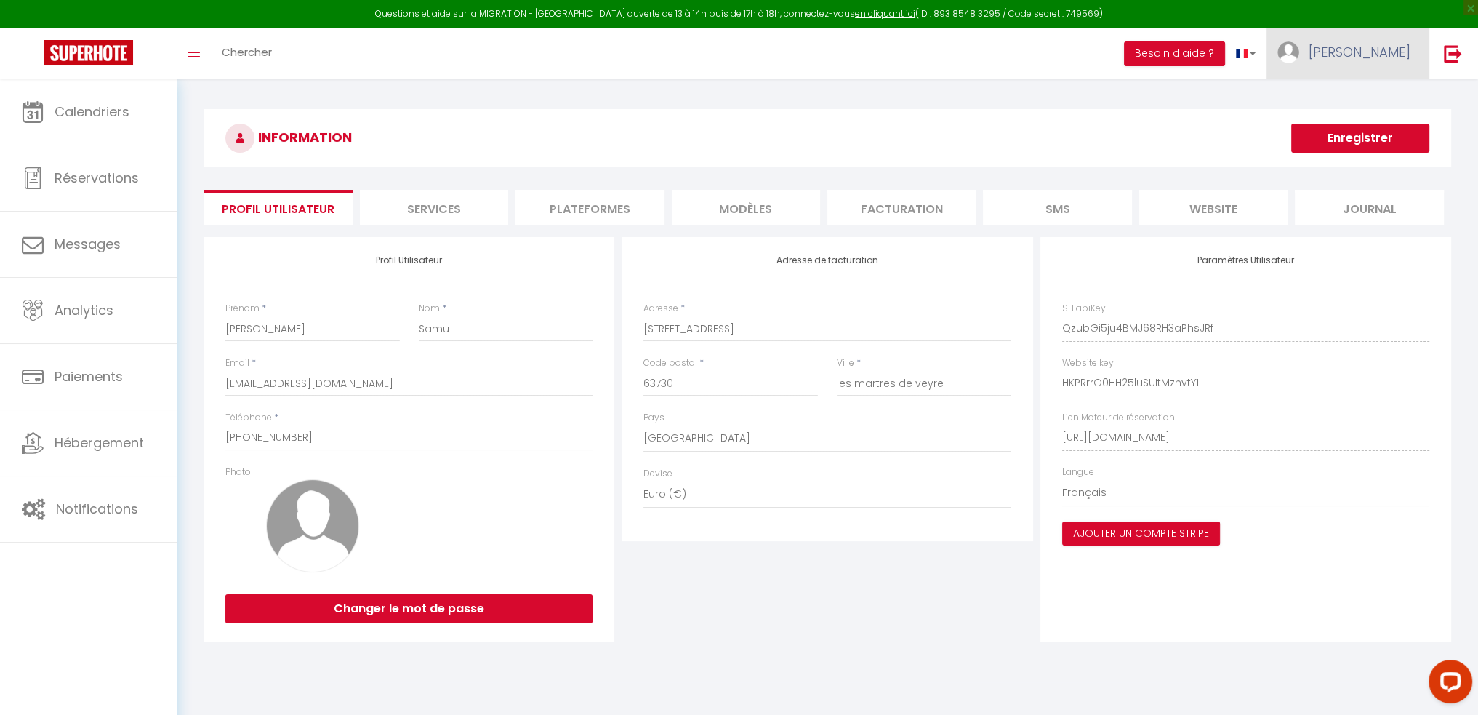
click at [1354, 48] on link "[PERSON_NAME]" at bounding box center [1347, 53] width 162 height 51
click at [1299, 50] on img at bounding box center [1288, 52] width 22 height 22
click at [1229, 206] on li "website" at bounding box center [1213, 208] width 148 height 36
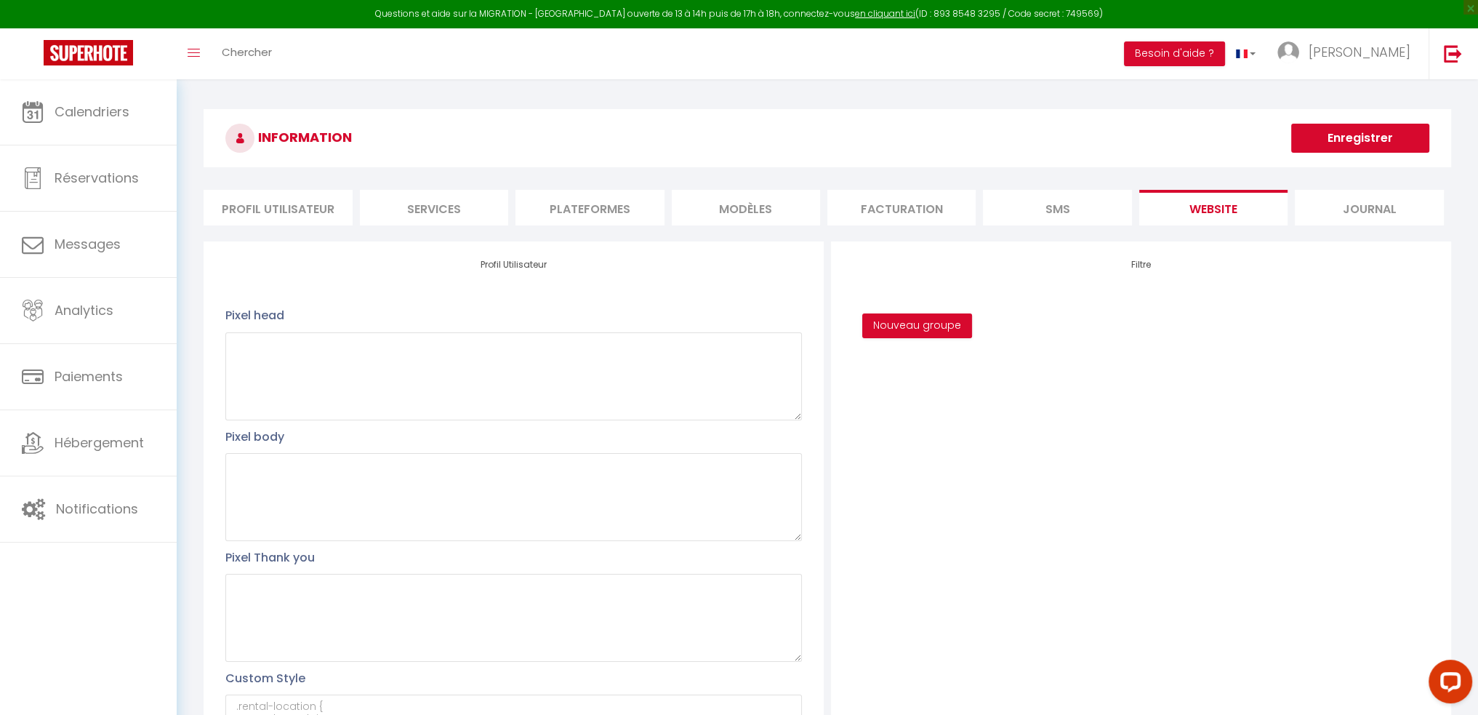
click at [265, 204] on li "Profil Utilisateur" at bounding box center [278, 208] width 148 height 36
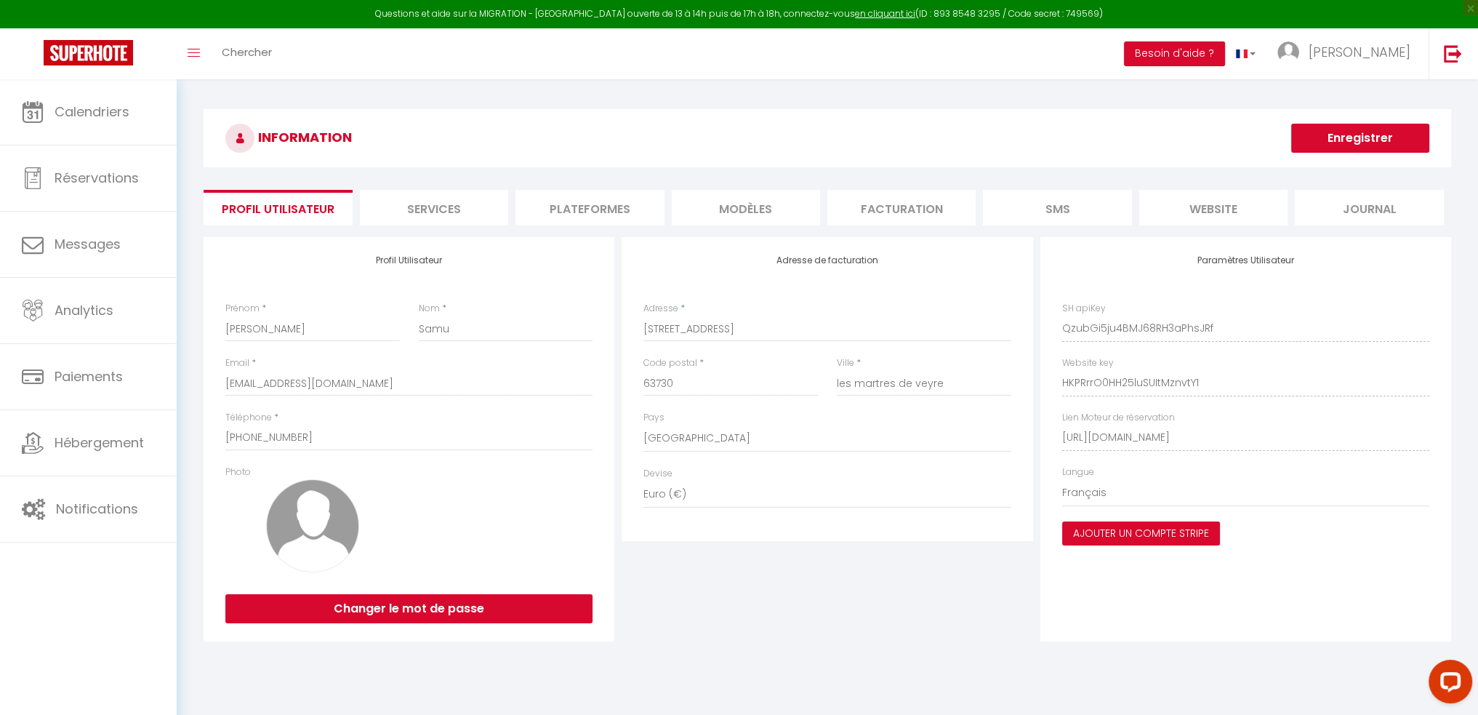
click at [1132, 529] on button "Ajouter un compte Stripe" at bounding box center [1141, 533] width 158 height 25
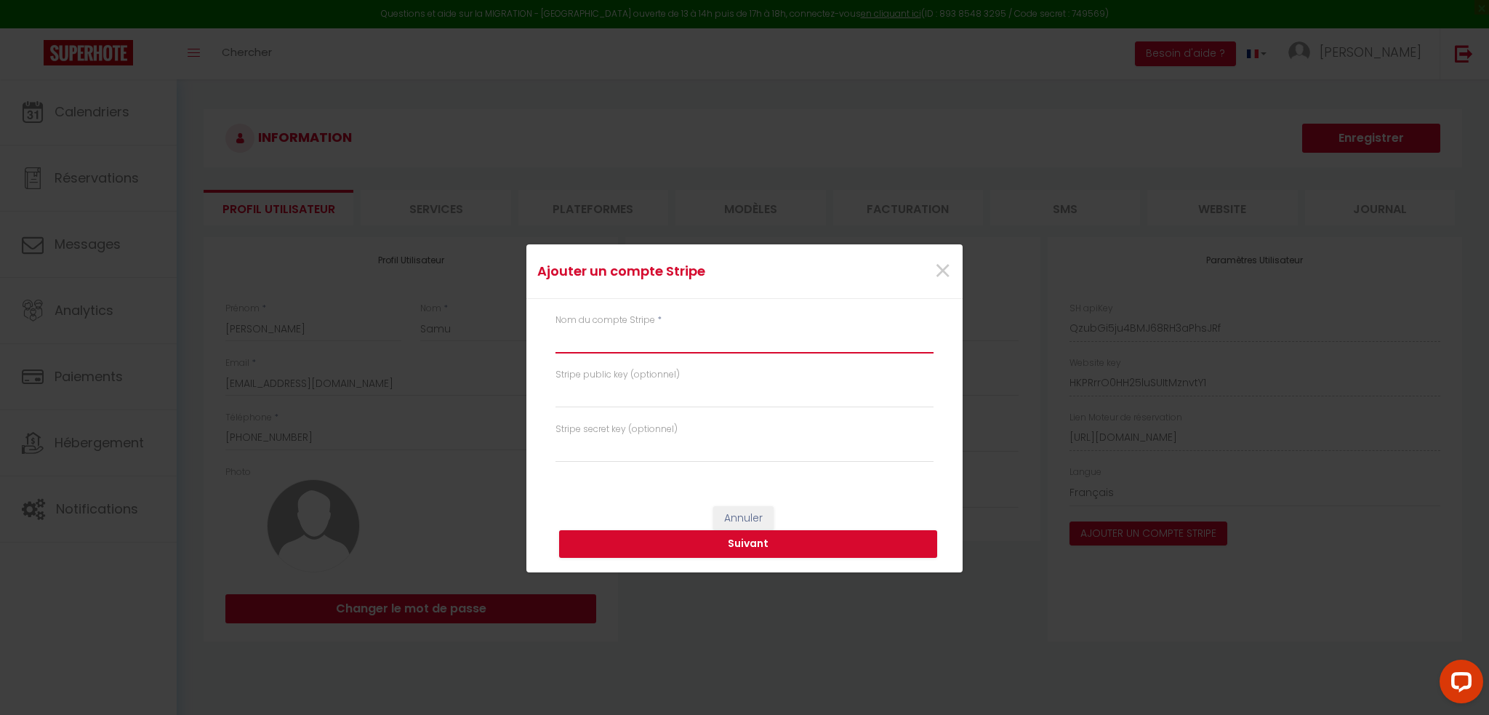
click at [608, 345] on input "text" at bounding box center [744, 340] width 378 height 26
type input "[PERSON_NAME]"
click at [627, 395] on input "text" at bounding box center [744, 395] width 378 height 26
paste input "pk_test_51Rv36LAoCRui7QagqNFmgPij5dbEijhnQ8gM8clxvTFv7lfXI1e5EcUWe1FkW9xWp2kpTV…"
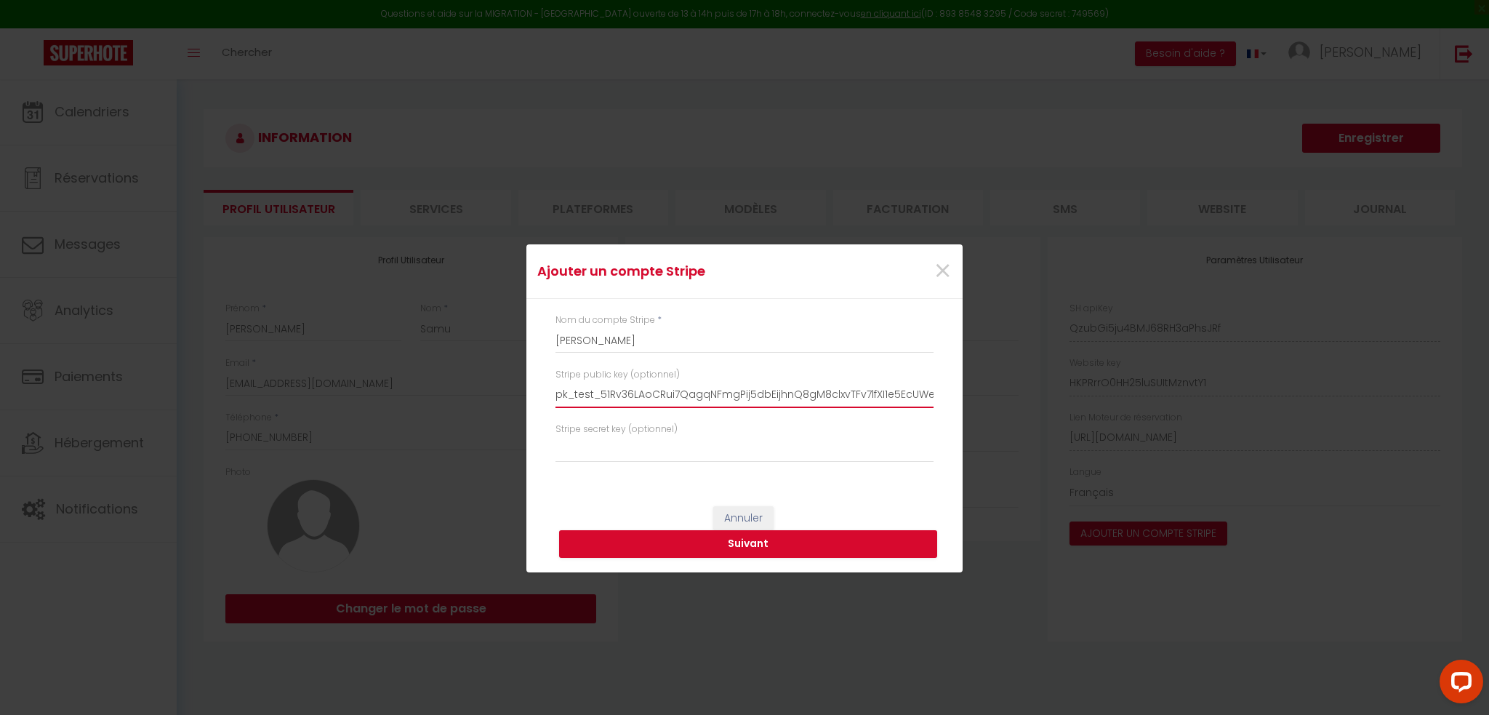
scroll to position [0, 247]
type input "pk_test_51Rv36LAoCRui7QagqNFmgPij5dbEijhnQ8gM8clxvTFv7lfXI1e5EcUWe1FkW9xWp2kpTV…"
click at [624, 448] on input "text" at bounding box center [744, 449] width 378 height 26
paste input "sk_test_51Rv36LAoCRui7QagbEbej7HPkIfWUMTTIJi9vONGvryVbABZE2AVeLOgSe9G0e64lZR0Fe…"
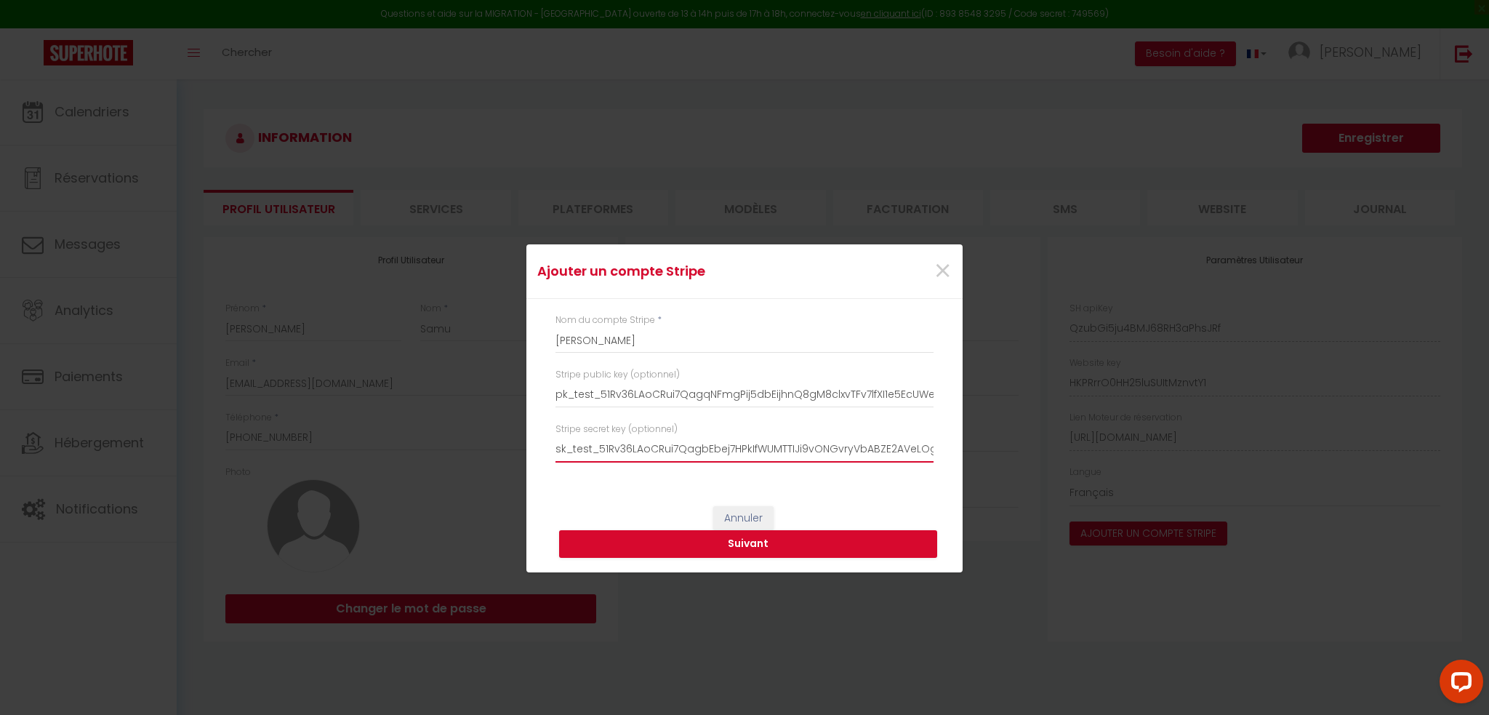
scroll to position [0, 241]
type input "sk_test_51Rv36LAoCRui7QagbEbej7HPkIfWUMTTIJi9vONGvryVbABZE2AVeLOgSe9G0e64lZR0Fe…"
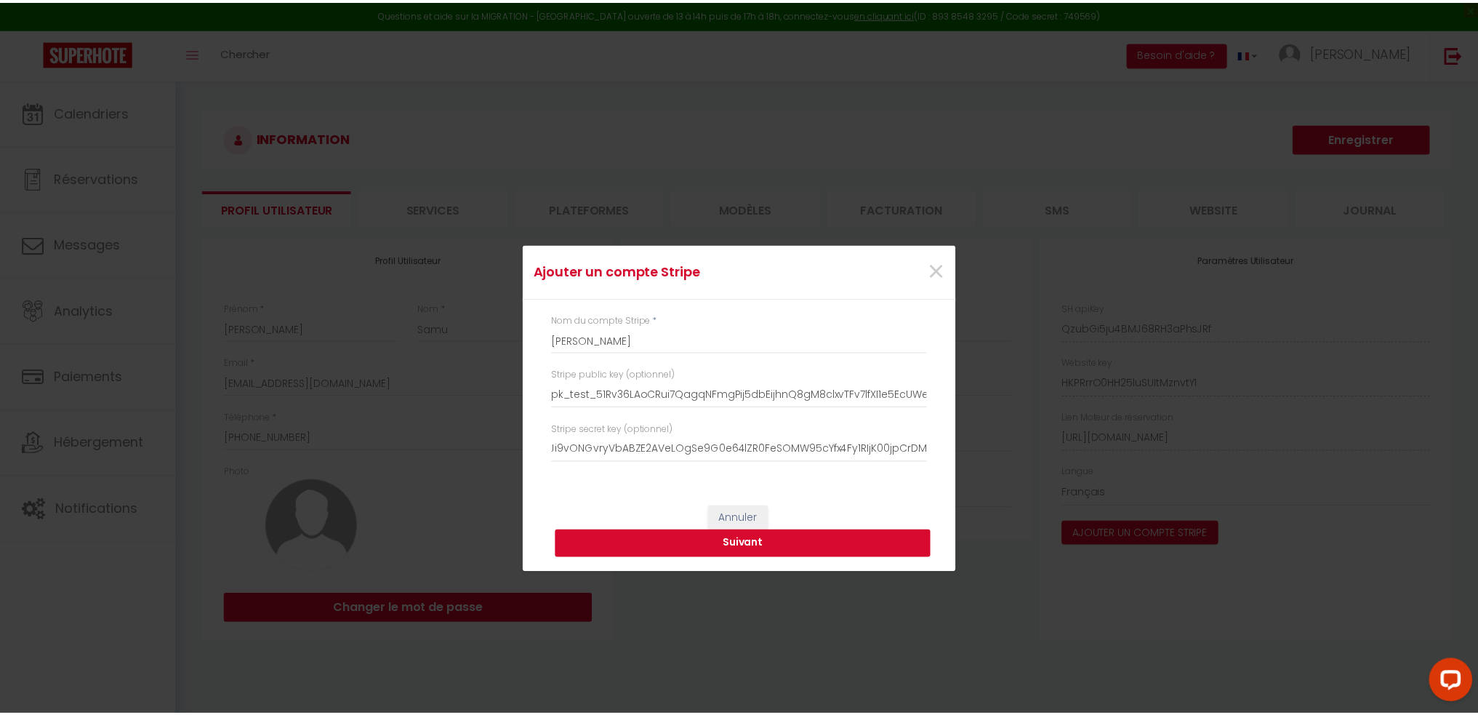
scroll to position [0, 0]
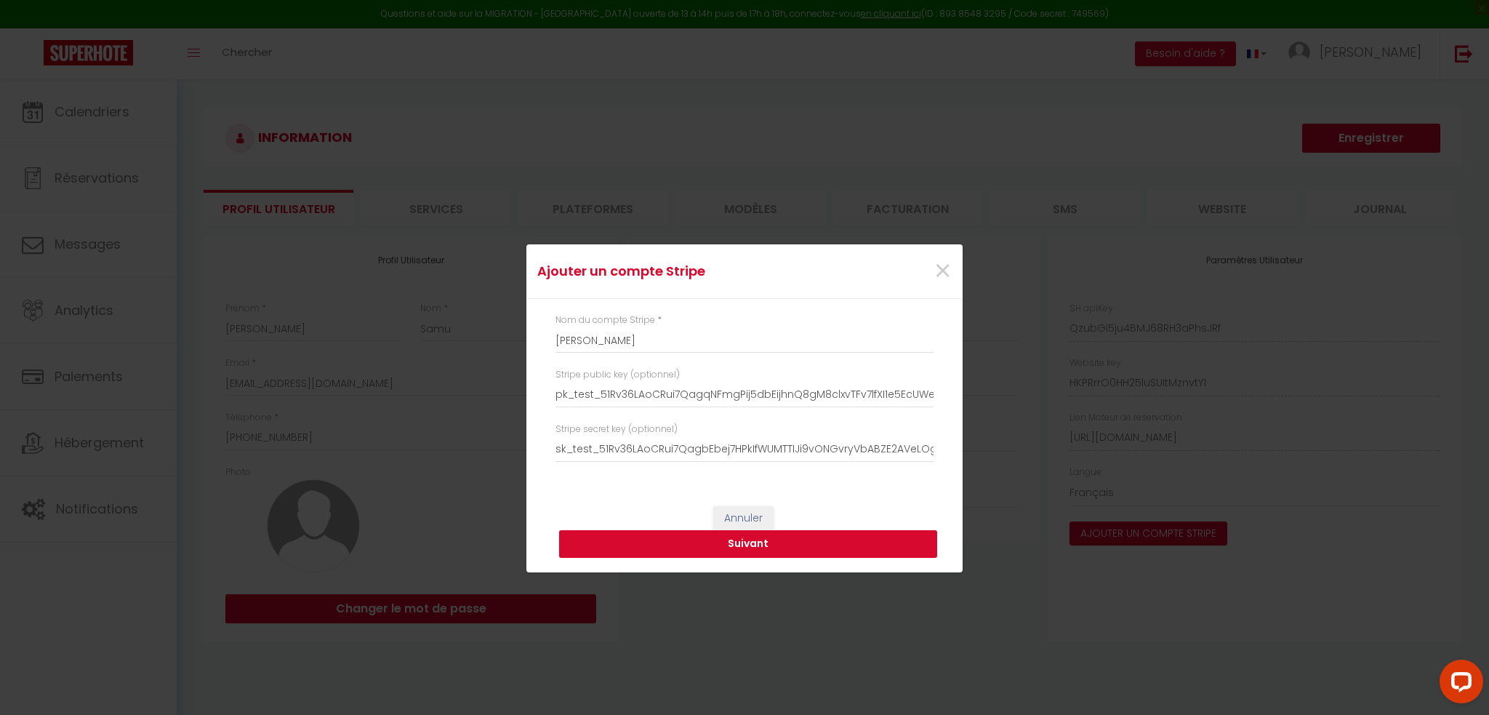
click at [667, 542] on button "Suivant" at bounding box center [748, 544] width 378 height 28
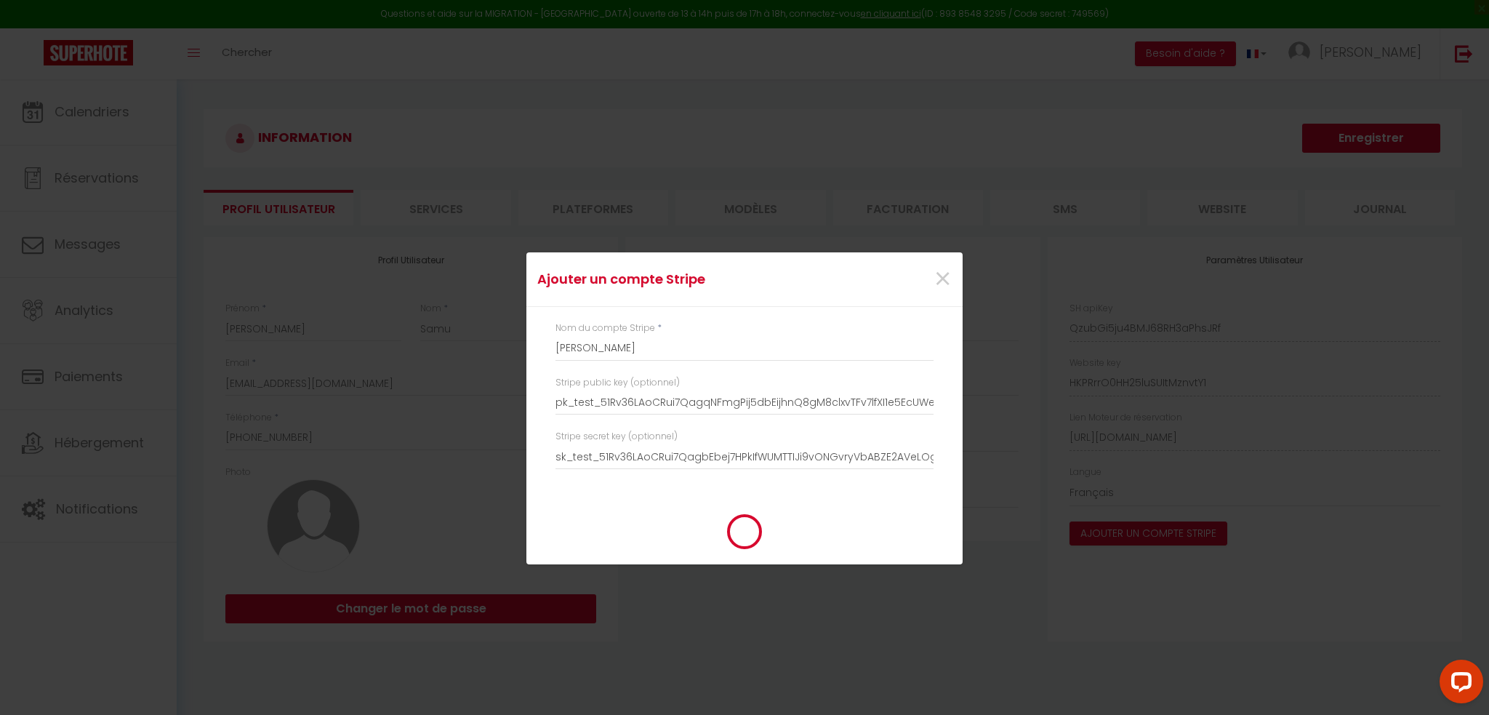
type input "[PERSON_NAME]"
type input "pk_test_51Rv36LAoCRui7QagqNFmgPij5dbEijhnQ8gM8clxvTFv7lfXI1e5EcUWe1FkW9xWp2kpTV…"
type input "sk_test_51Rv36LAoCRui7QagbEbej7HPkIfWUMTTIJi9vONGvryVbABZE2AVeLOgSe9G0e64lZR0Fe…"
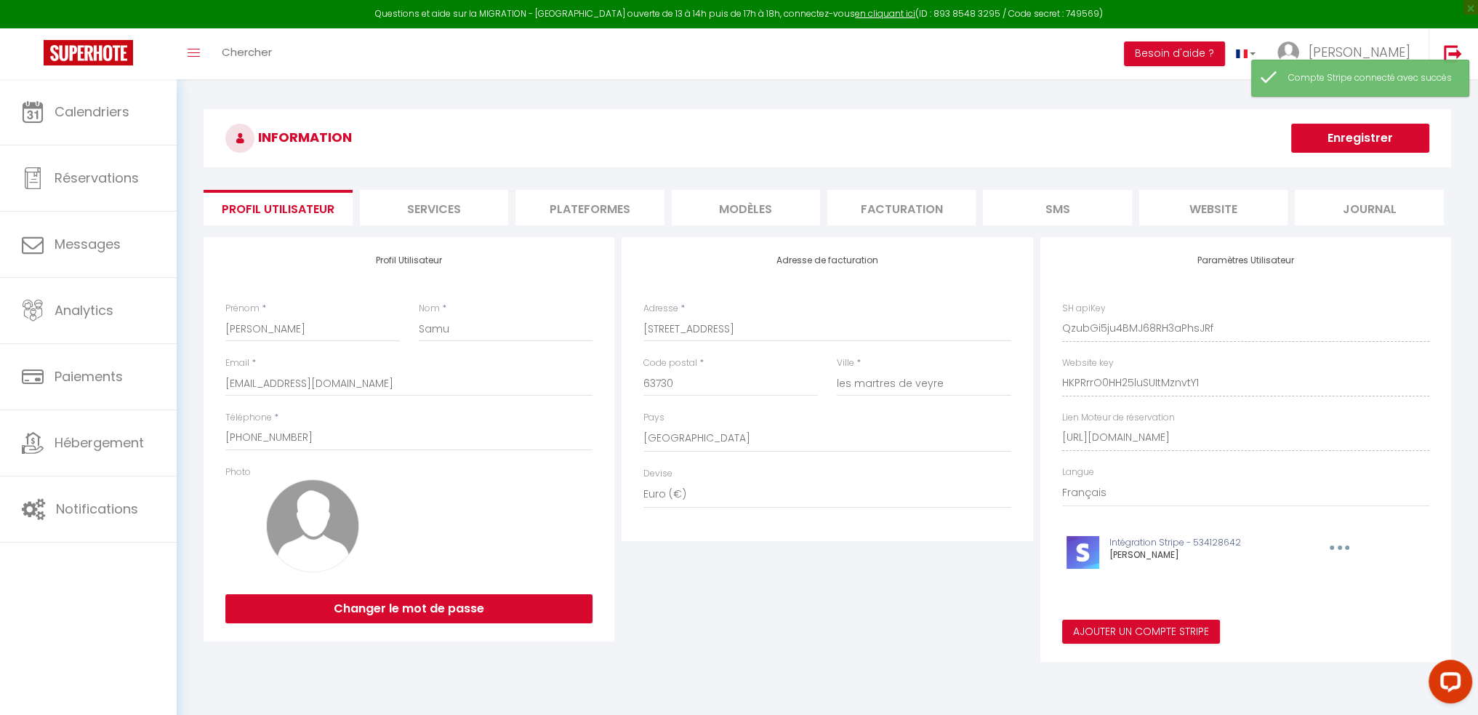
click at [79, 441] on div "Ajouter un compte Stripe × Nom du compte Stripe * [PERSON_NAME] Stripe public k…" at bounding box center [739, 357] width 1478 height 715
click at [1391, 137] on button "Enregistrer" at bounding box center [1360, 138] width 138 height 29
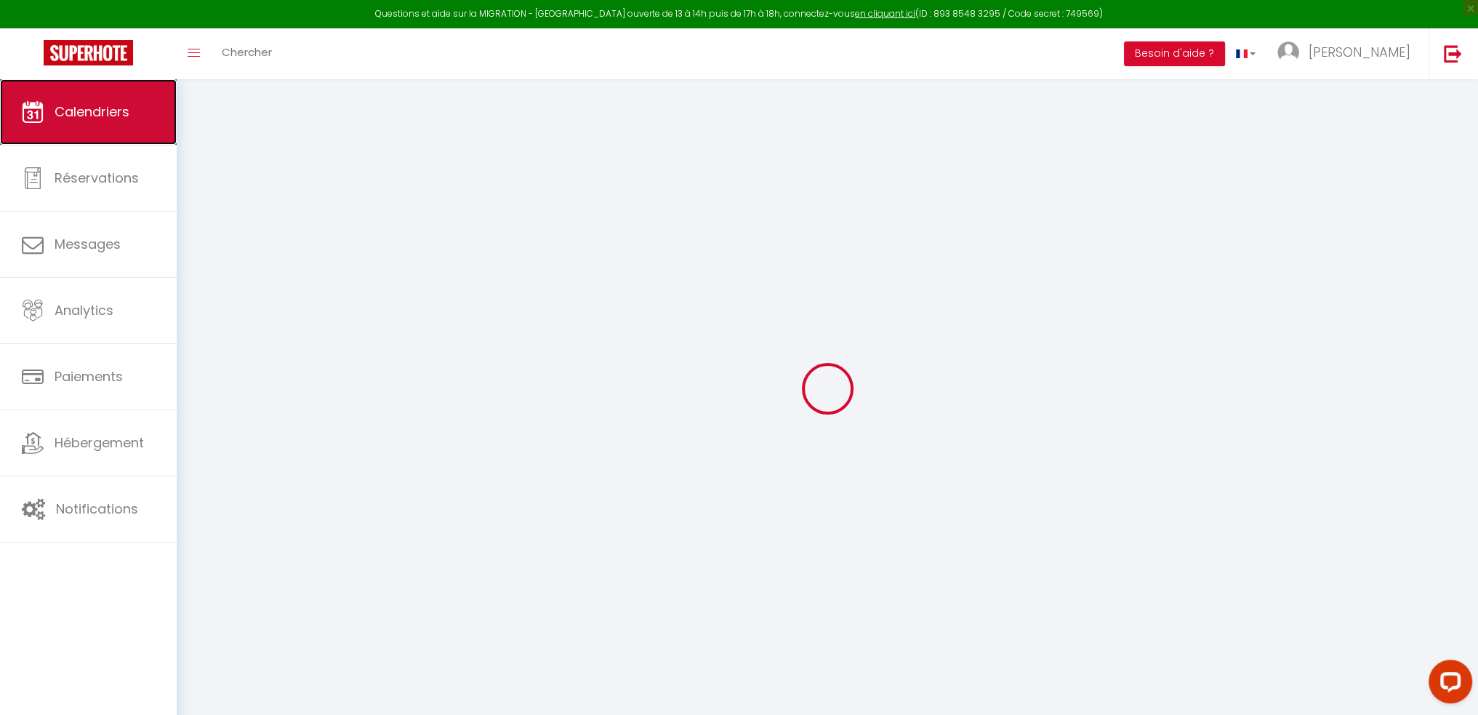
click at [33, 137] on link "Calendriers" at bounding box center [88, 111] width 177 height 65
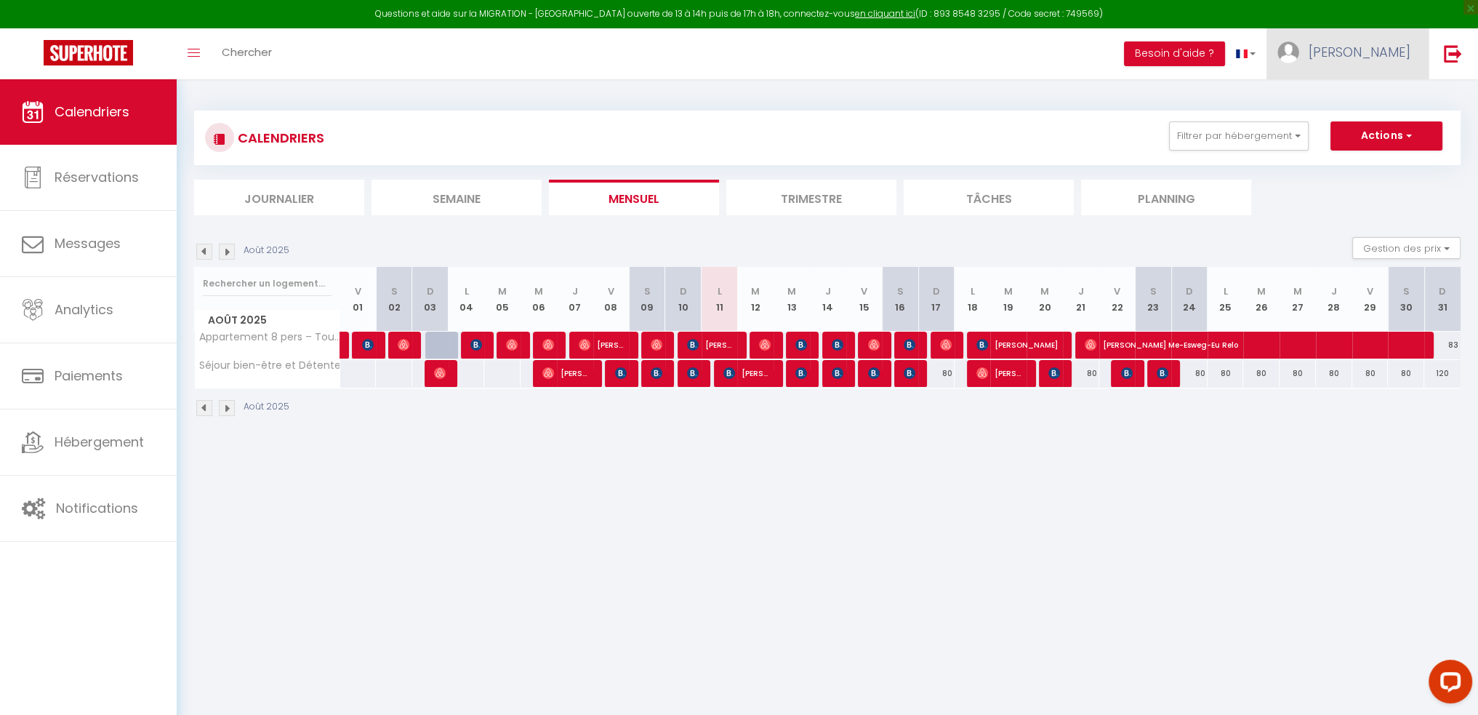
click at [1394, 66] on link "[PERSON_NAME]" at bounding box center [1347, 53] width 162 height 51
click at [1375, 98] on link "Paramètres" at bounding box center [1371, 101] width 108 height 25
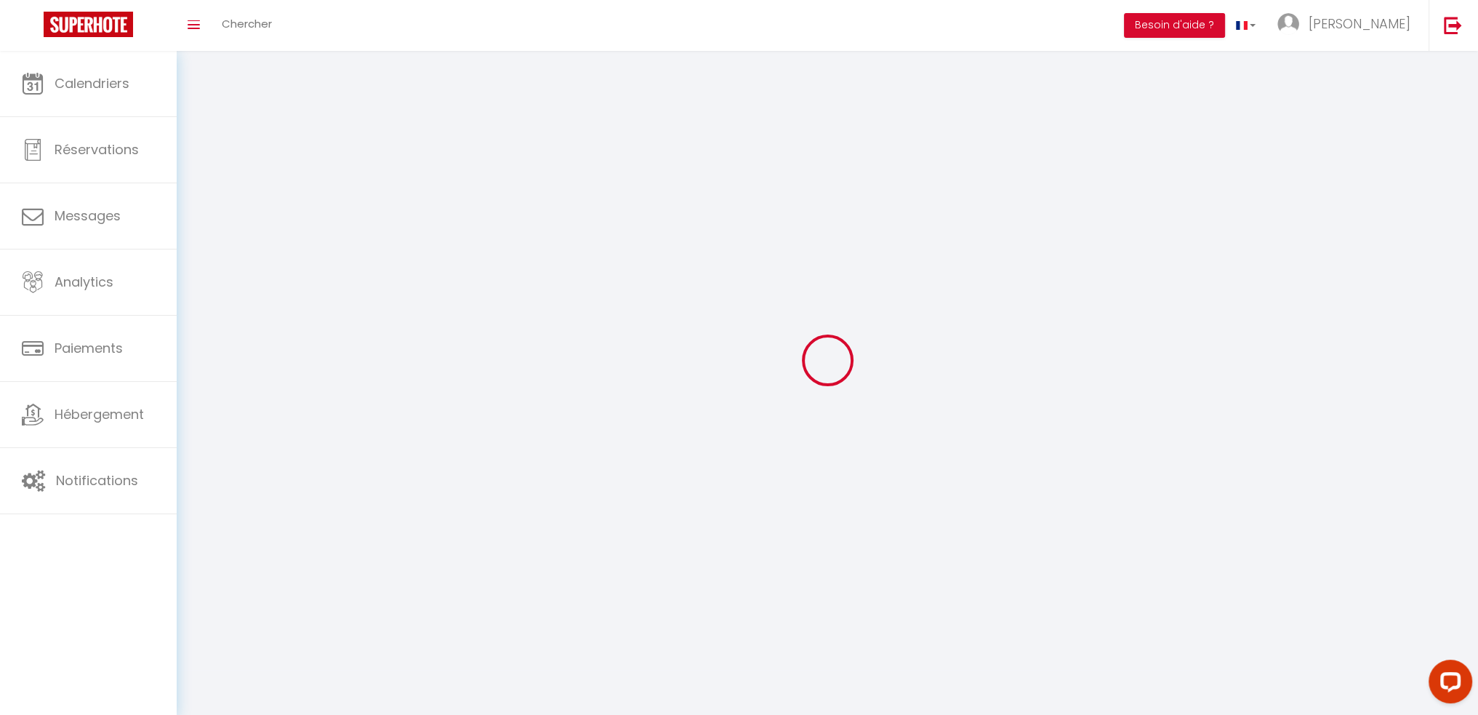
type input "[PERSON_NAME]"
type input "Samu"
type input "[PHONE_NUMBER]"
type input "[STREET_ADDRESS]"
type input "63730"
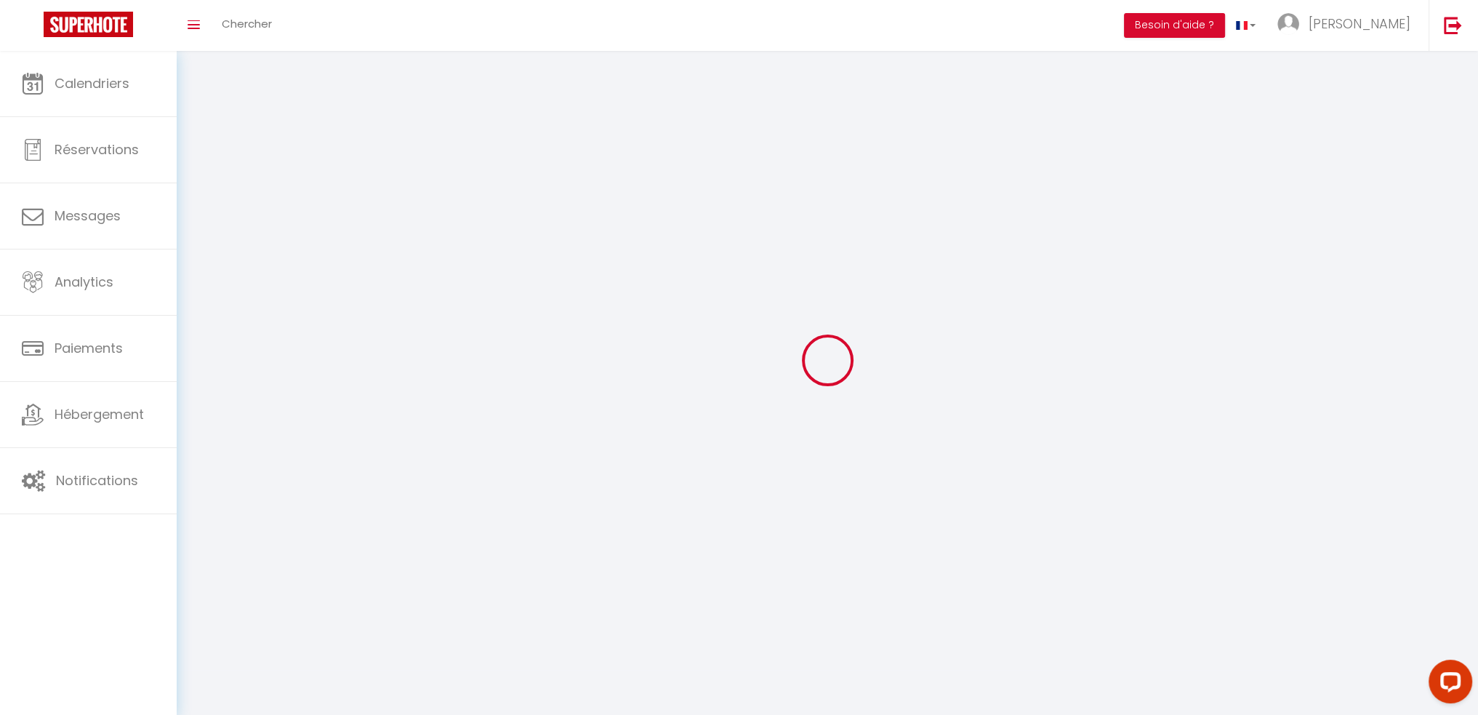
type input "les martres de veyre"
type input "QzubGi5ju4BMJ68RH3aPhsJRf"
type input "HKPRrrO0HH25luSUItMznvtY1"
type input "[URL][DOMAIN_NAME]"
type input "QzubGi5ju4BMJ68RH3aPhsJRf"
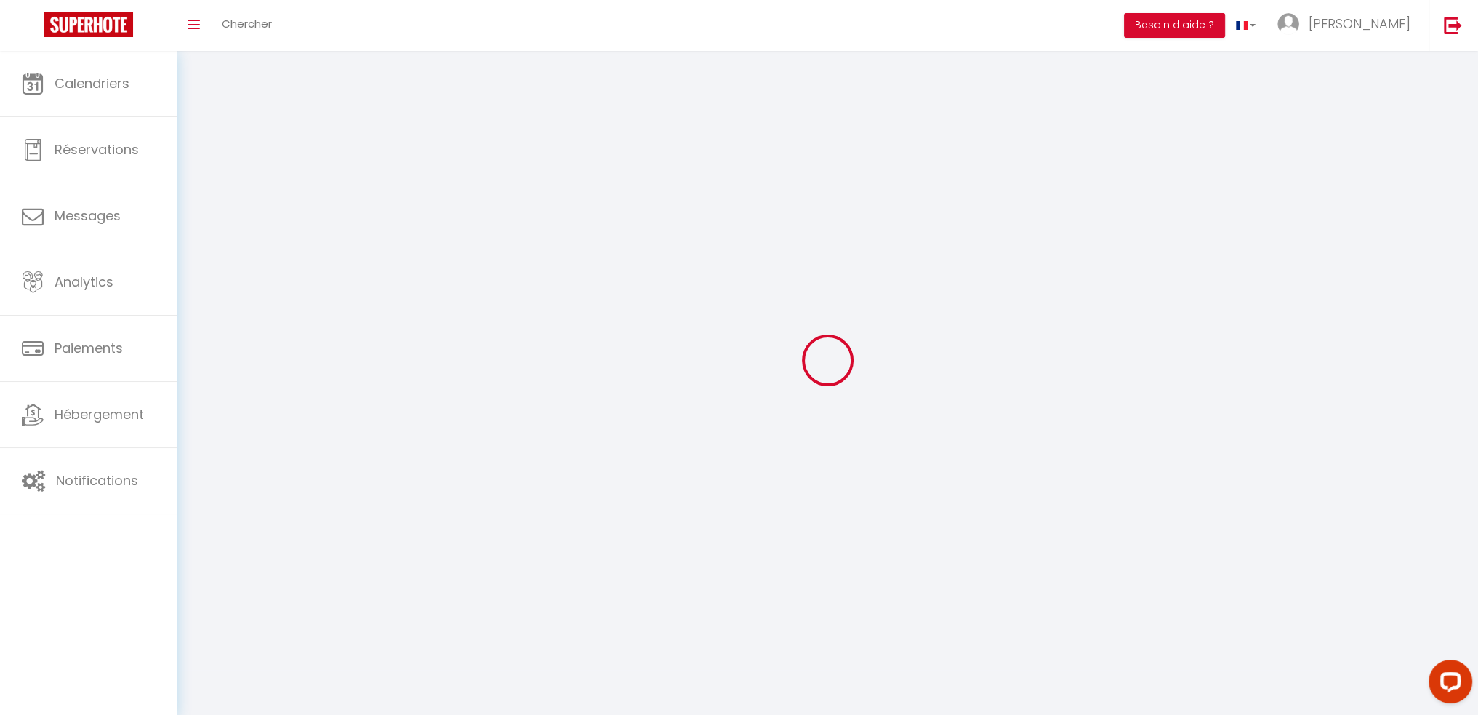
type input "HKPRrrO0HH25luSUItMznvtY1"
type input "[URL][DOMAIN_NAME]"
select select "28"
select select "fr"
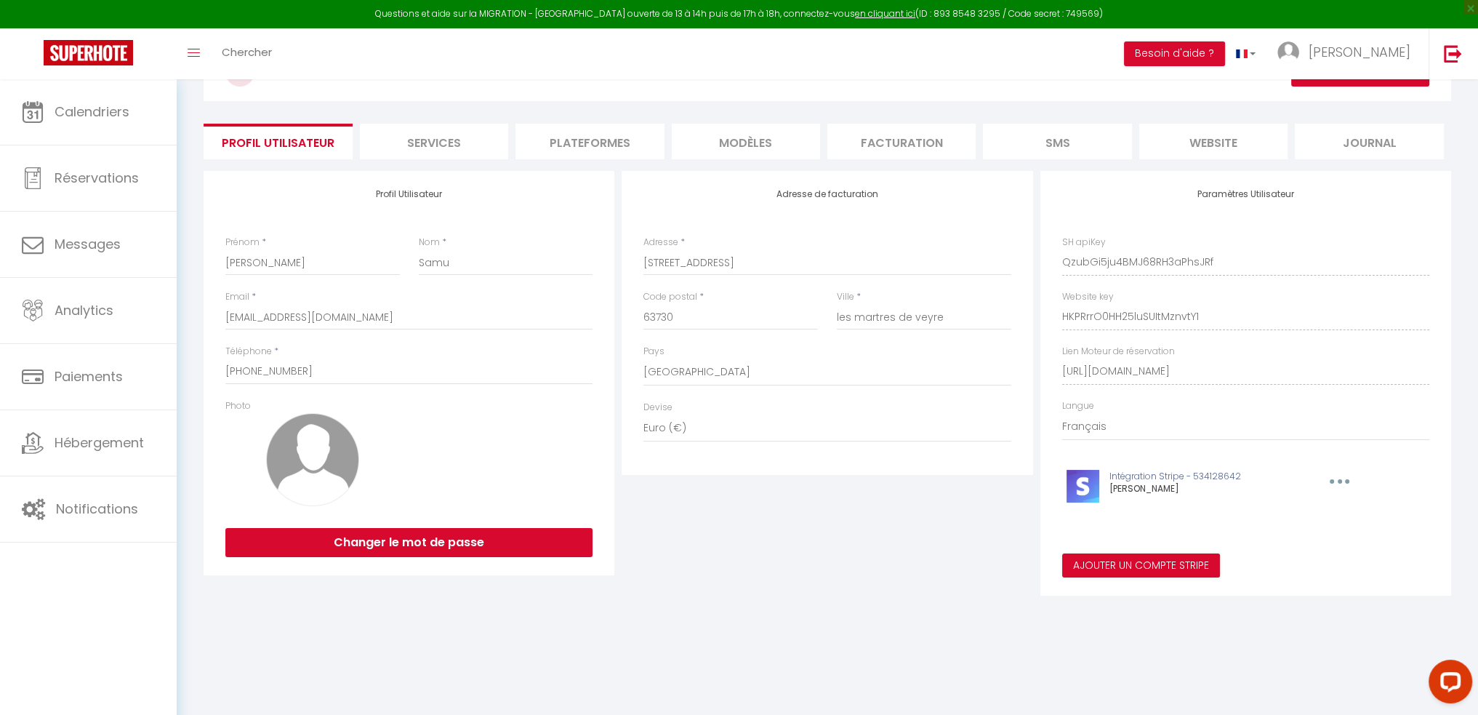
scroll to position [79, 0]
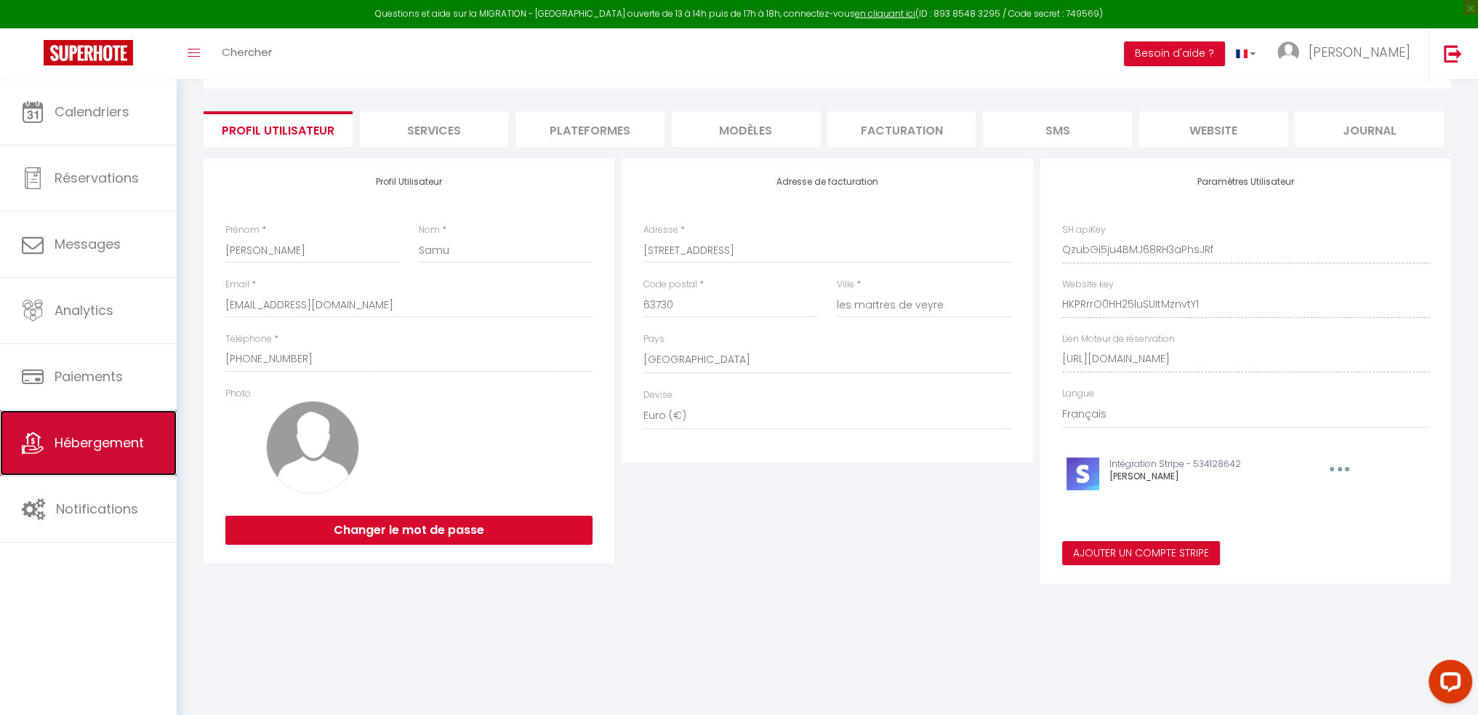
click at [81, 455] on link "Hébergement" at bounding box center [88, 442] width 177 height 65
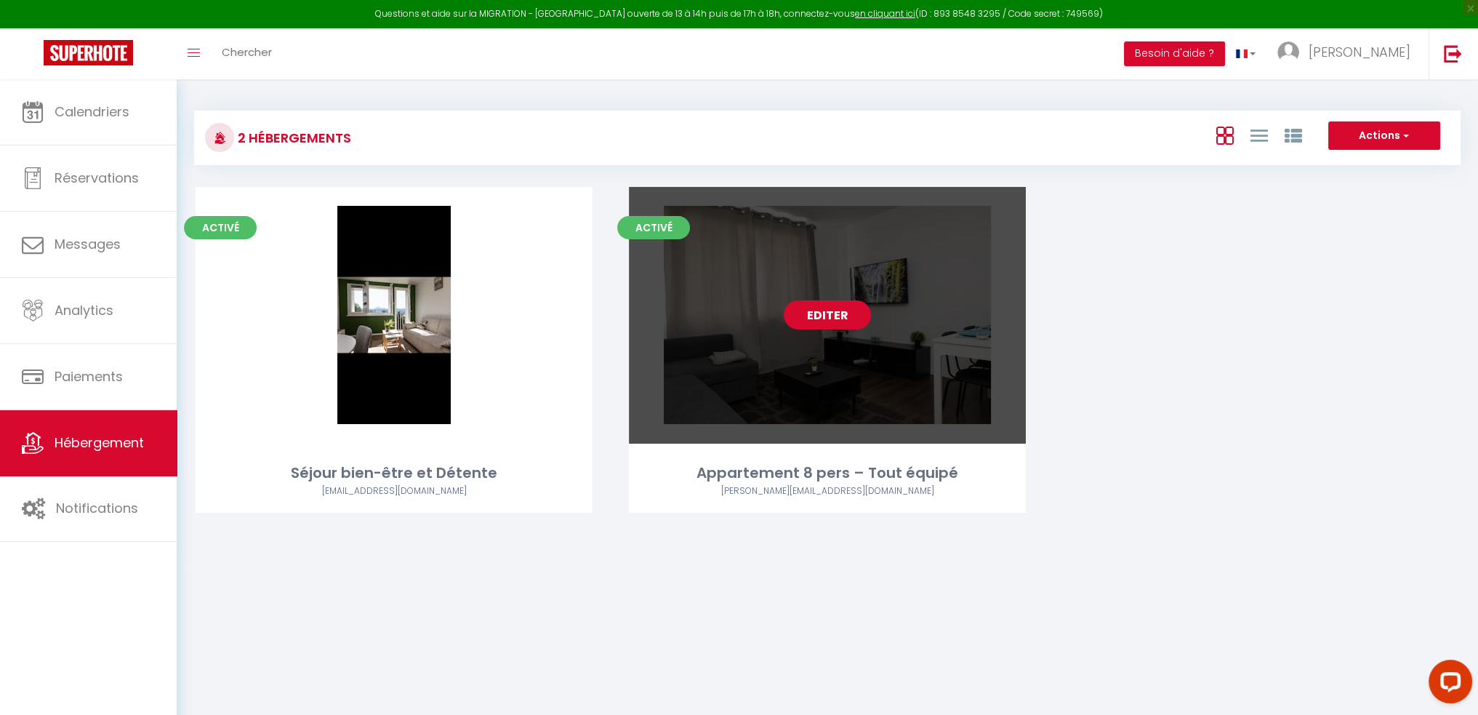
click at [838, 325] on link "Editer" at bounding box center [827, 314] width 87 height 29
select select "3"
select select "2"
select select "1"
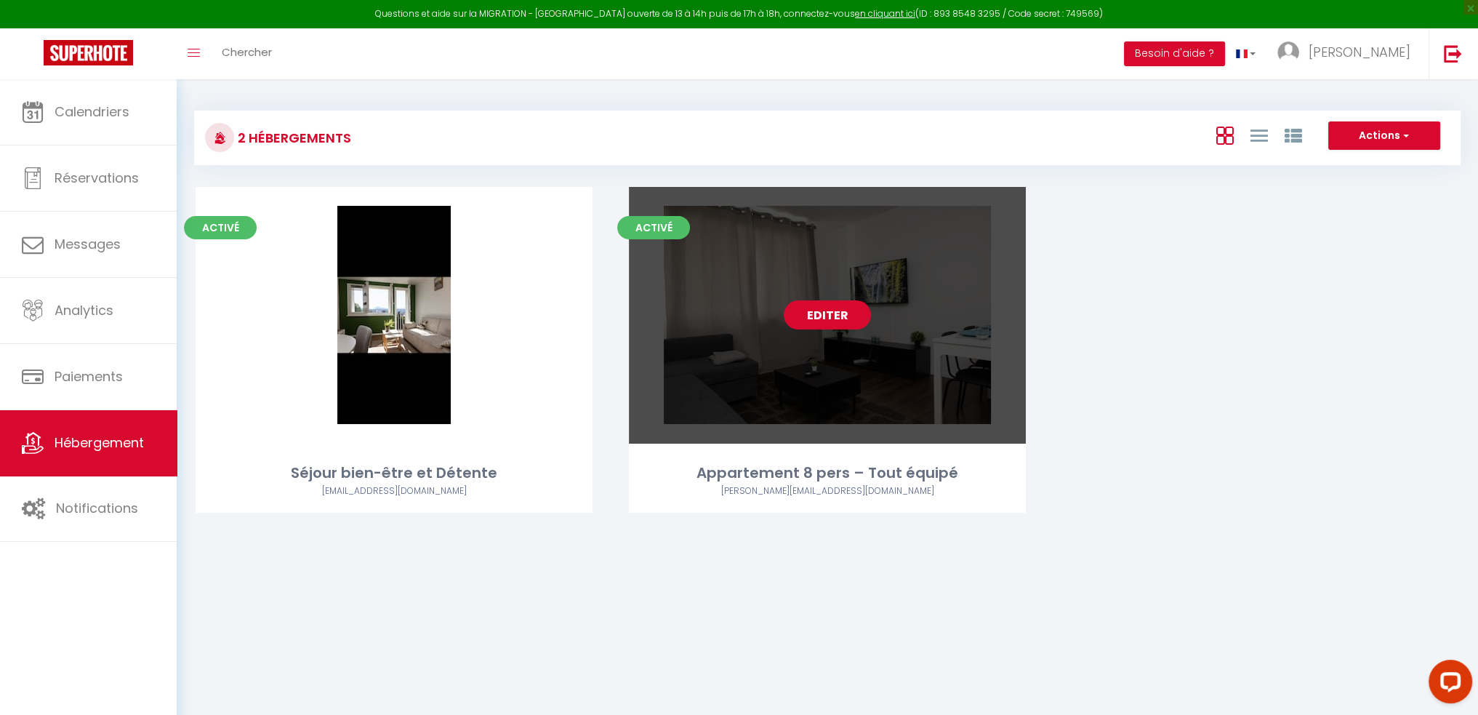
select select
select select "28"
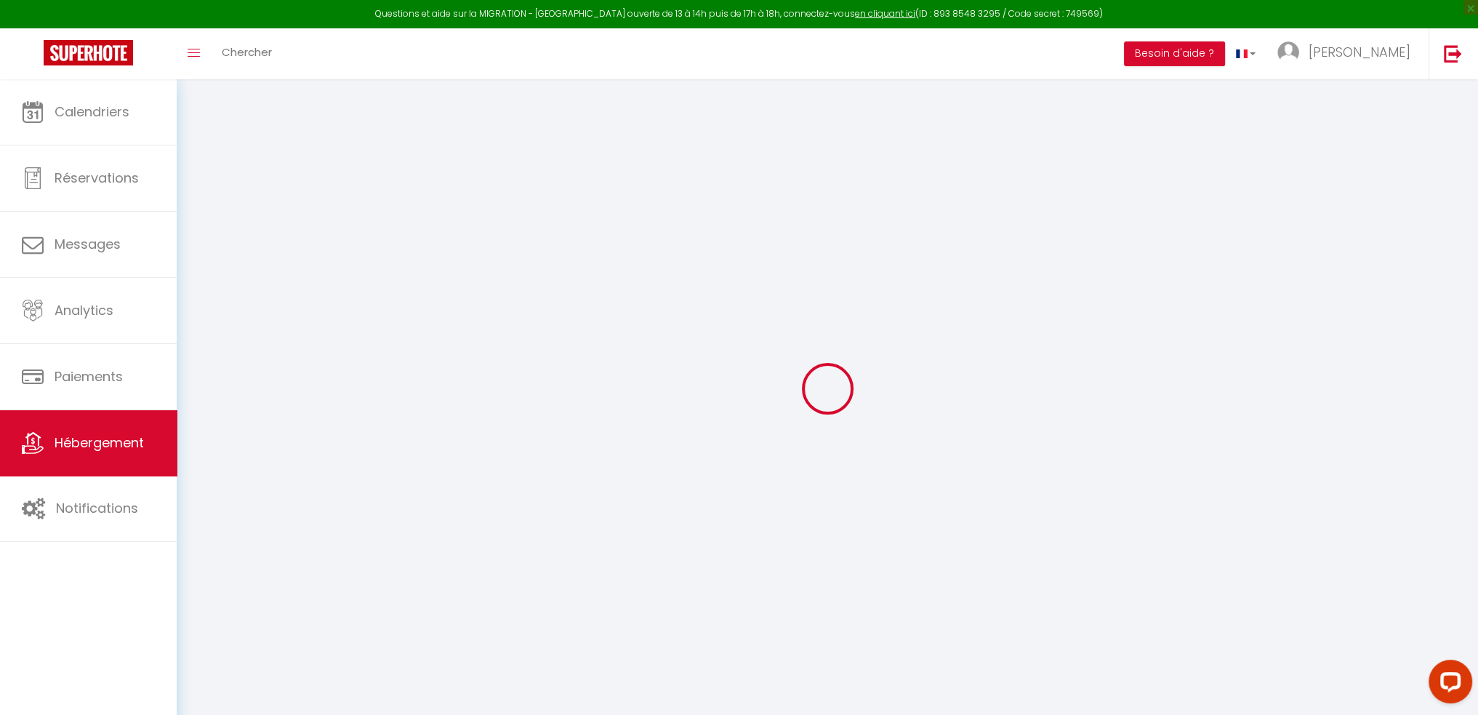
select select
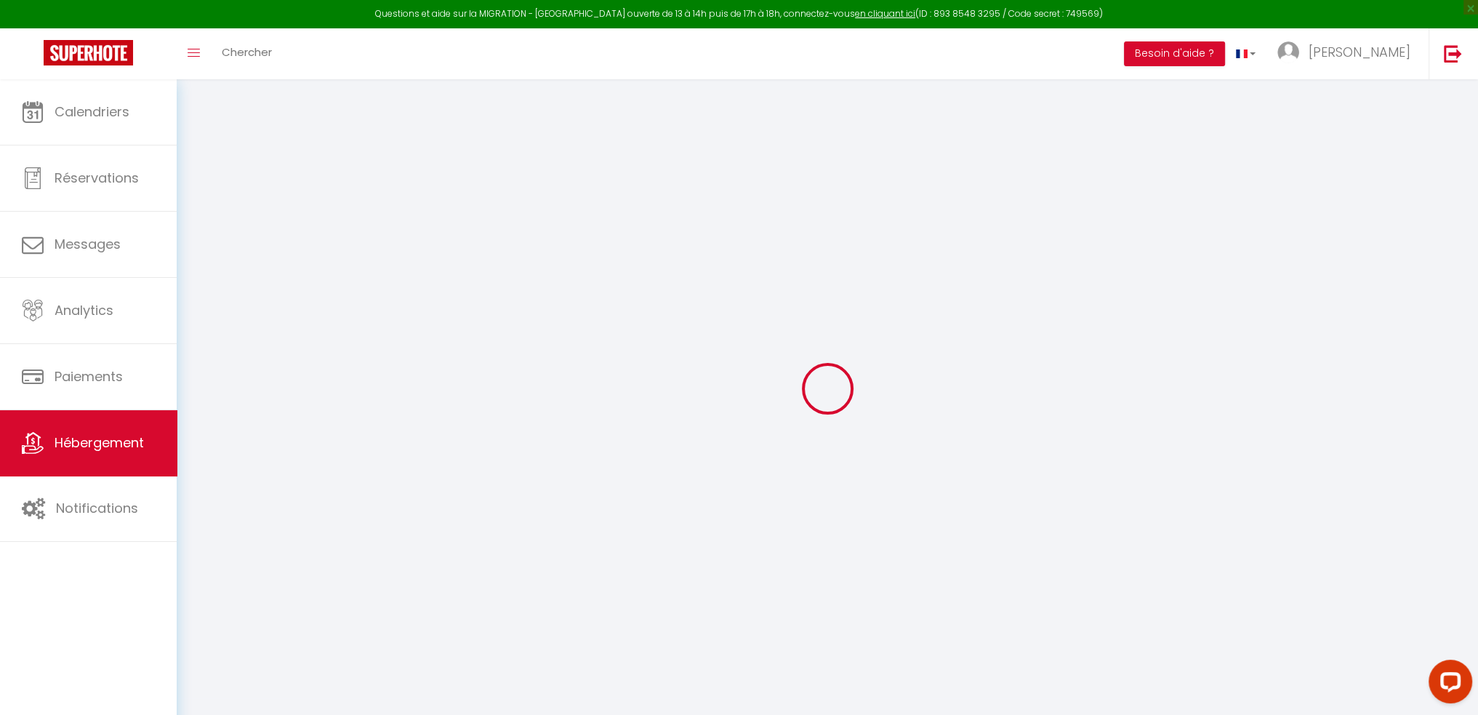
select select
checkbox input "false"
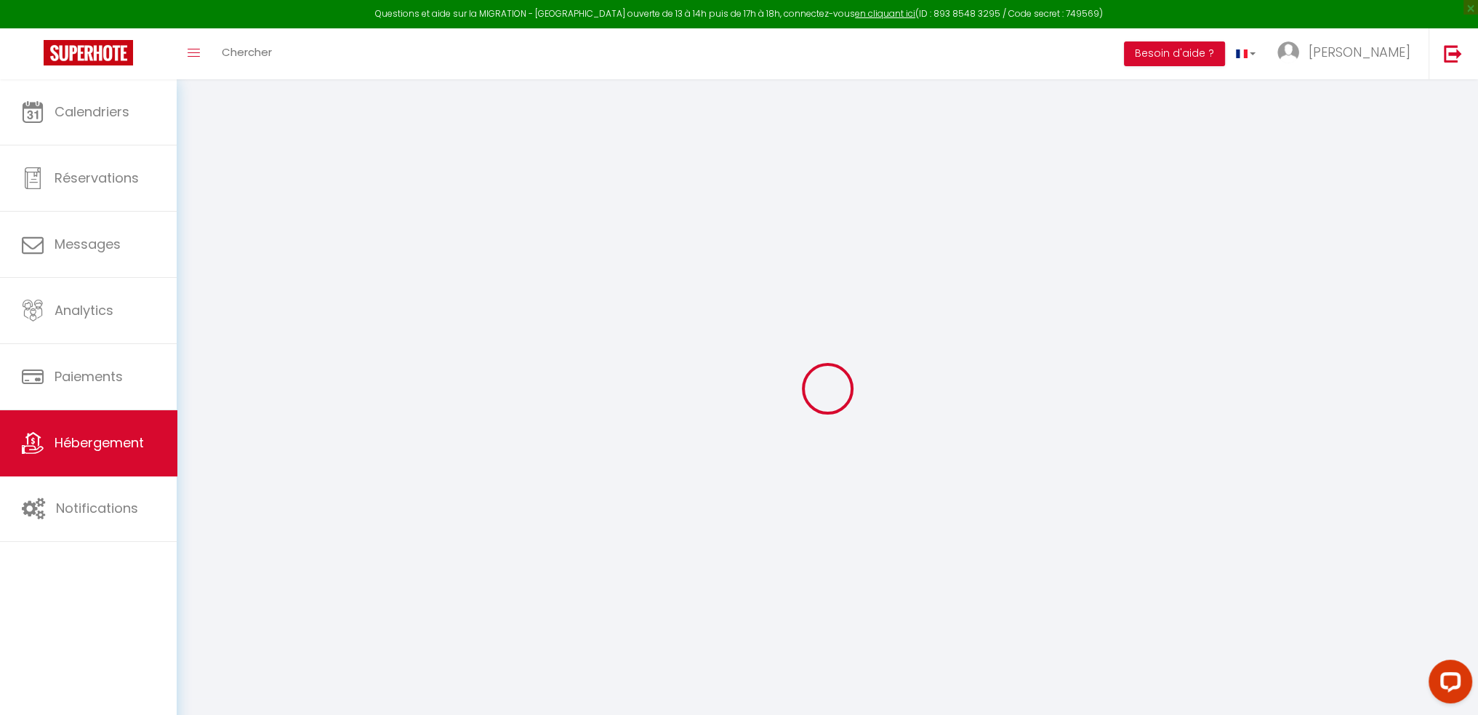
select select
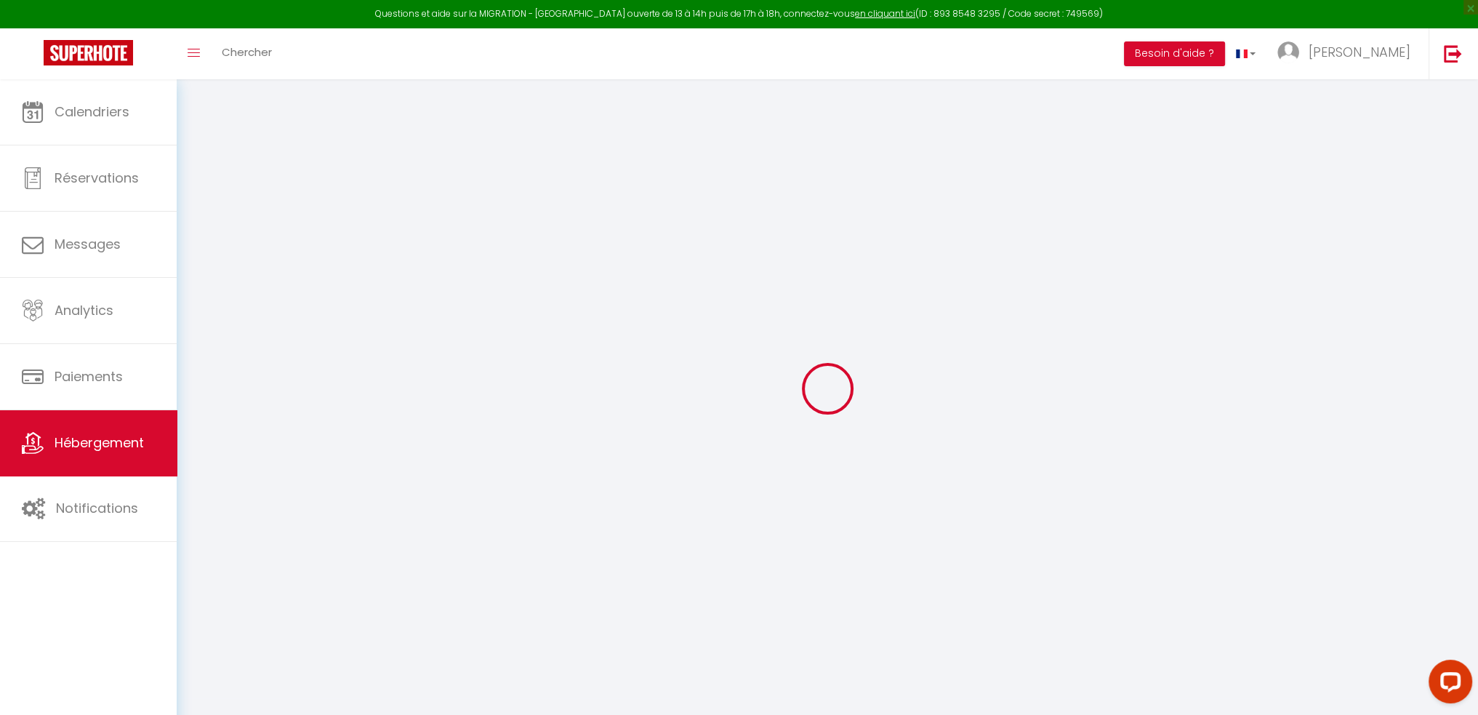
select select
checkbox input "false"
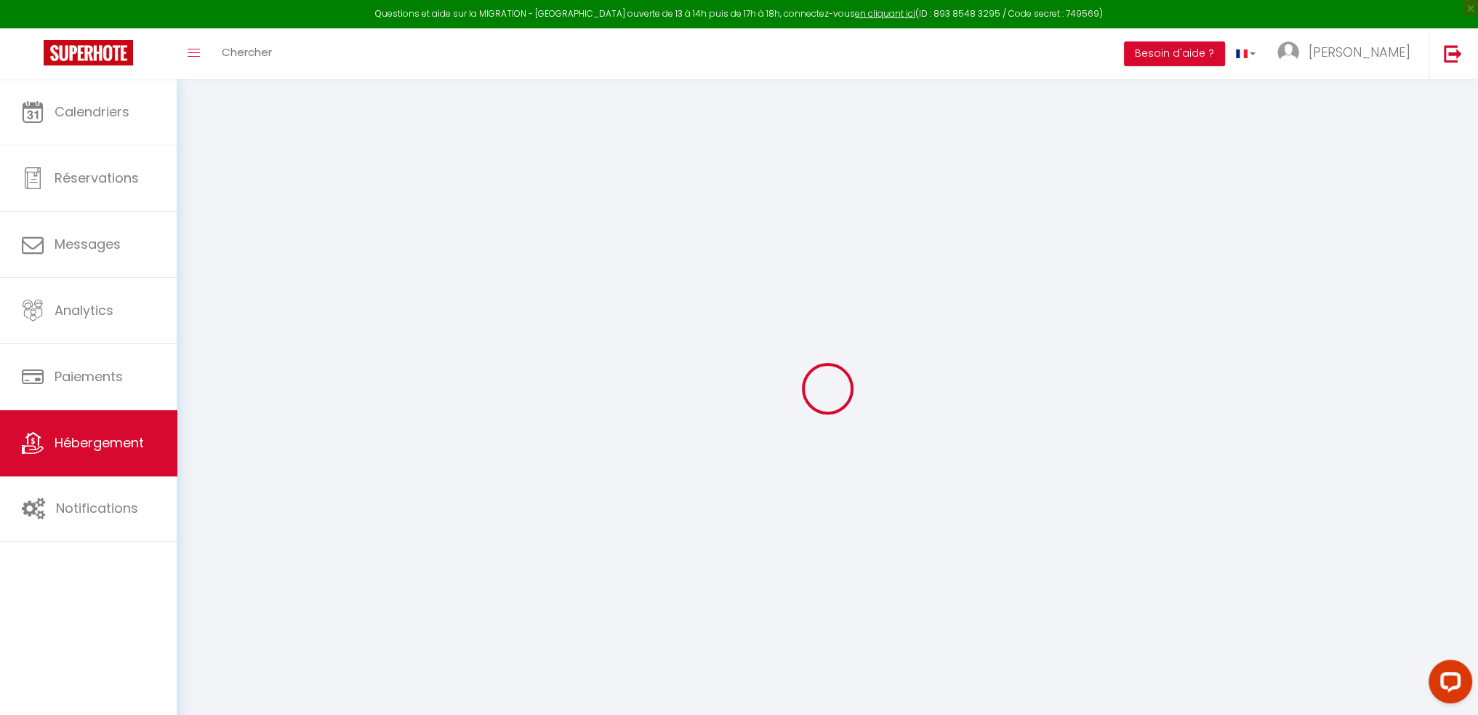
checkbox input "false"
select select
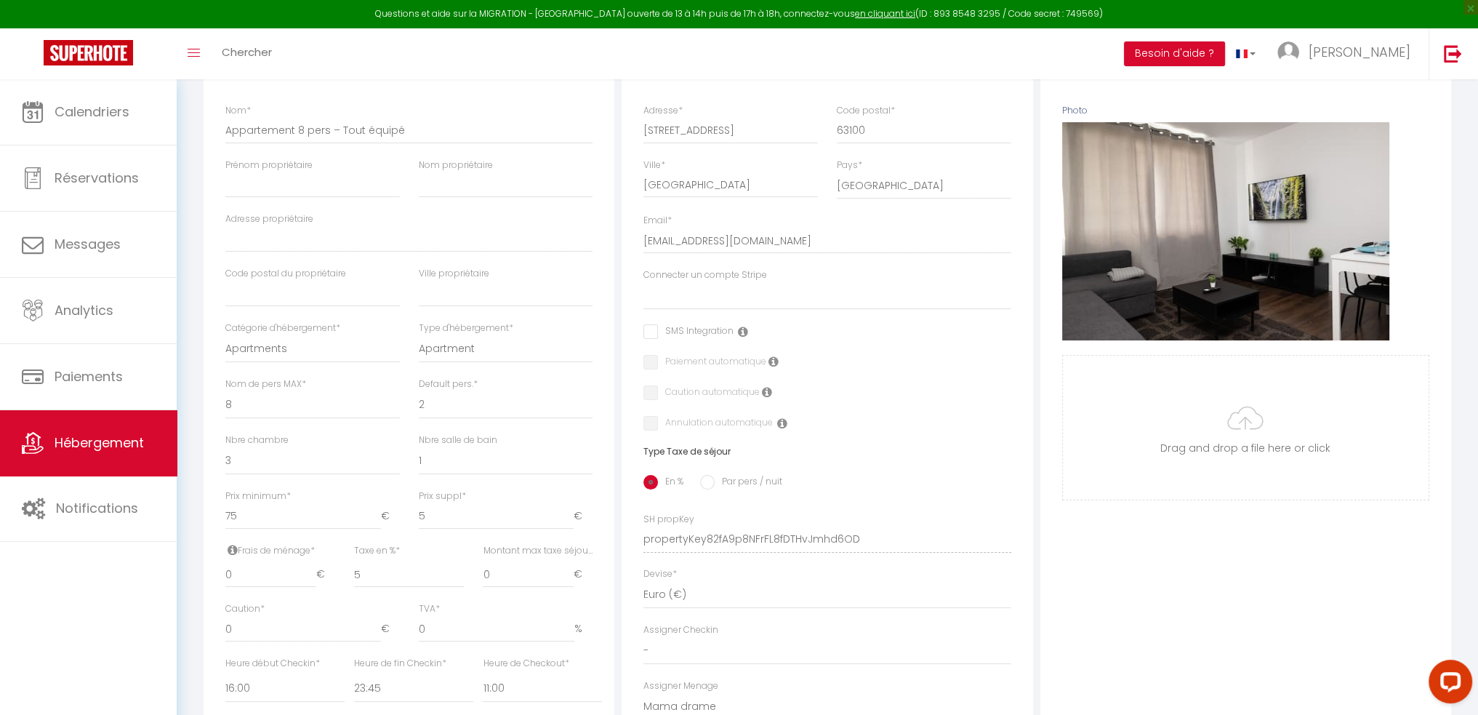
scroll to position [212, 0]
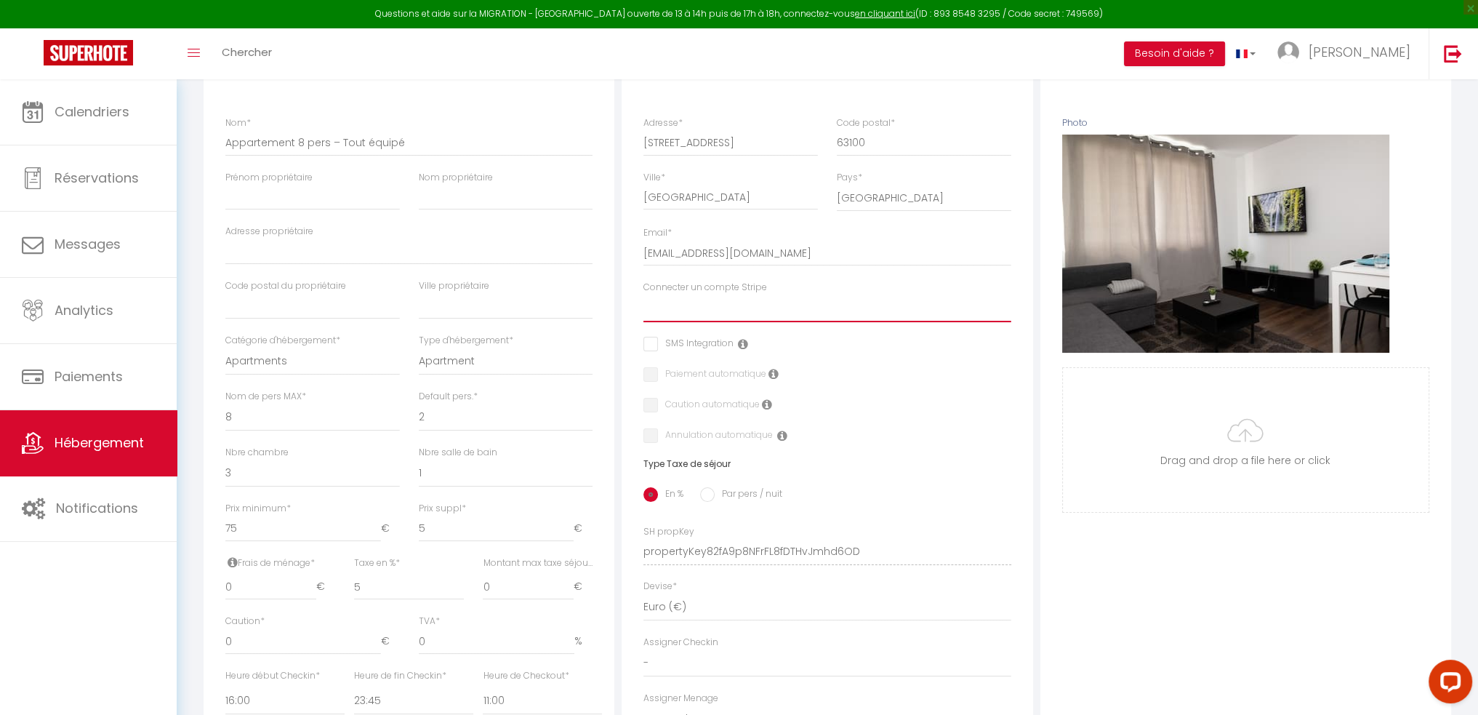
click at [736, 322] on select "[PERSON_NAME]" at bounding box center [826, 308] width 367 height 28
click at [643, 305] on select "[PERSON_NAME]" at bounding box center [826, 308] width 367 height 28
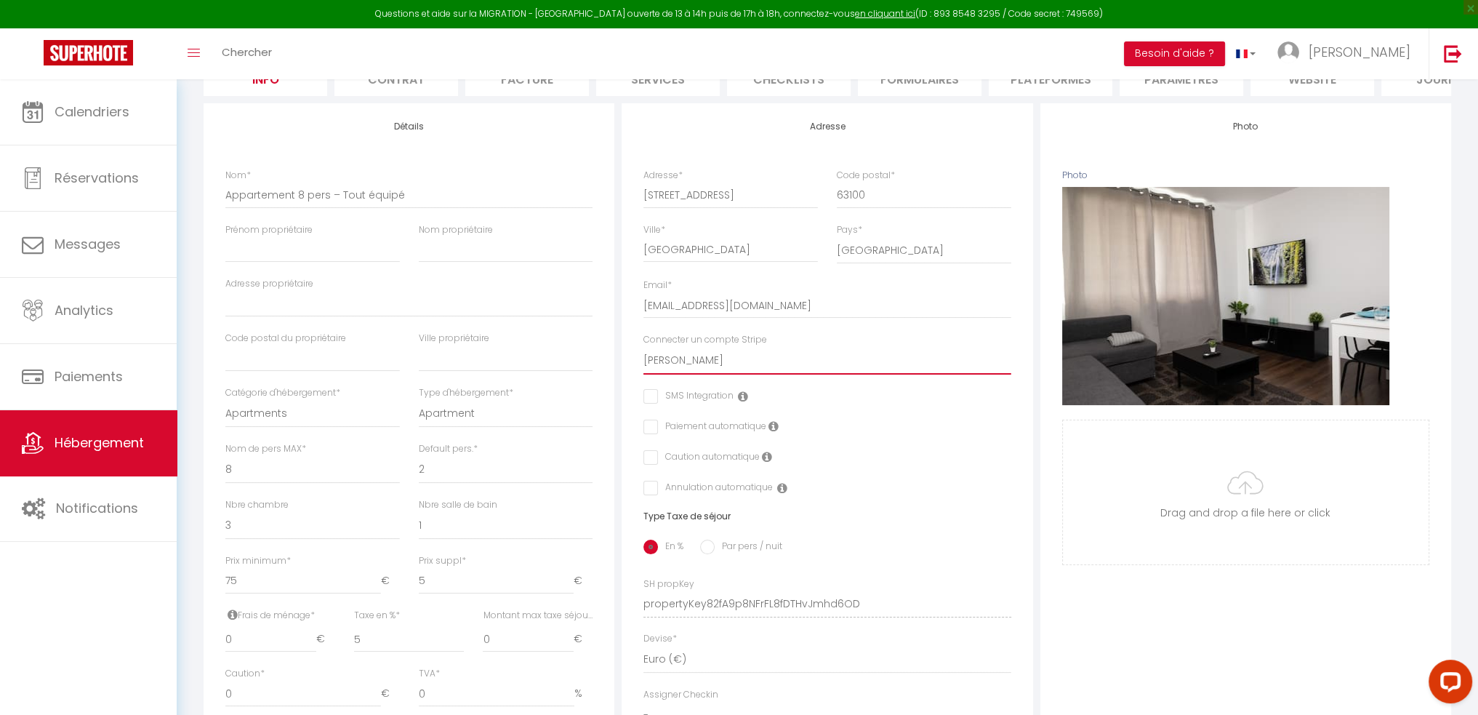
scroll to position [0, 0]
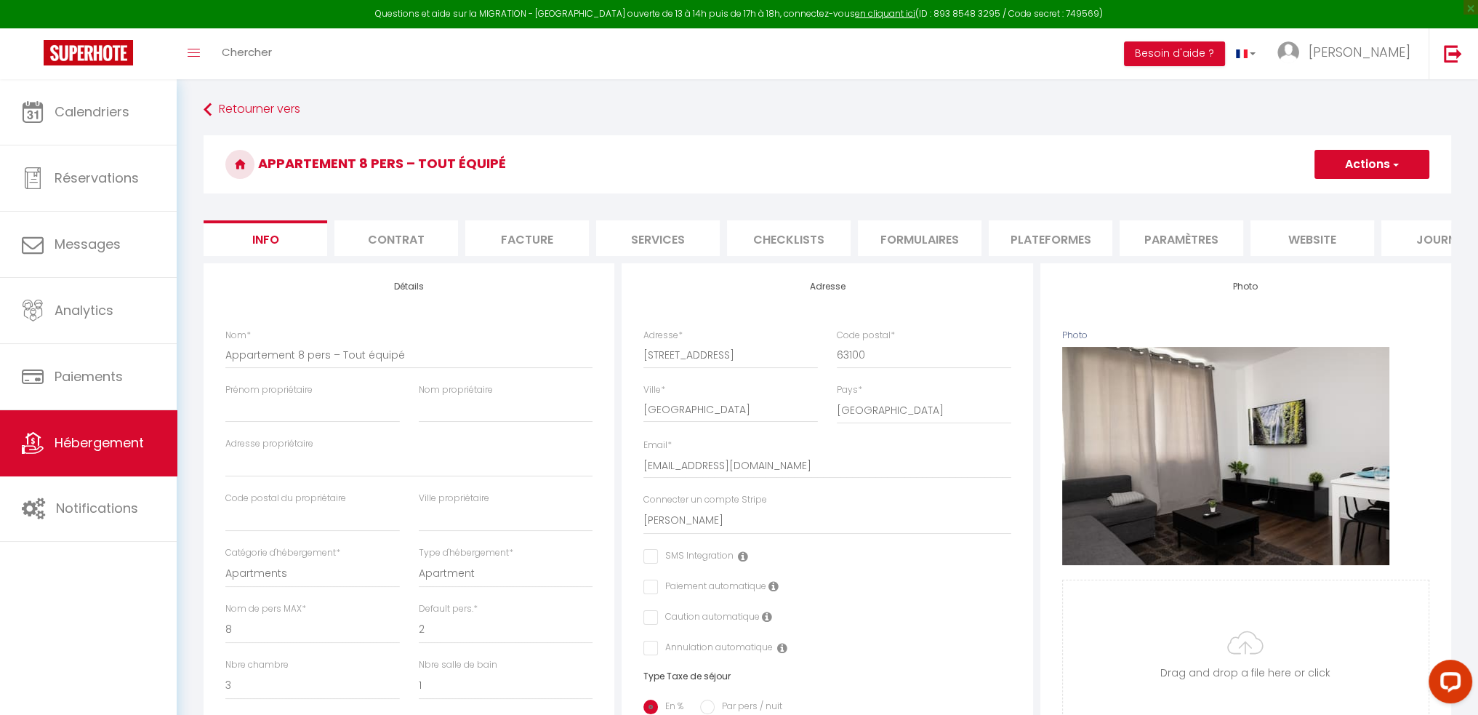
click at [1363, 161] on button "Actions" at bounding box center [1371, 164] width 115 height 29
click at [1307, 190] on input "Enregistrer" at bounding box center [1315, 196] width 54 height 15
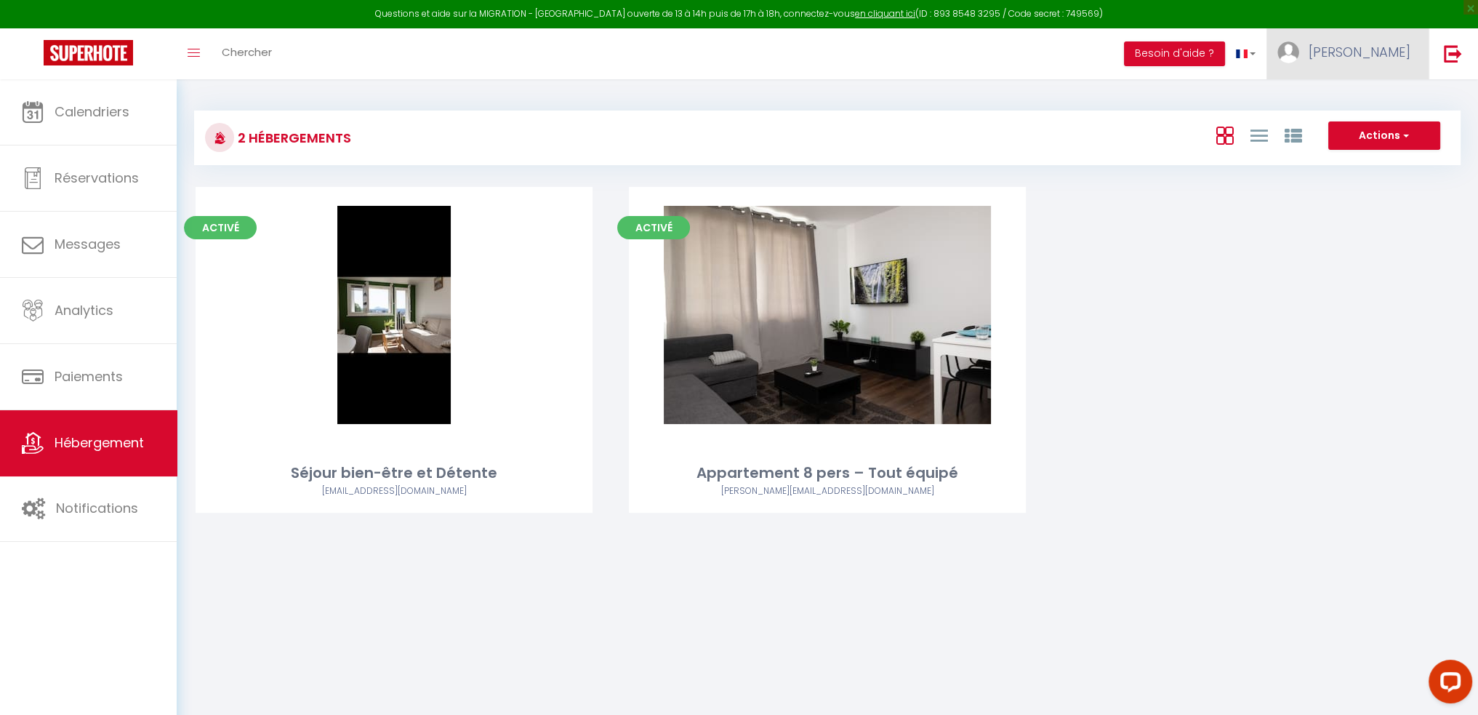
click at [1372, 41] on link "[PERSON_NAME]" at bounding box center [1347, 53] width 162 height 51
click at [1356, 96] on link "Paramètres" at bounding box center [1371, 101] width 108 height 25
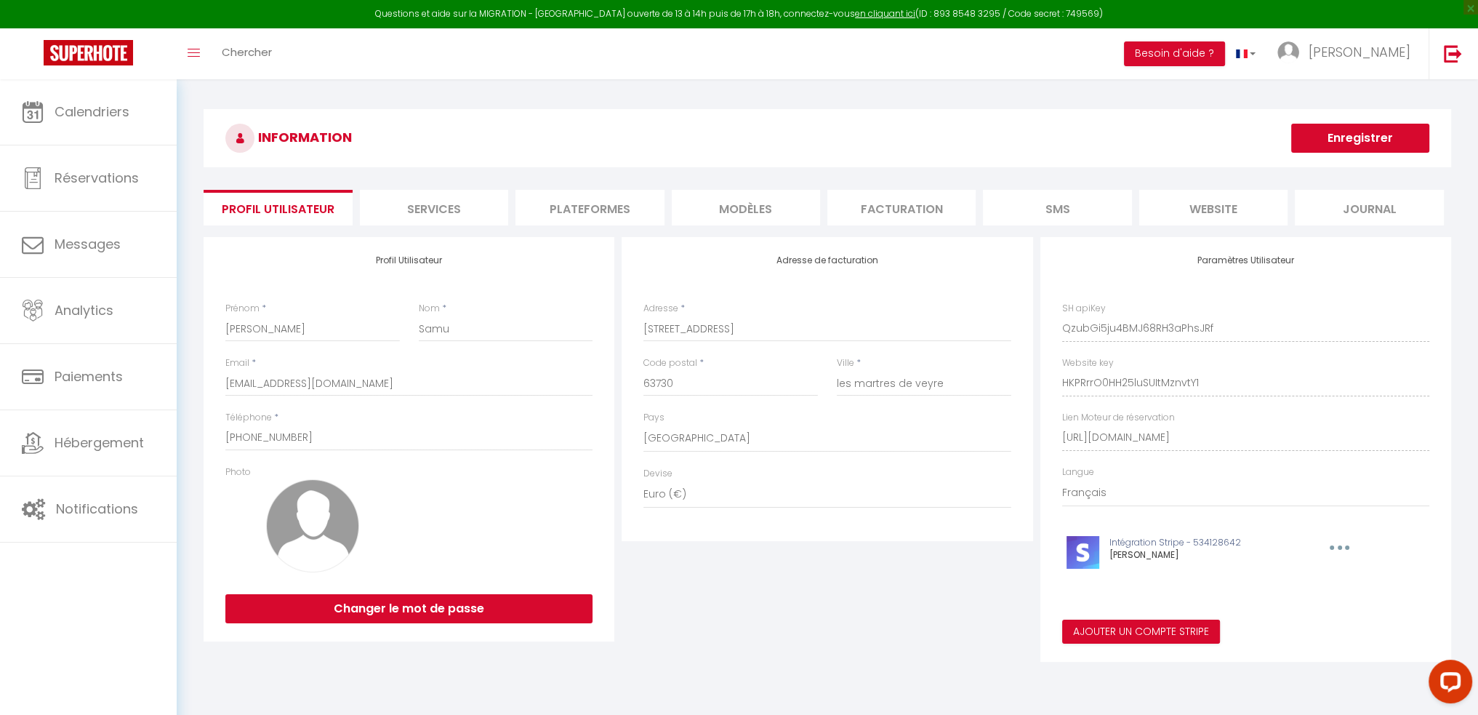
click at [1186, 210] on li "website" at bounding box center [1213, 208] width 148 height 36
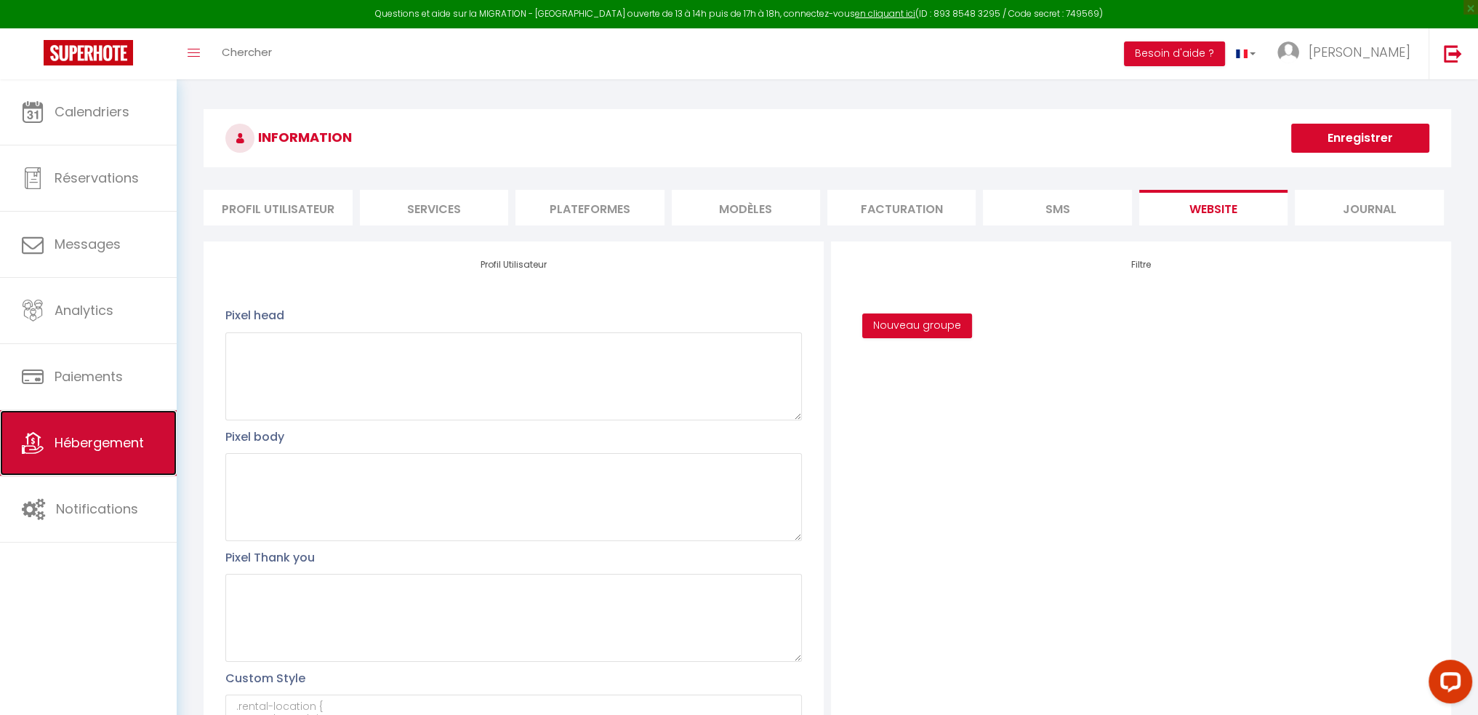
click at [108, 438] on span "Hébergement" at bounding box center [99, 442] width 89 height 18
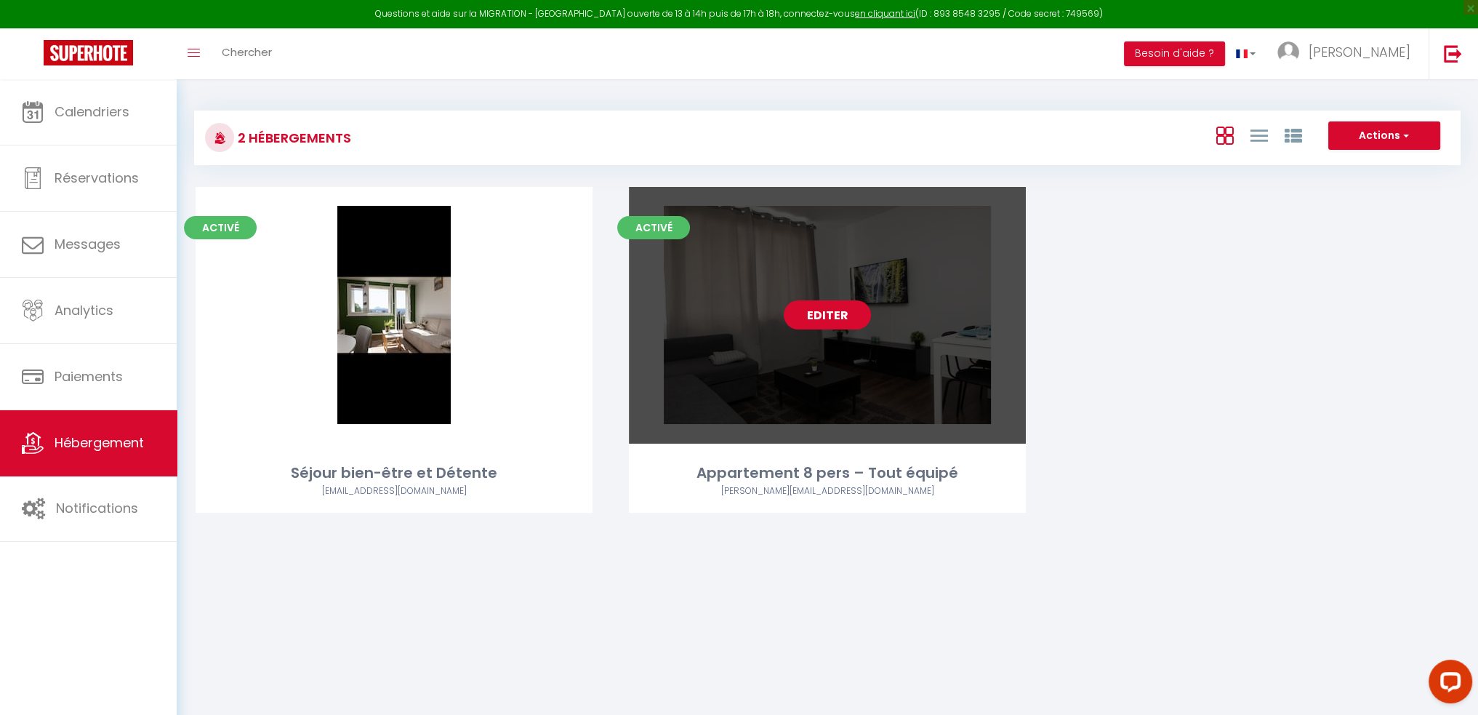
click at [795, 308] on link "Editer" at bounding box center [827, 314] width 87 height 29
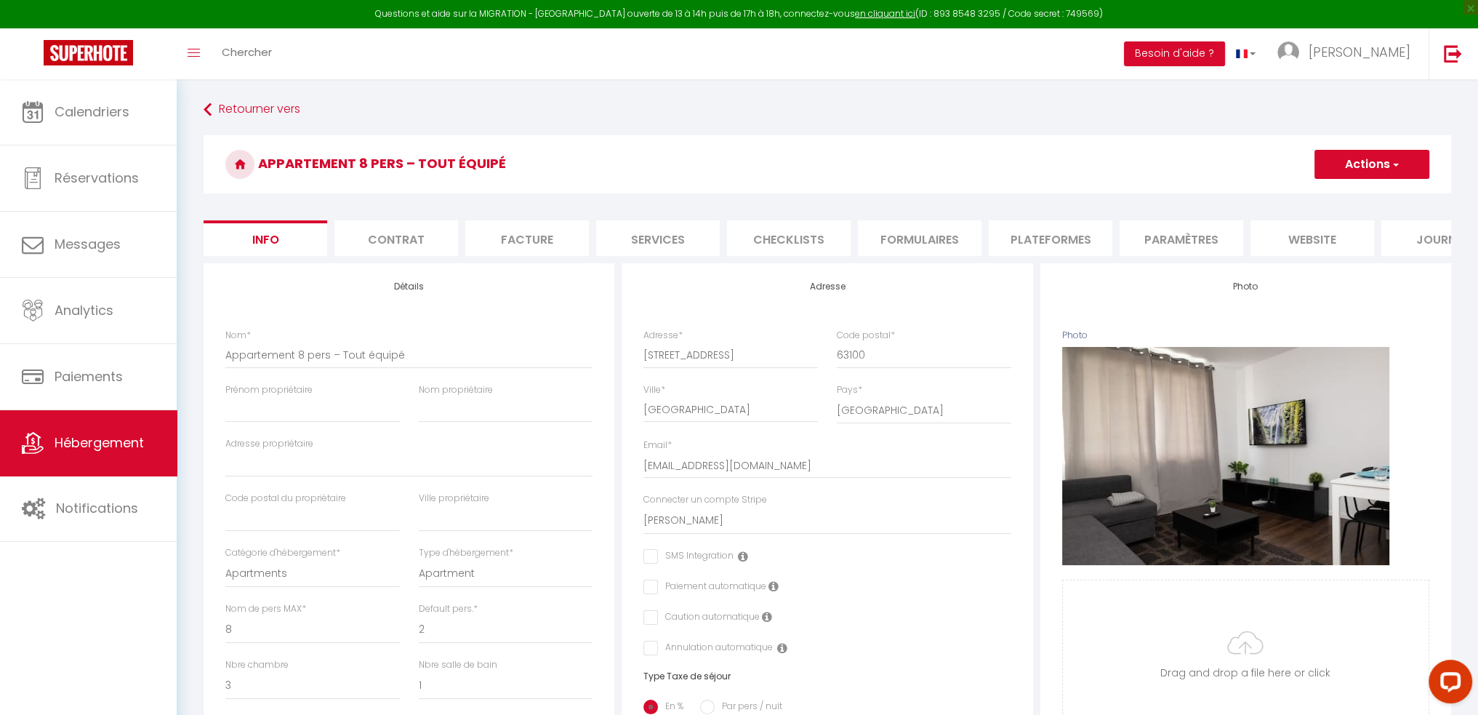
click at [820, 229] on li "Checklists" at bounding box center [789, 238] width 124 height 36
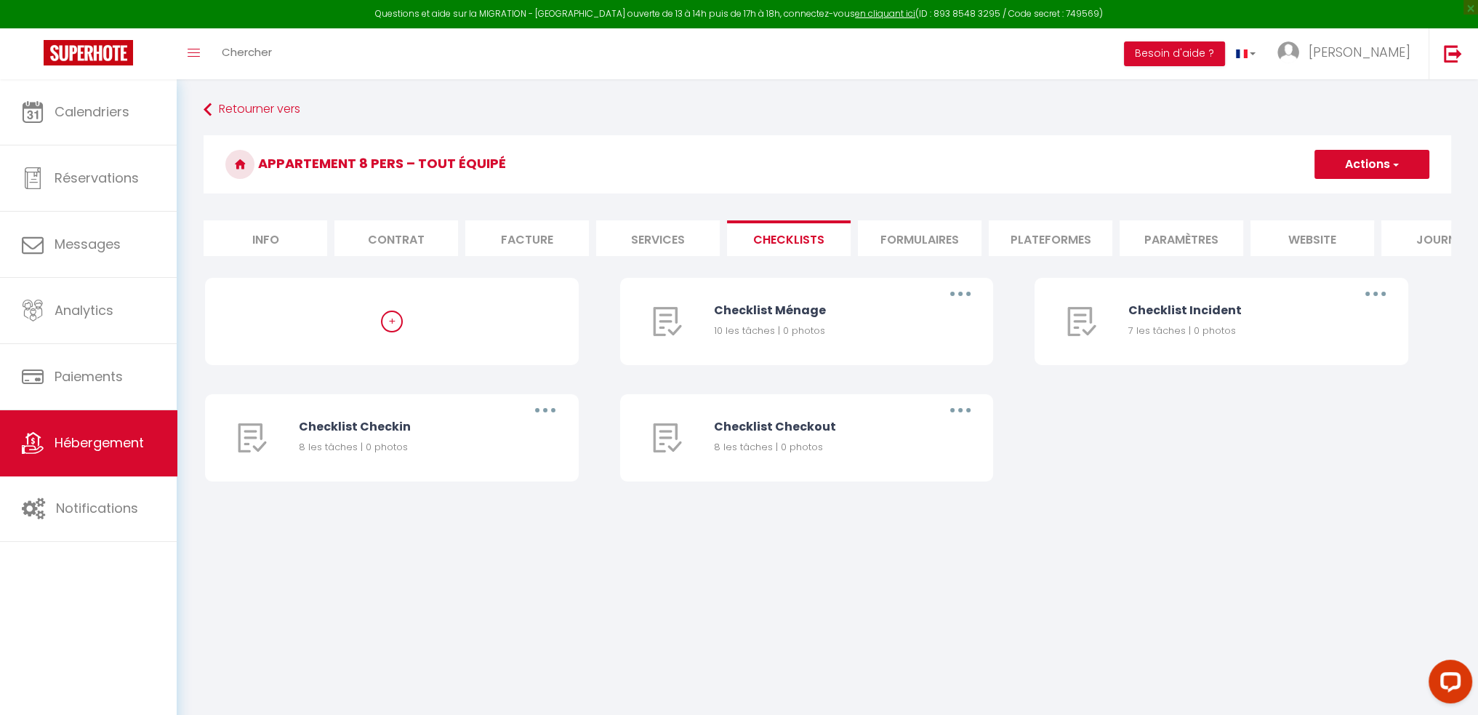
click at [909, 236] on li "Formulaires" at bounding box center [920, 238] width 124 height 36
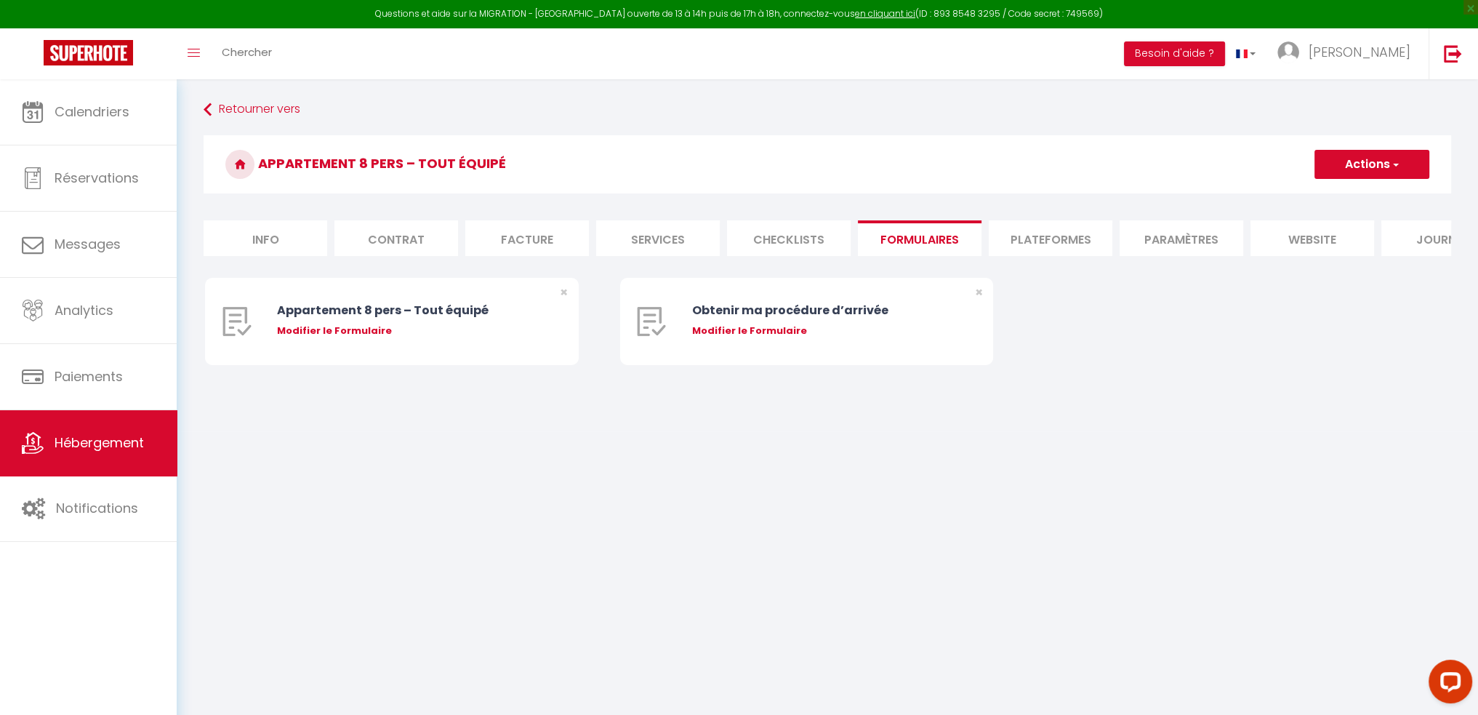
click at [1024, 234] on li "Plateformes" at bounding box center [1051, 238] width 124 height 36
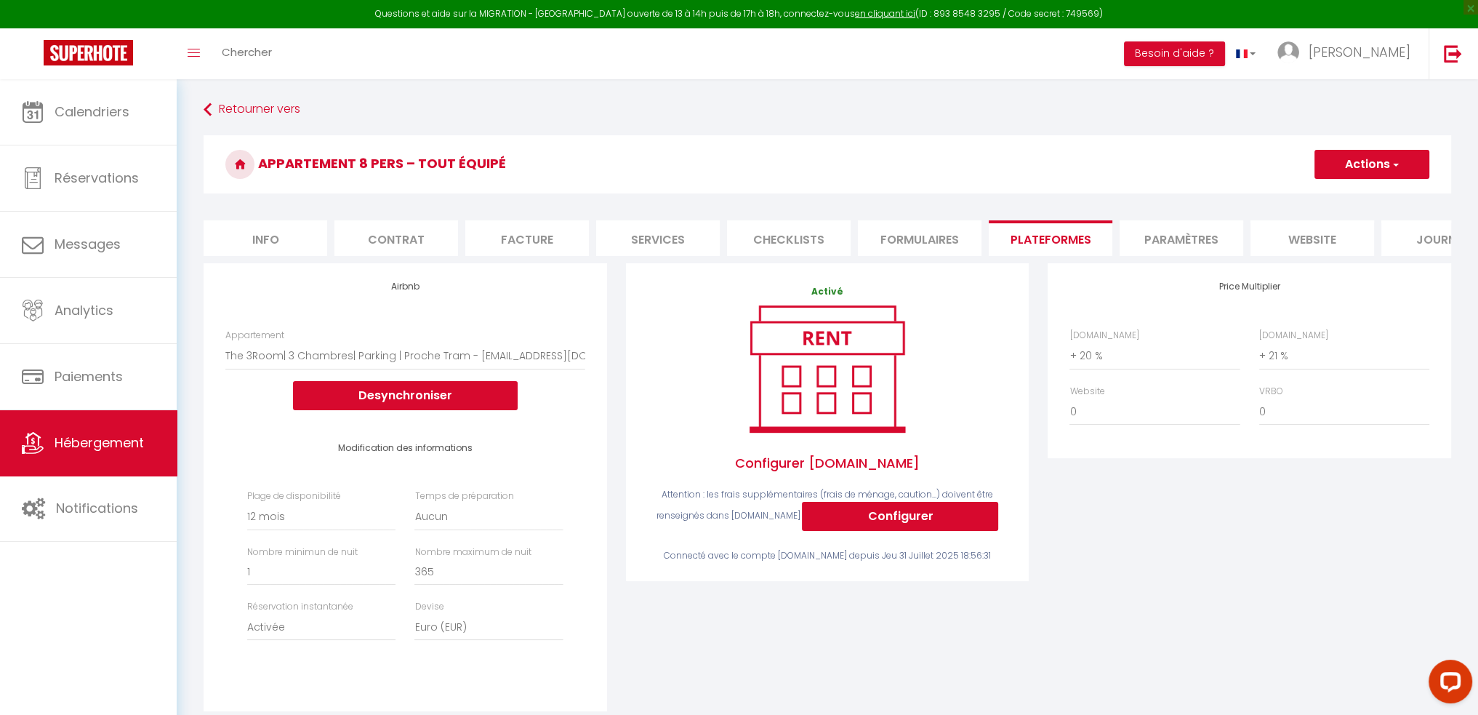
click at [894, 233] on li "Formulaires" at bounding box center [920, 238] width 124 height 36
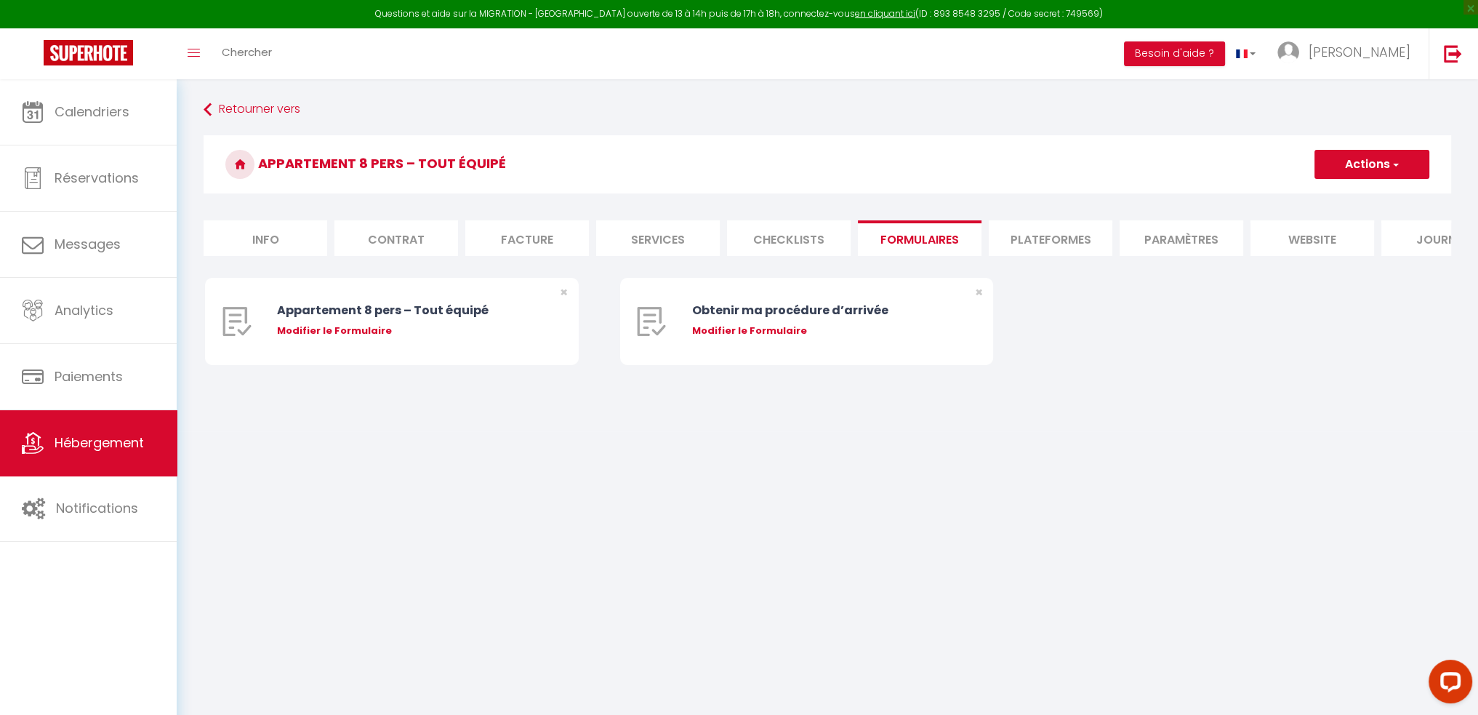
click at [1285, 239] on li "website" at bounding box center [1312, 238] width 124 height 36
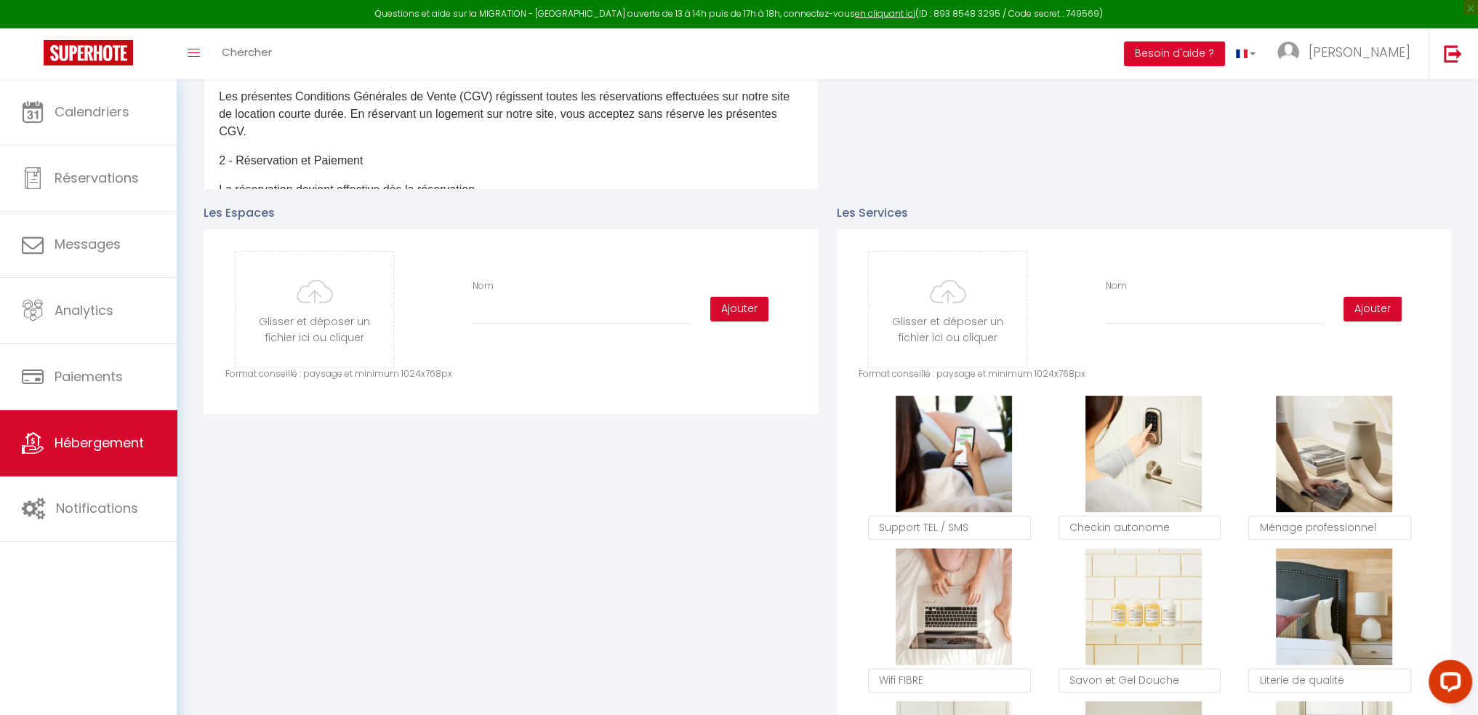
scroll to position [509, 0]
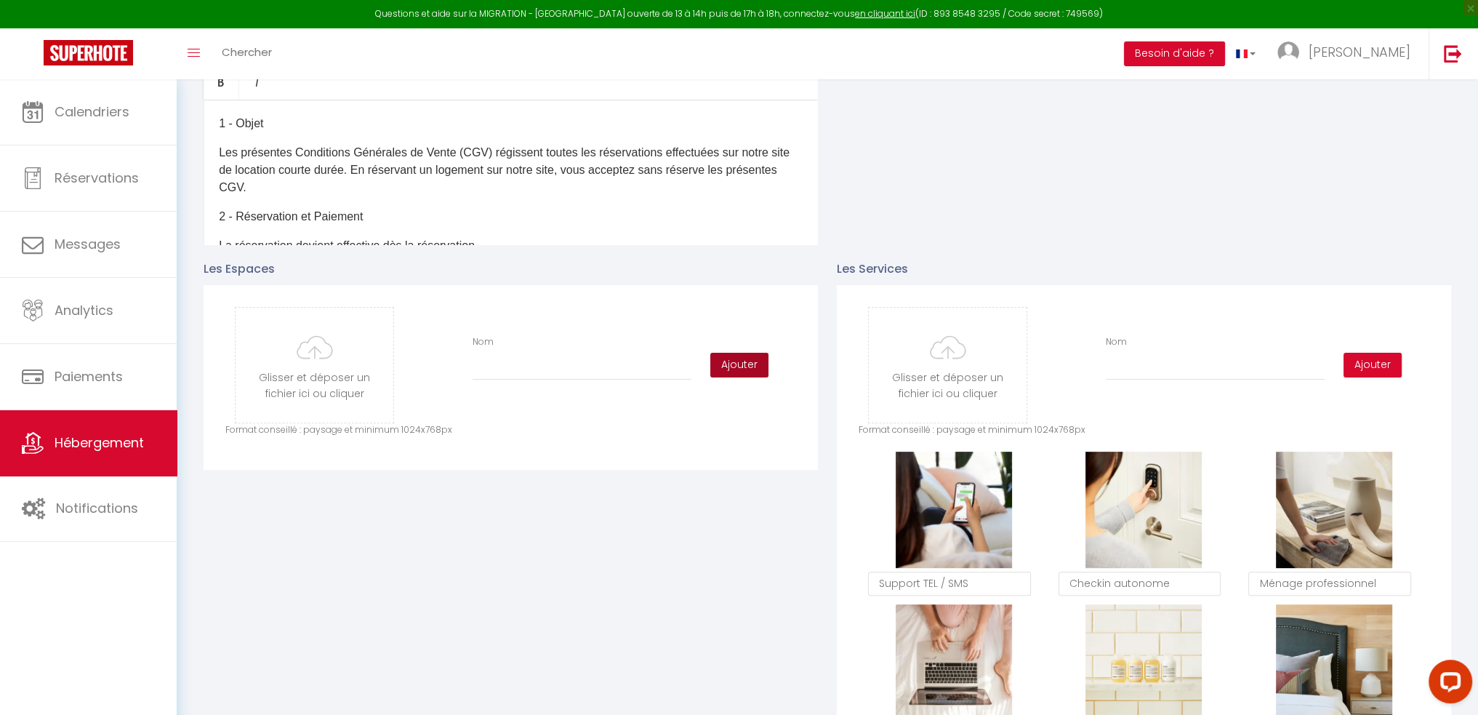
click at [736, 376] on button "Ajouter" at bounding box center [739, 365] width 58 height 25
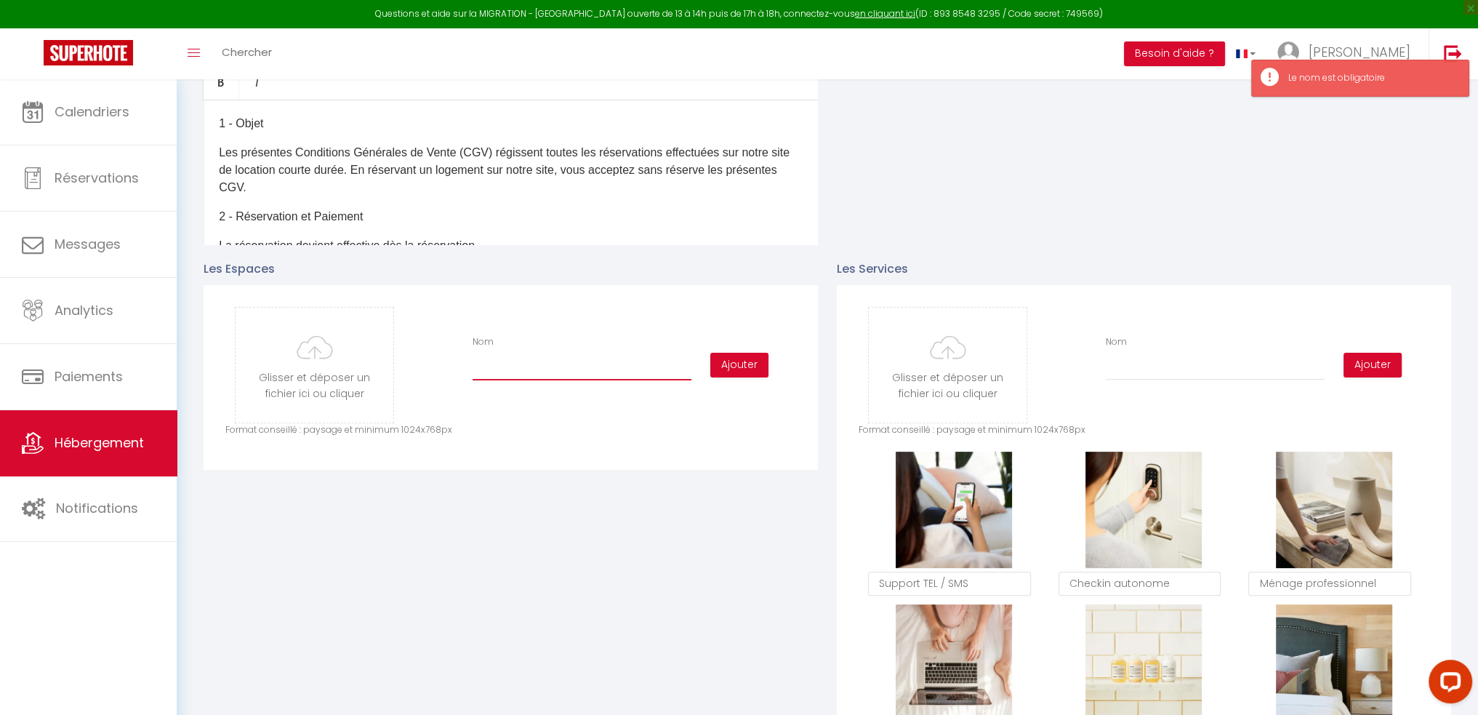
click at [506, 372] on input "Nom" at bounding box center [582, 367] width 219 height 26
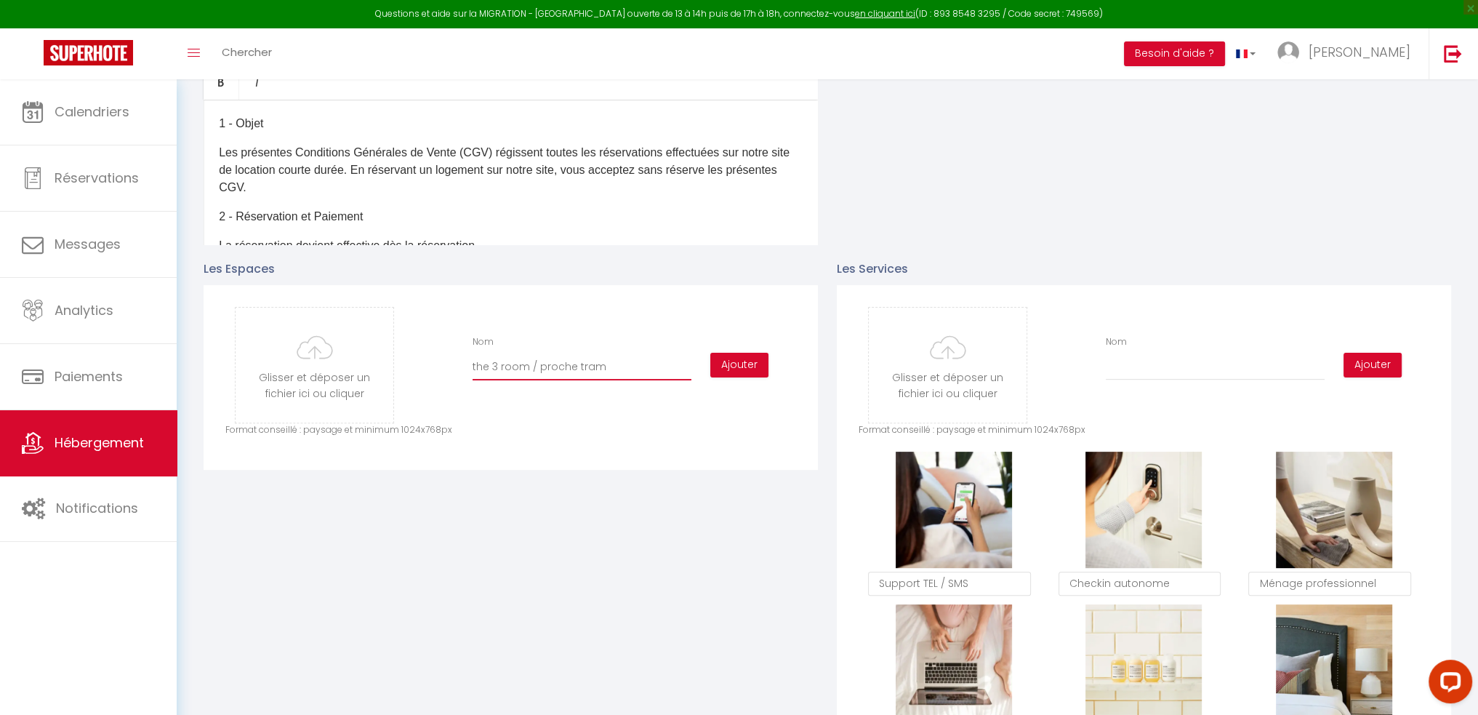
drag, startPoint x: 617, startPoint y: 380, endPoint x: 451, endPoint y: 379, distance: 165.8
click at [451, 379] on div "Glisser et déposer un fichier ici ou cliquer Ooops, something wrong happened. R…" at bounding box center [510, 365] width 571 height 116
click at [332, 379] on input "file" at bounding box center [315, 365] width 158 height 115
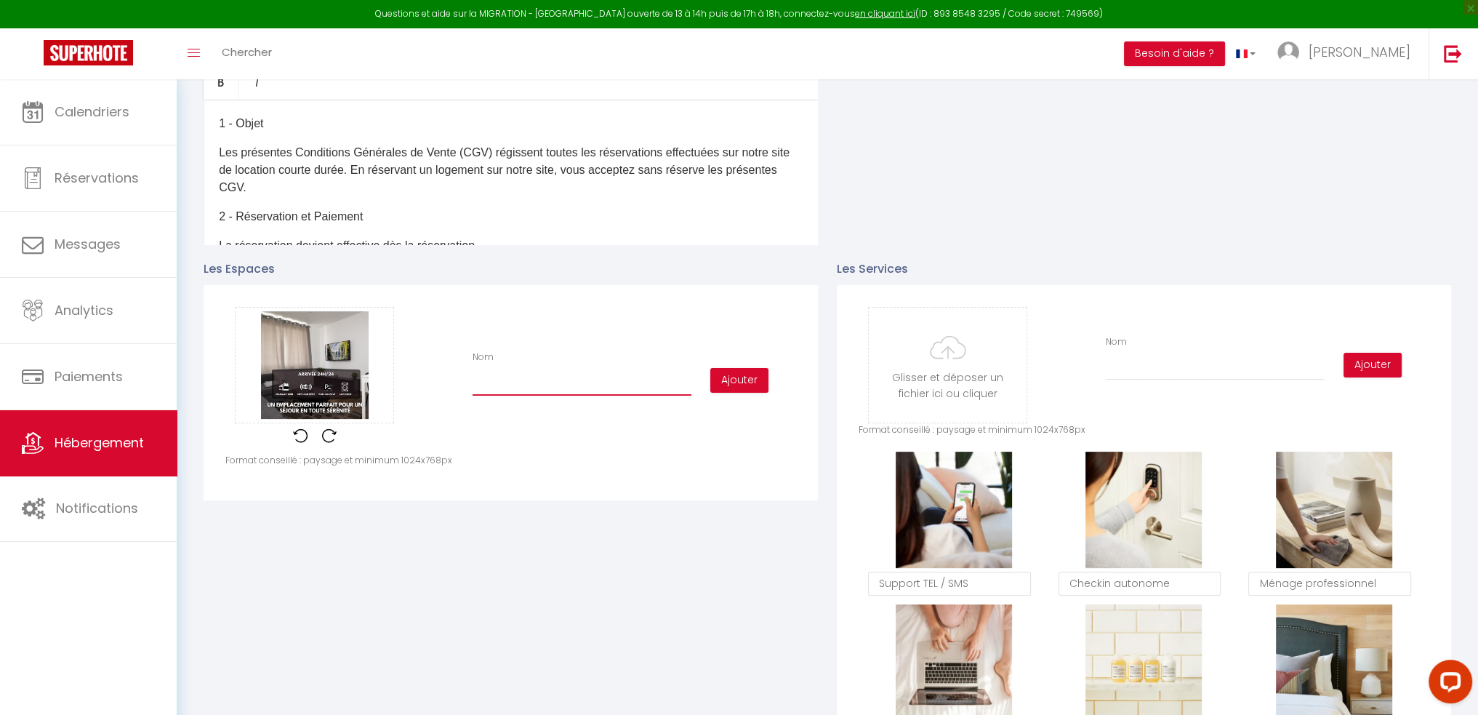
click at [538, 388] on input "Nom" at bounding box center [582, 382] width 219 height 26
click at [731, 383] on button "Ajouter" at bounding box center [739, 380] width 58 height 25
click at [504, 384] on input "Nom" at bounding box center [582, 382] width 219 height 26
click at [739, 388] on button "Ajouter" at bounding box center [739, 380] width 58 height 25
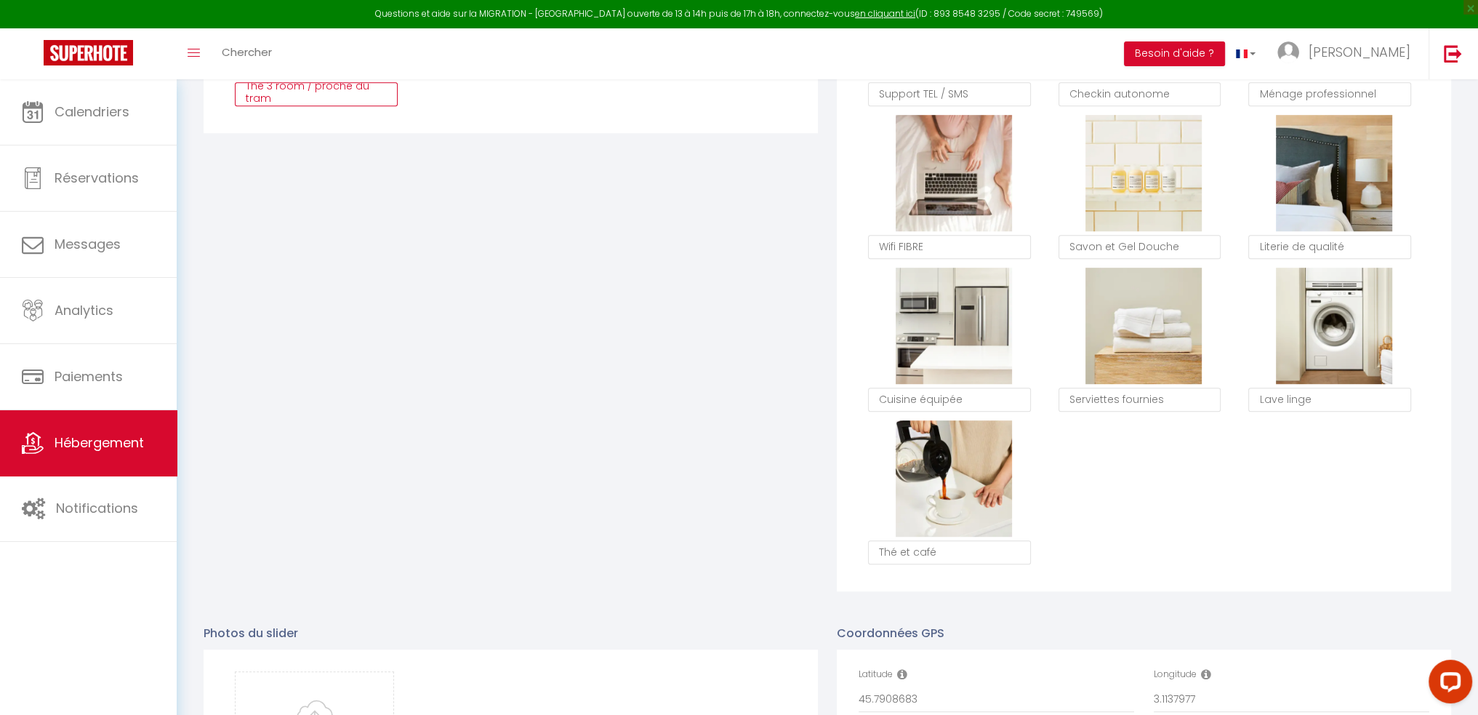
scroll to position [1146, 0]
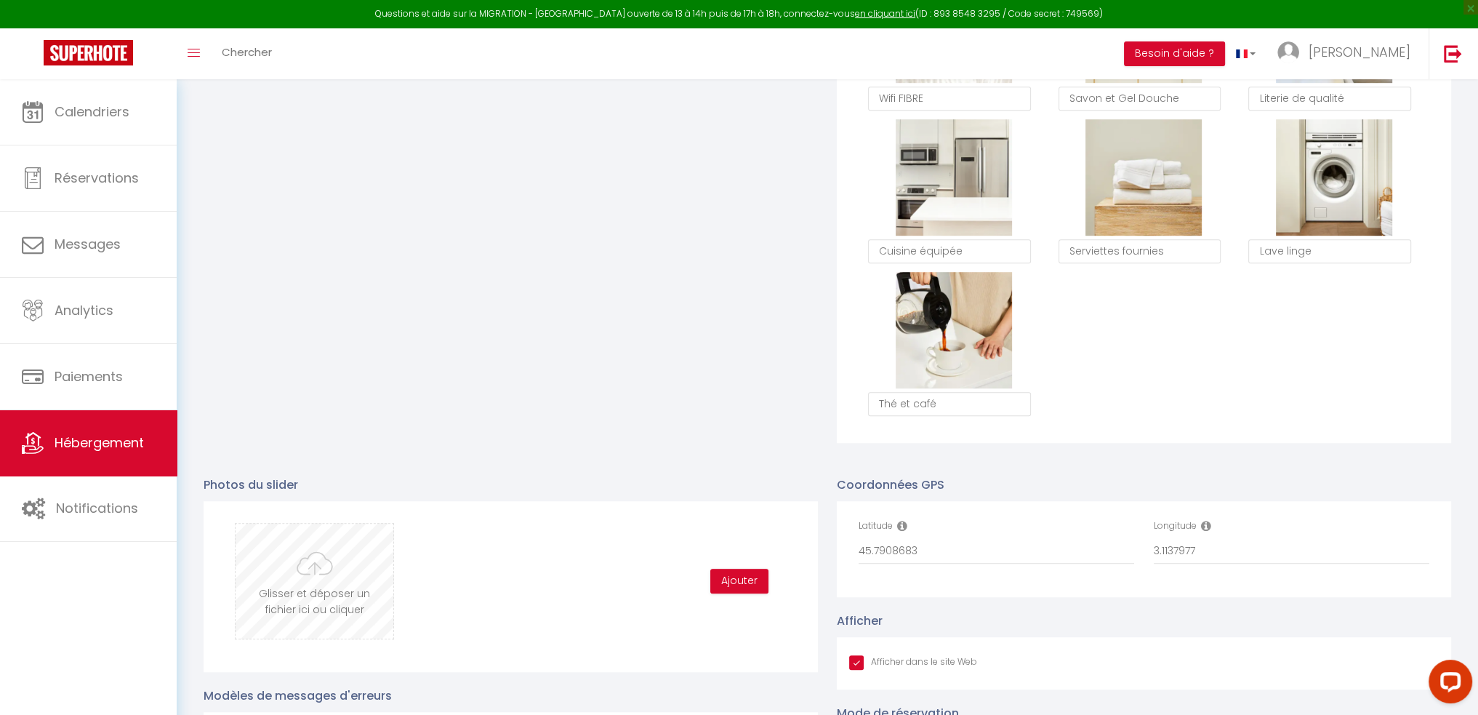
click at [337, 593] on input "file" at bounding box center [315, 580] width 158 height 115
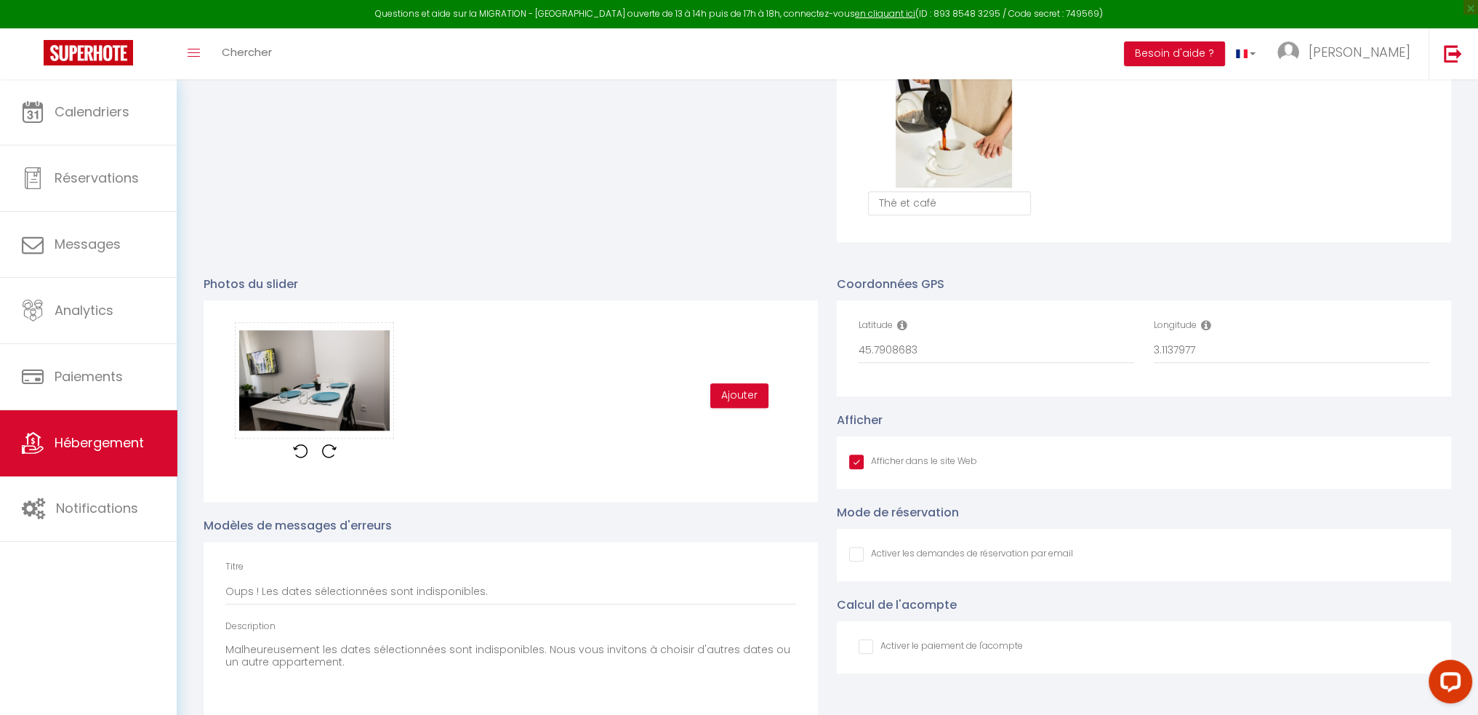
scroll to position [1365, 0]
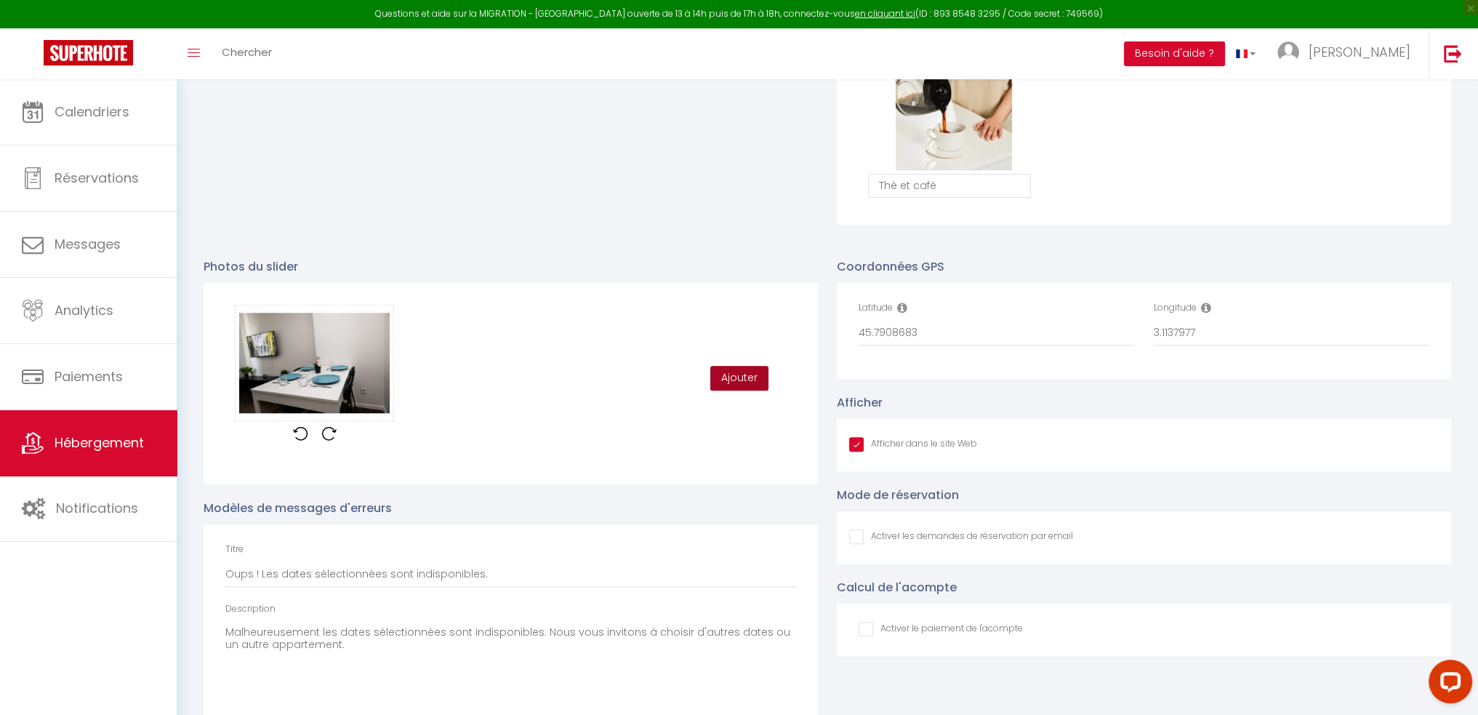
click at [734, 390] on button "Ajouter" at bounding box center [739, 378] width 58 height 25
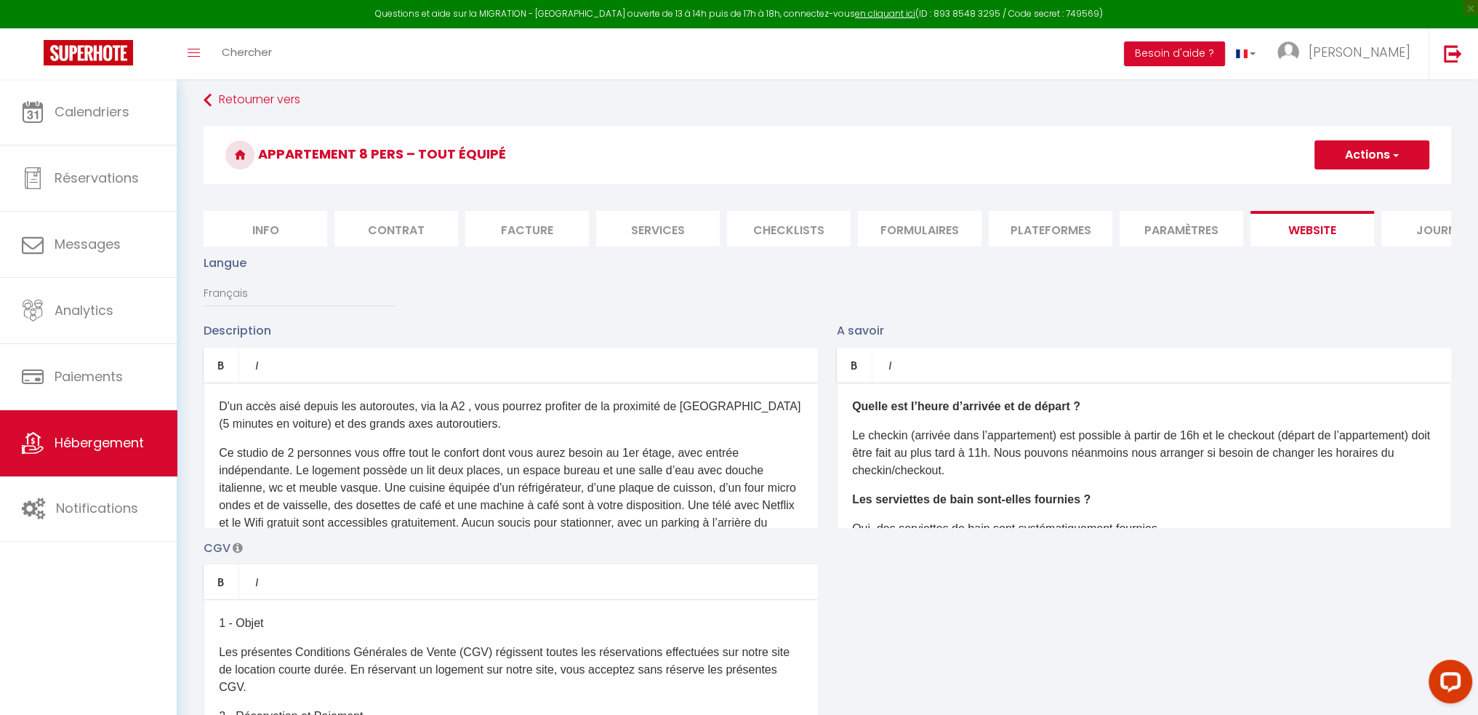
scroll to position [0, 0]
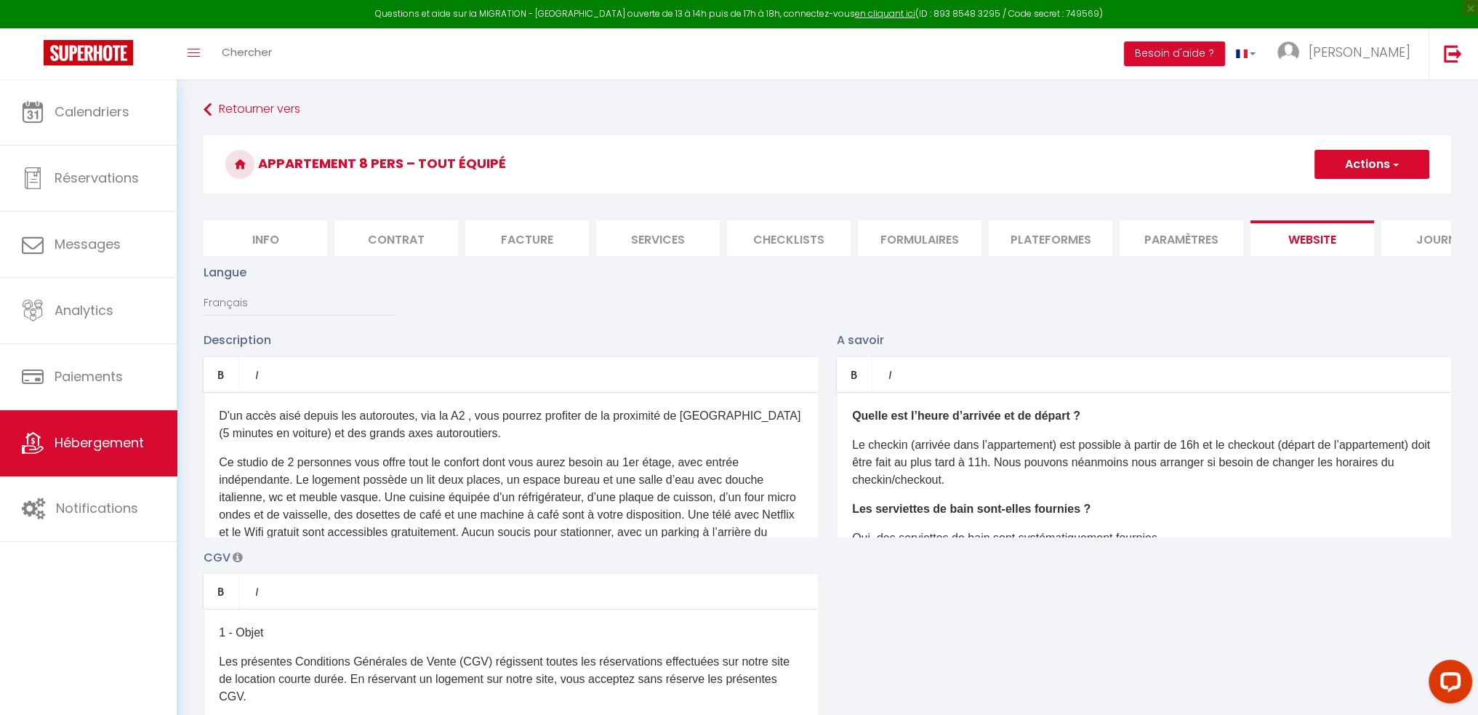
click at [1361, 164] on button "Actions" at bounding box center [1371, 164] width 115 height 29
click at [1352, 196] on input "Enregistrer" at bounding box center [1355, 196] width 54 height 15
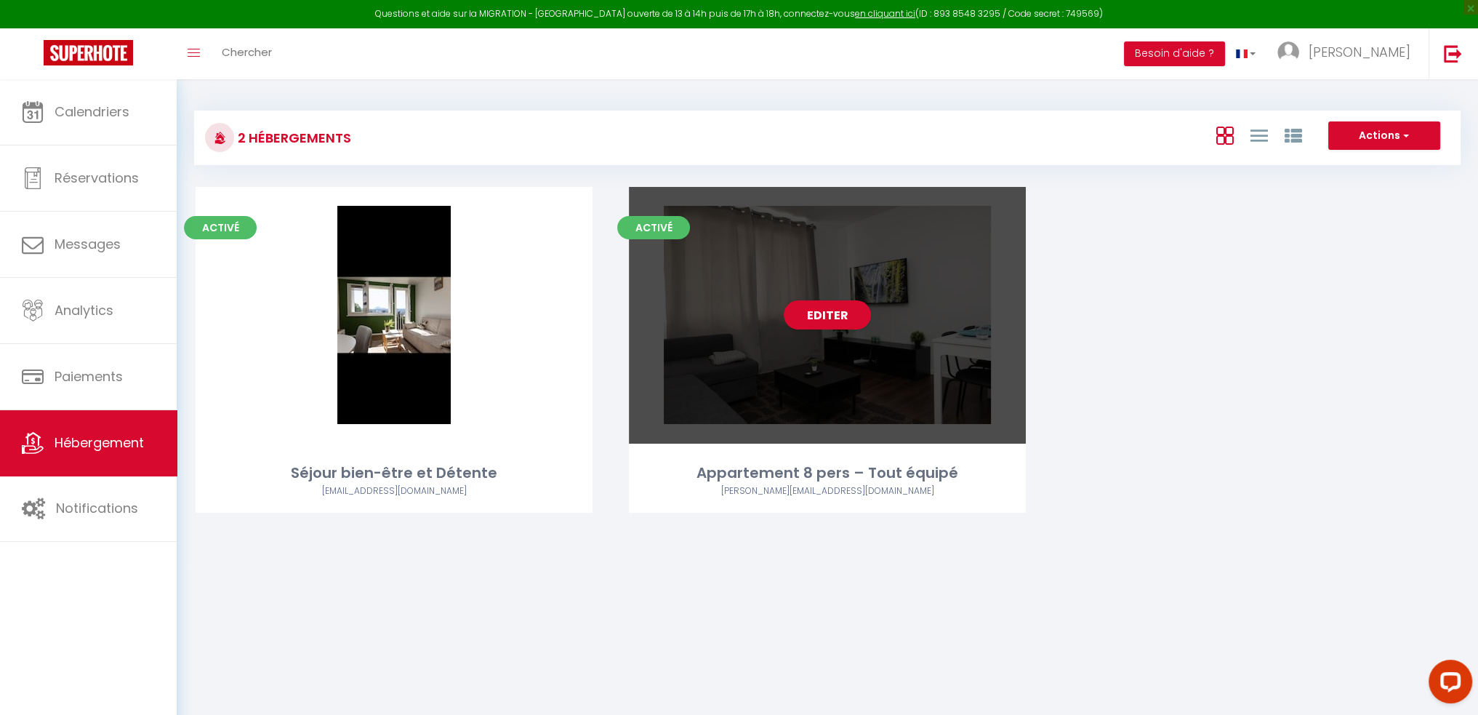
click at [840, 294] on div "Editer" at bounding box center [827, 315] width 397 height 257
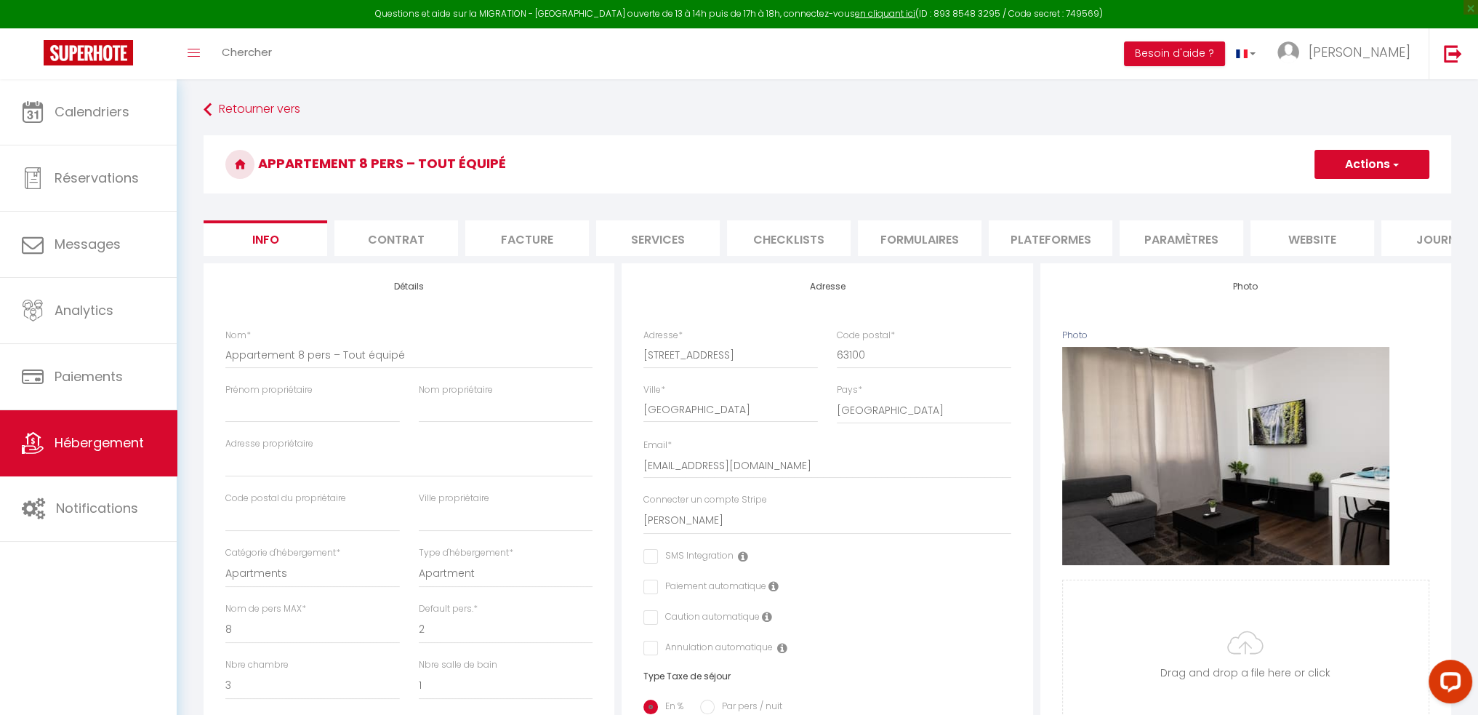
click at [1061, 244] on li "Plateformes" at bounding box center [1051, 238] width 124 height 36
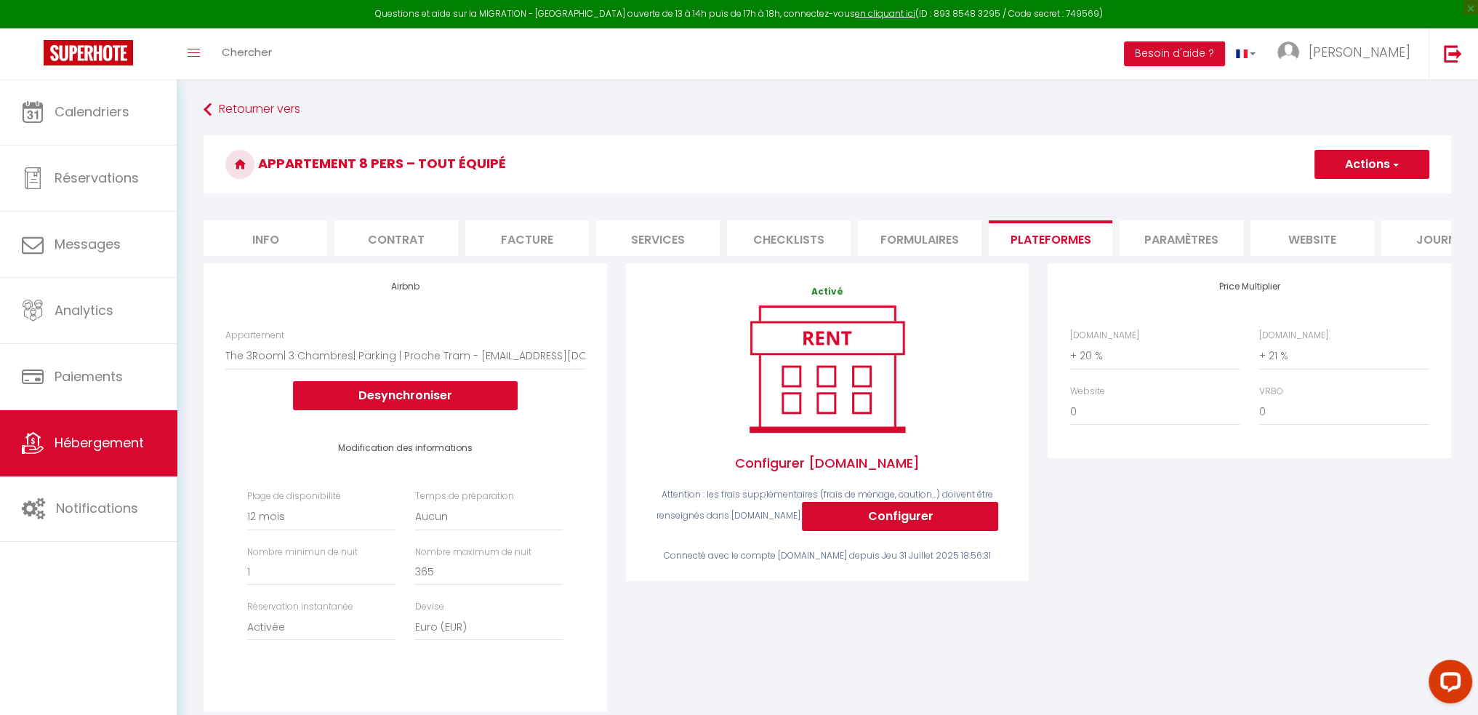
click at [1152, 235] on li "Paramètres" at bounding box center [1182, 238] width 124 height 36
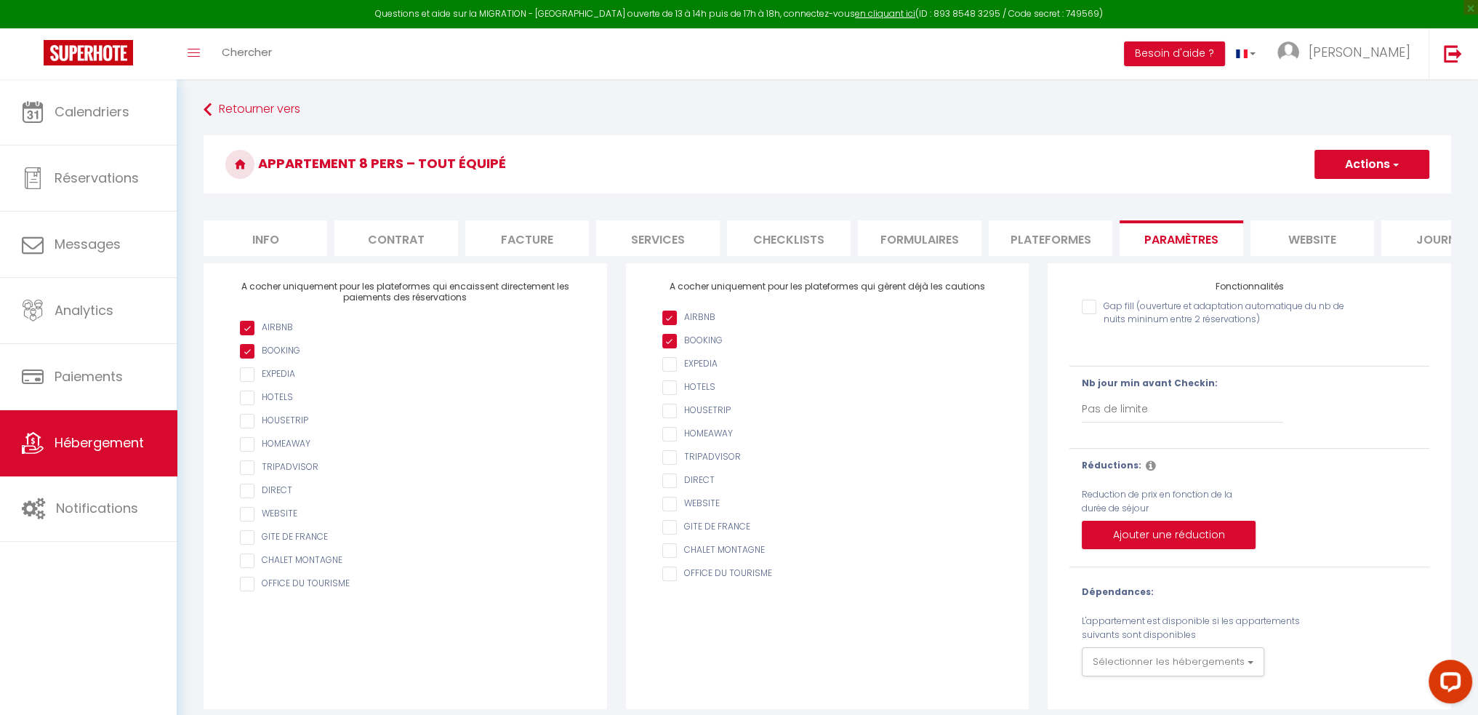
click at [1291, 232] on li "website" at bounding box center [1312, 238] width 124 height 36
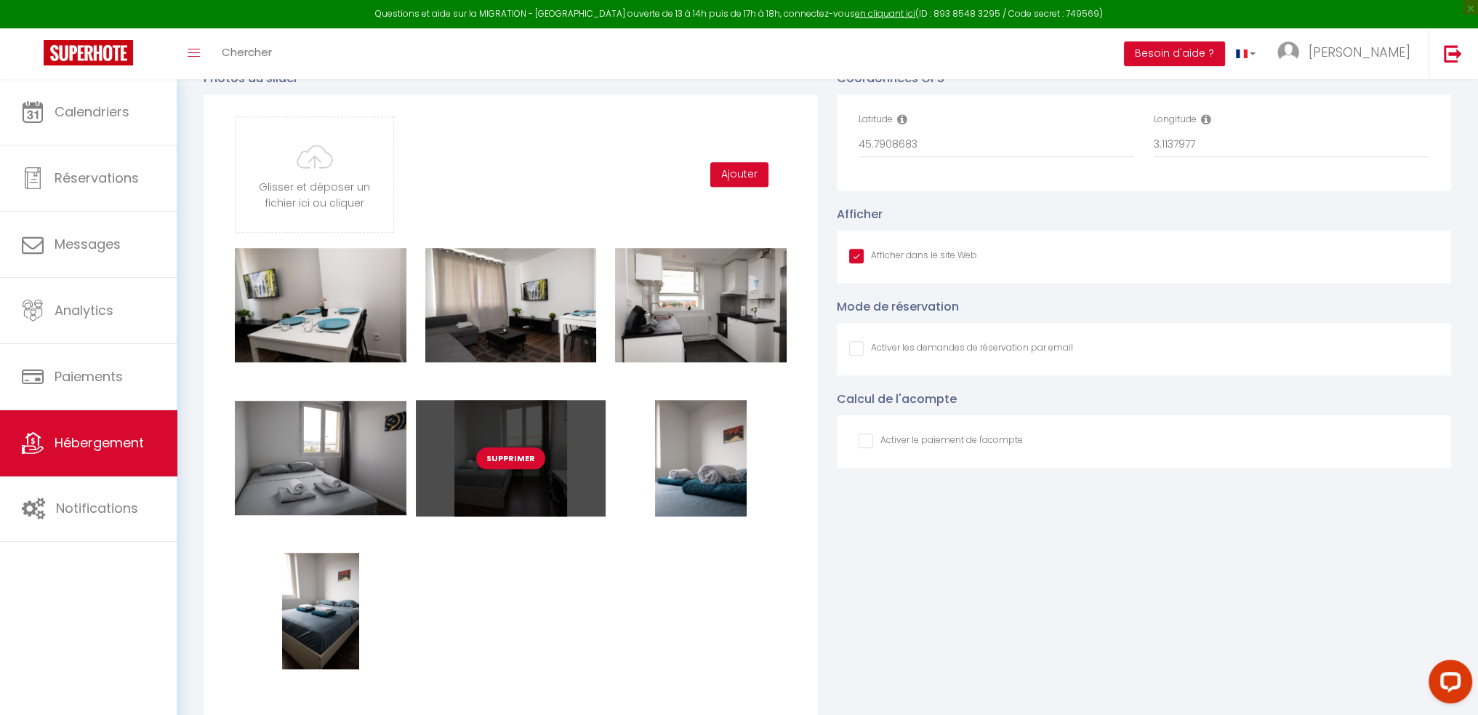
scroll to position [1527, 0]
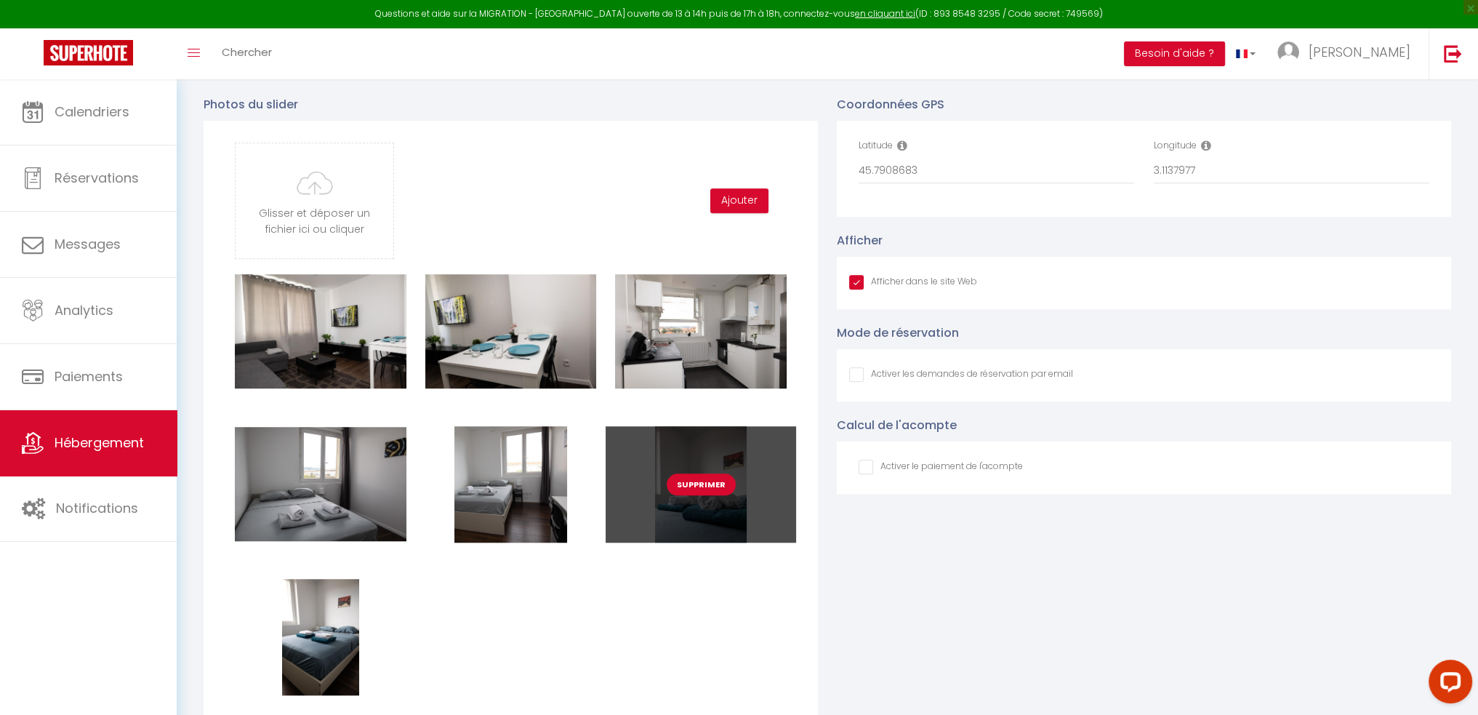
click at [696, 490] on button "Supprimer" at bounding box center [701, 484] width 69 height 22
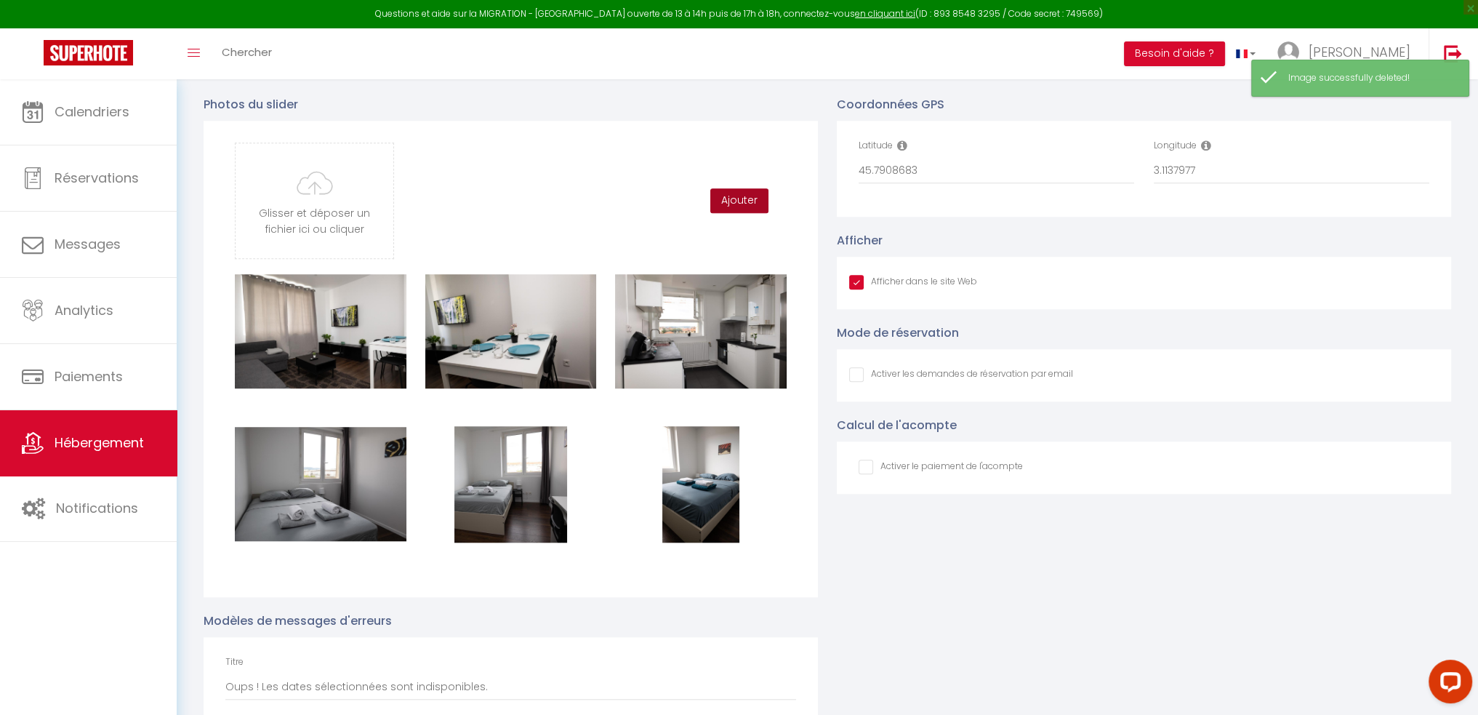
click at [736, 205] on button "Ajouter" at bounding box center [739, 200] width 58 height 25
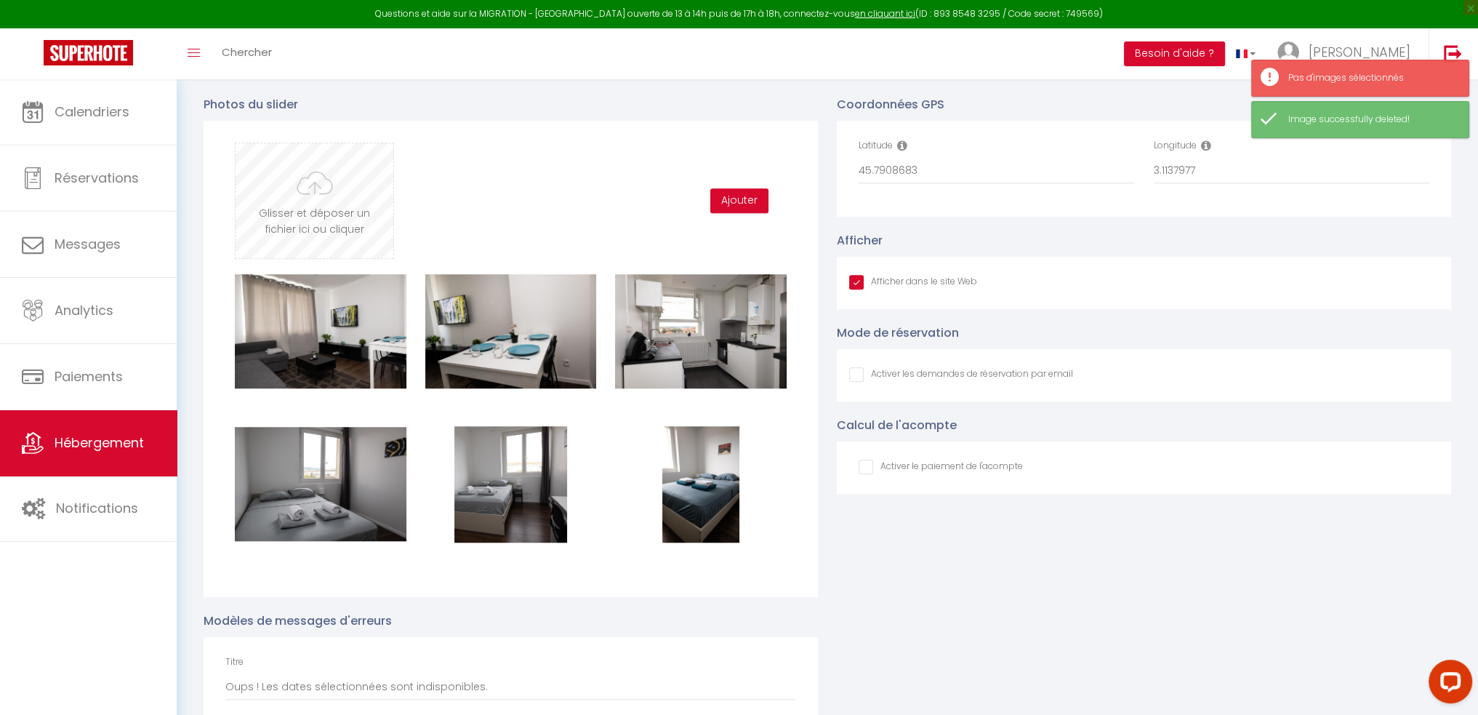
click at [305, 217] on input "file" at bounding box center [315, 200] width 158 height 115
